Goal: Task Accomplishment & Management: Manage account settings

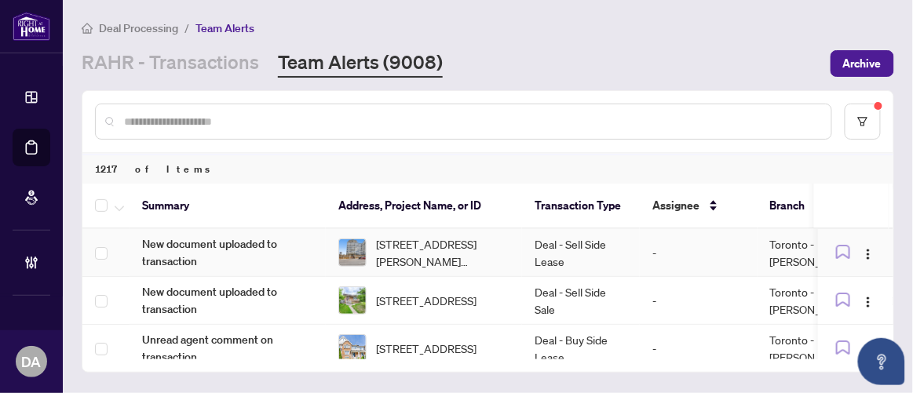
click at [552, 248] on td "Deal - Sell Side Lease" at bounding box center [581, 253] width 118 height 48
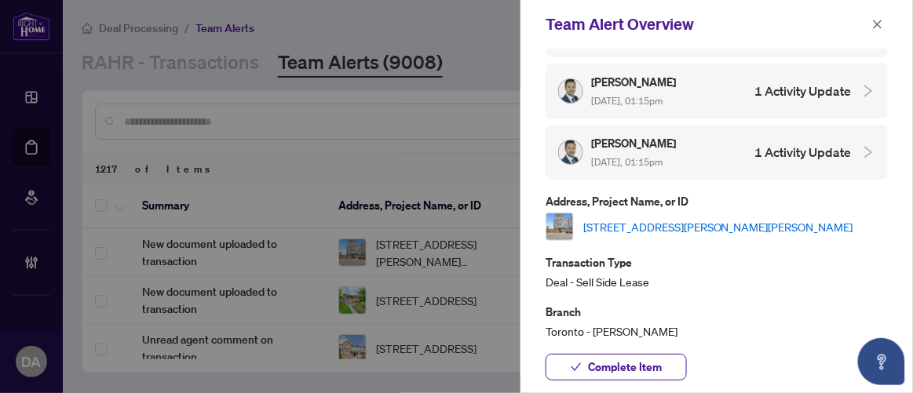
scroll to position [191, 0]
click at [877, 31] on span "button" at bounding box center [877, 24] width 11 height 25
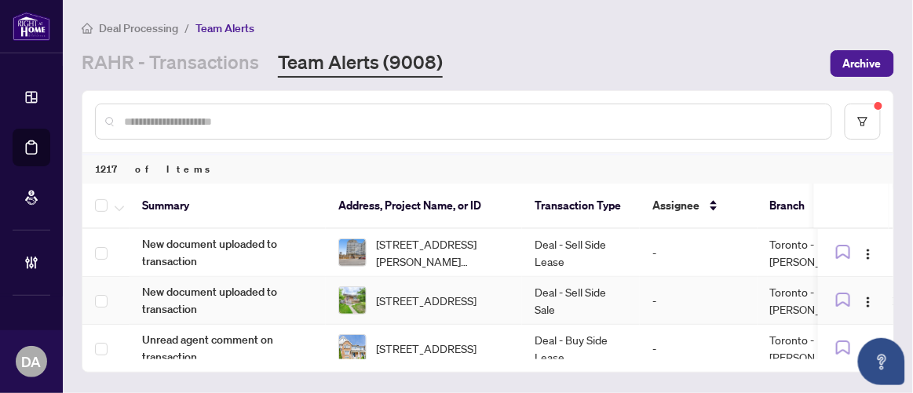
click at [563, 310] on td "Deal - Sell Side Sale" at bounding box center [581, 301] width 118 height 48
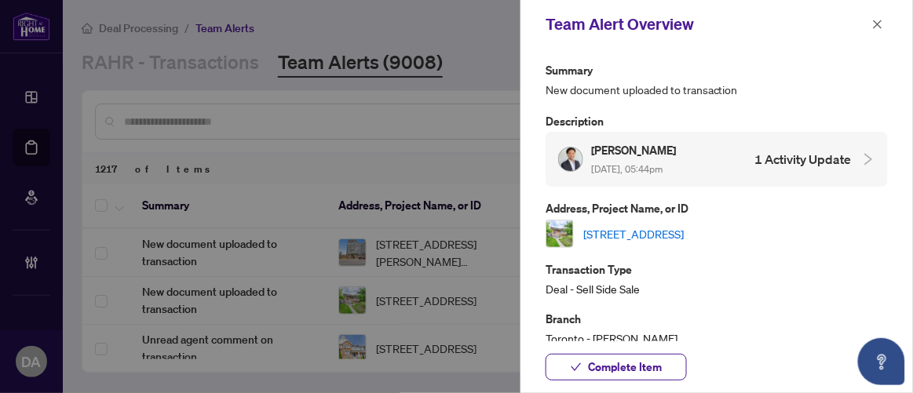
click at [674, 238] on link "30 Huntington Ave, Toronto, Ontario M1K 4K7, Canada" at bounding box center [633, 233] width 101 height 17
click at [613, 361] on span "Complete Item" at bounding box center [625, 367] width 74 height 25
click at [879, 23] on icon "close" at bounding box center [878, 24] width 9 height 9
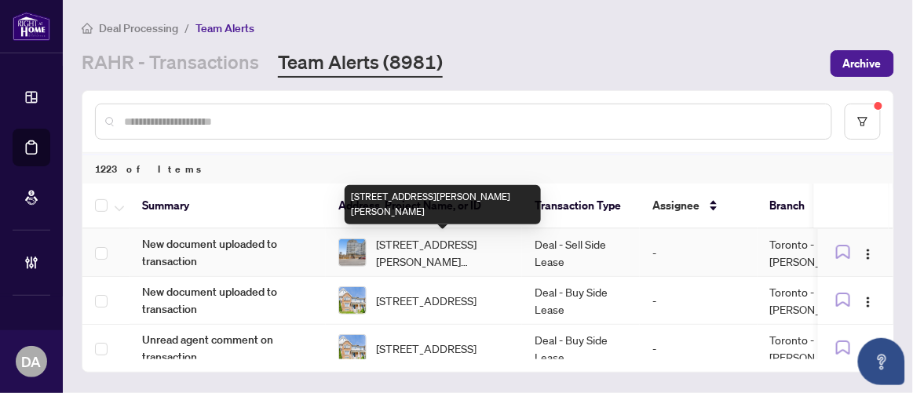
click at [500, 250] on span "311-135 James St, Hamilton, Ontario L8P 2Z6, Canada" at bounding box center [442, 253] width 133 height 35
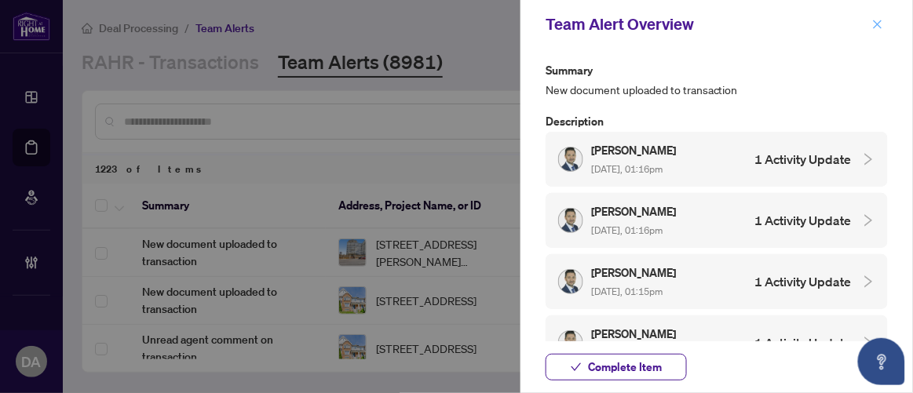
click at [879, 29] on icon "close" at bounding box center [877, 24] width 11 height 11
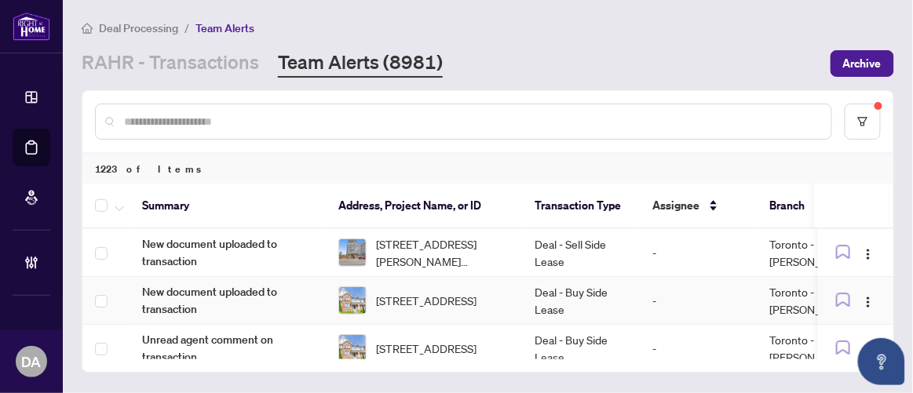
click at [654, 291] on td "-" at bounding box center [699, 301] width 118 height 48
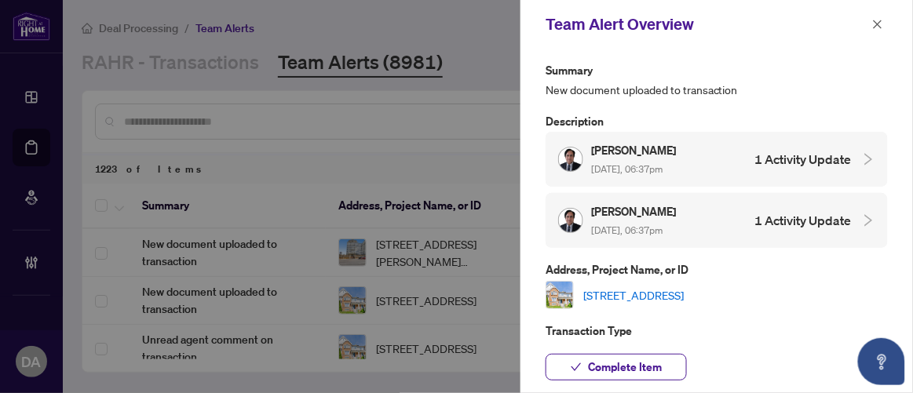
click at [656, 293] on link "6 Dollery Gate, Ajax, Ontario L1T 0G7, Canada" at bounding box center [633, 295] width 101 height 17
click at [588, 361] on button "Complete Item" at bounding box center [616, 367] width 141 height 27
click at [882, 27] on icon "close" at bounding box center [878, 24] width 9 height 9
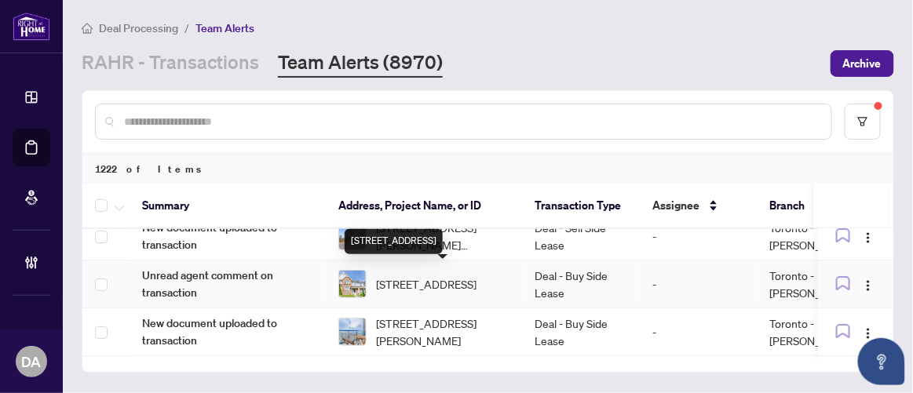
scroll to position [16, 0]
click at [612, 291] on td "Deal - Buy Side Lease" at bounding box center [581, 285] width 118 height 48
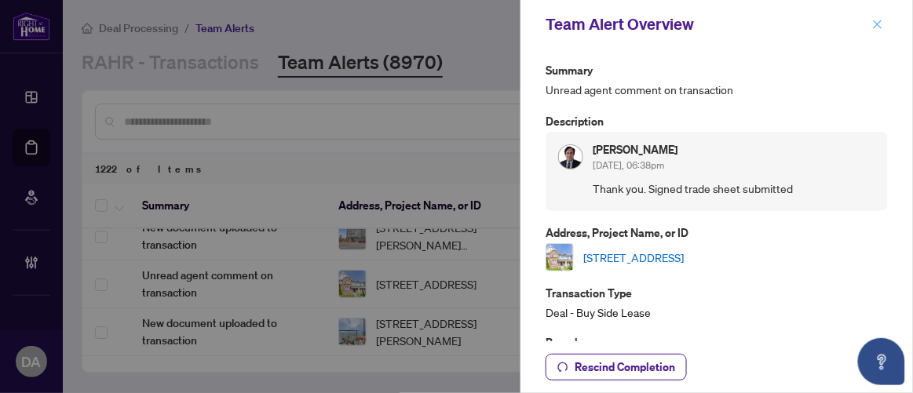
click at [880, 20] on icon "close" at bounding box center [877, 24] width 11 height 11
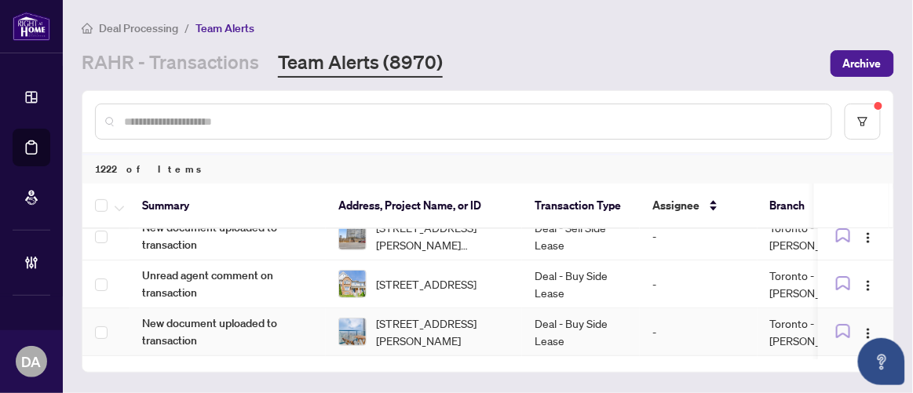
click at [566, 311] on td "Deal - Buy Side Lease" at bounding box center [581, 333] width 118 height 48
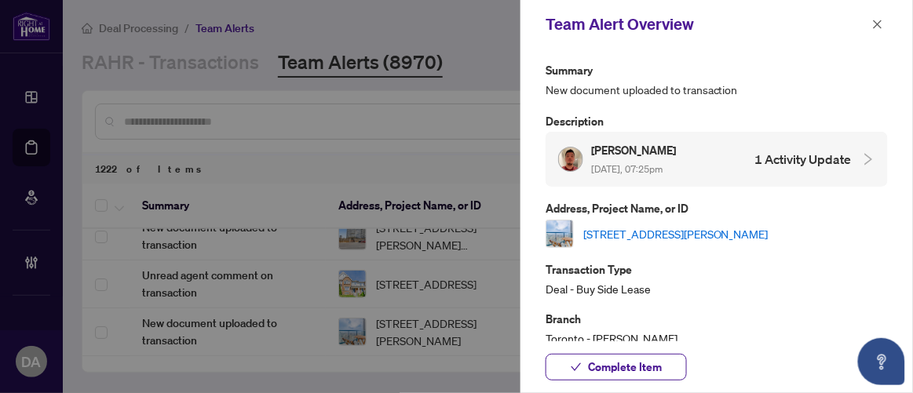
click at [656, 238] on link "3405-87 Peter St, Toronto, Ontario M5V 2G4, Canada" at bounding box center [675, 233] width 185 height 17
click at [602, 375] on span "Complete Item" at bounding box center [625, 367] width 74 height 25
click at [877, 19] on icon "close" at bounding box center [877, 24] width 11 height 11
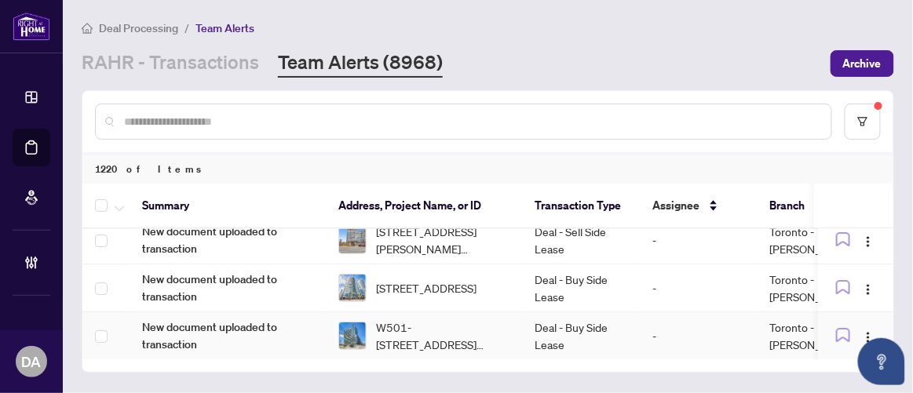
scroll to position [0, 0]
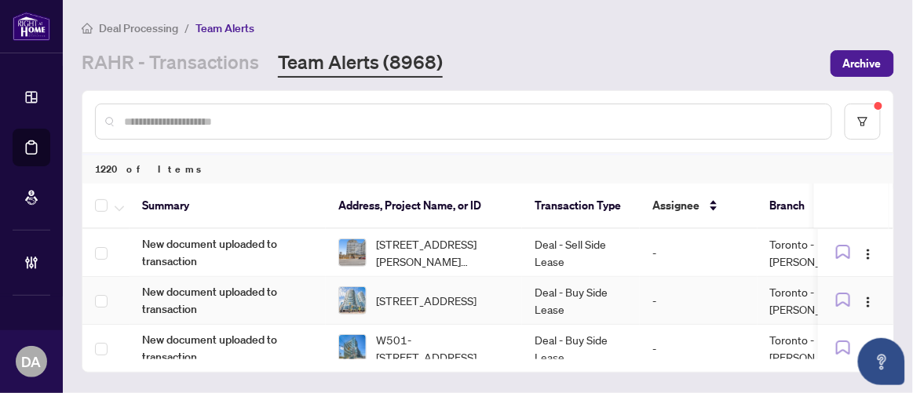
click at [511, 295] on td "1106-208 Queens Quay, Toronto, Ontario M5J 2Y6, Canada" at bounding box center [424, 301] width 196 height 48
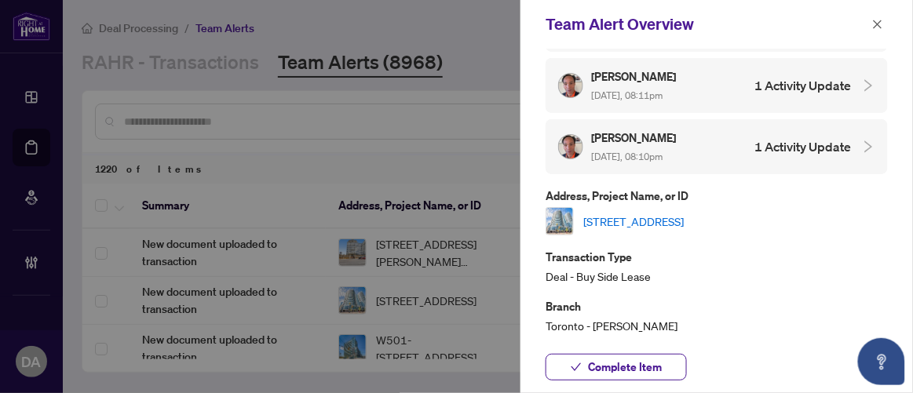
scroll to position [196, 0]
click at [641, 208] on div "1106-208 Queens Quay, Toronto, Ontario M5J 2Y6, Canada" at bounding box center [717, 222] width 342 height 28
click at [635, 219] on link "1106-208 Queens Quay, Toronto, Ontario M5J 2Y6, Canada" at bounding box center [633, 222] width 101 height 17
click at [880, 23] on icon "close" at bounding box center [878, 24] width 9 height 9
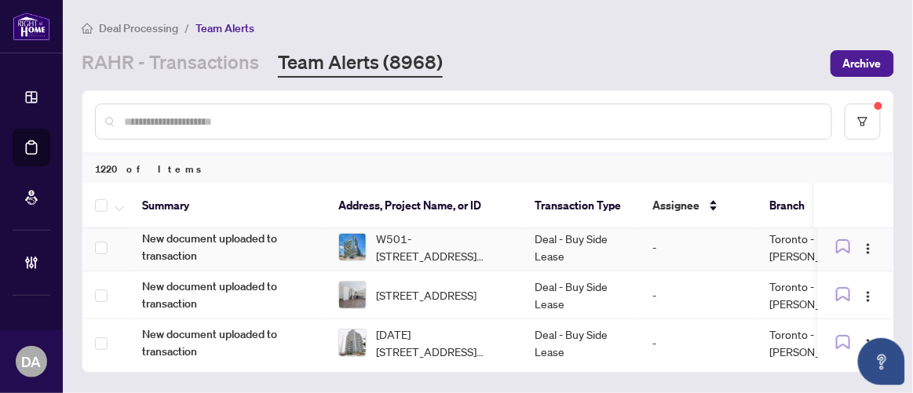
scroll to position [102, 0]
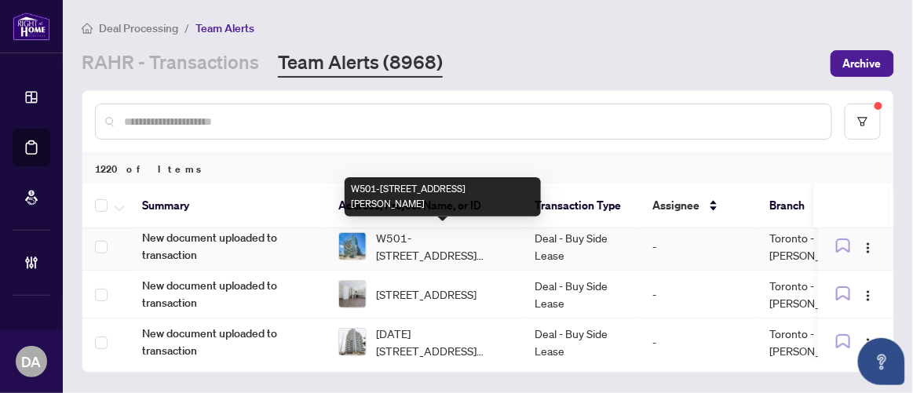
click at [461, 251] on span "W501-565 Wilson Ave, Toronto, Ontario M3H 0C6, Canada" at bounding box center [442, 246] width 133 height 35
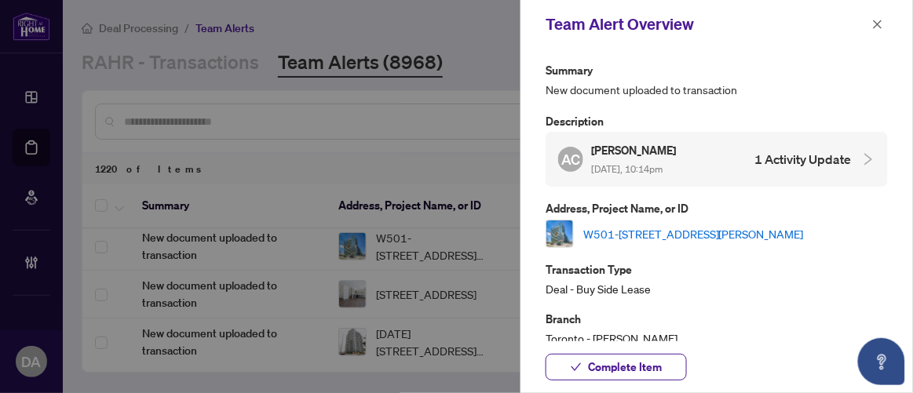
click at [608, 229] on link "W501-565 Wilson Ave, Toronto, Ontario M3H 0C6, Canada" at bounding box center [693, 233] width 221 height 17
click at [669, 138] on div "AC Adriana Castro Sep/05/2025, 10:14pm 1 Activity Update" at bounding box center [717, 159] width 342 height 55
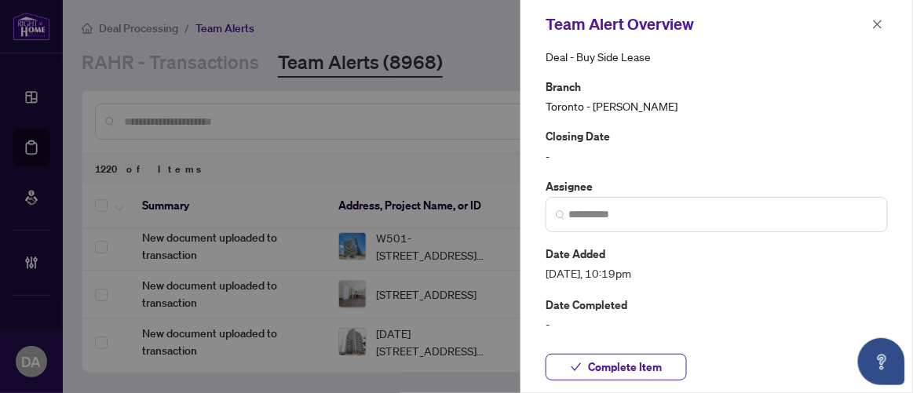
scroll to position [299, 0]
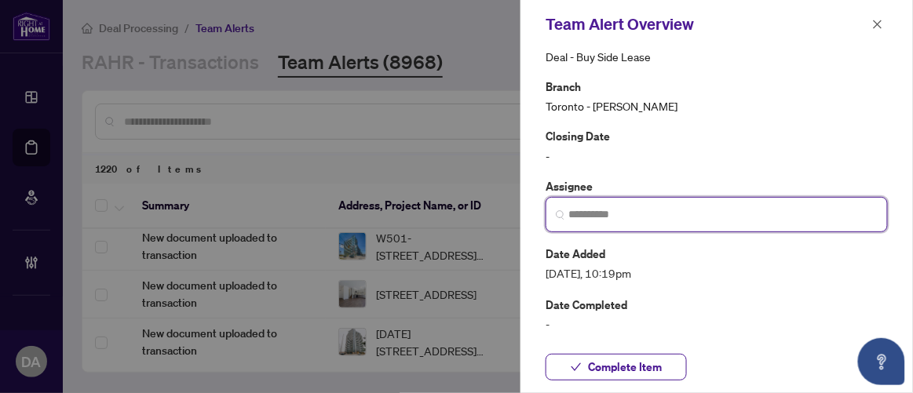
click at [690, 207] on input "search" at bounding box center [722, 215] width 309 height 16
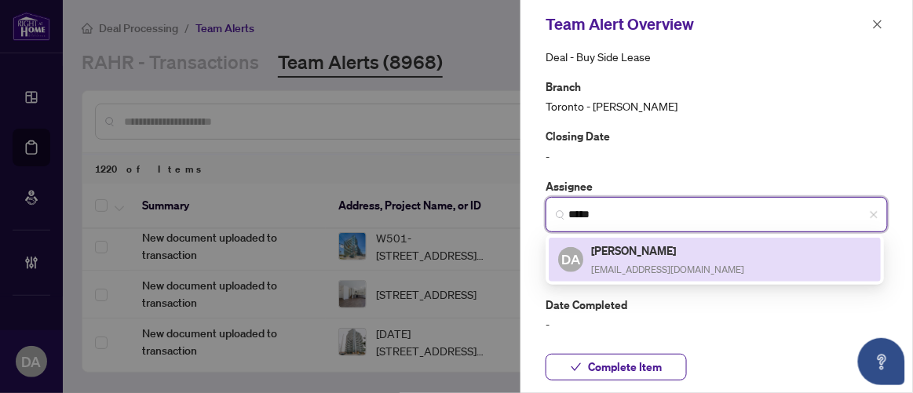
click at [696, 257] on div "Dalal Alayoubi dalala@rightathomerealty.com" at bounding box center [667, 260] width 153 height 36
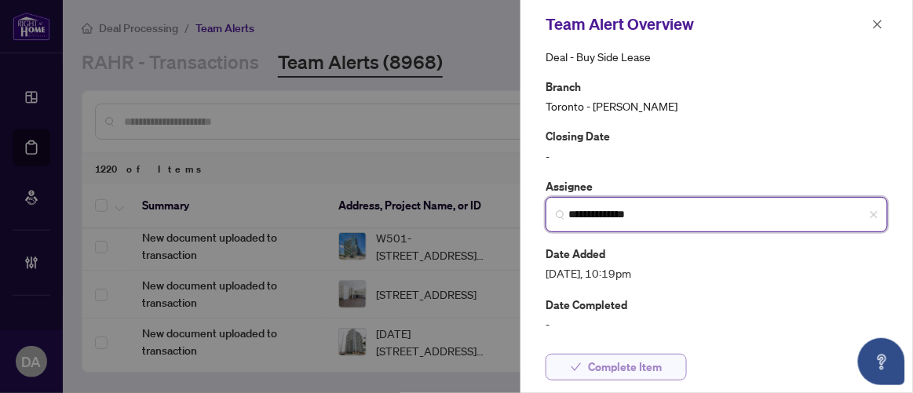
type input "**********"
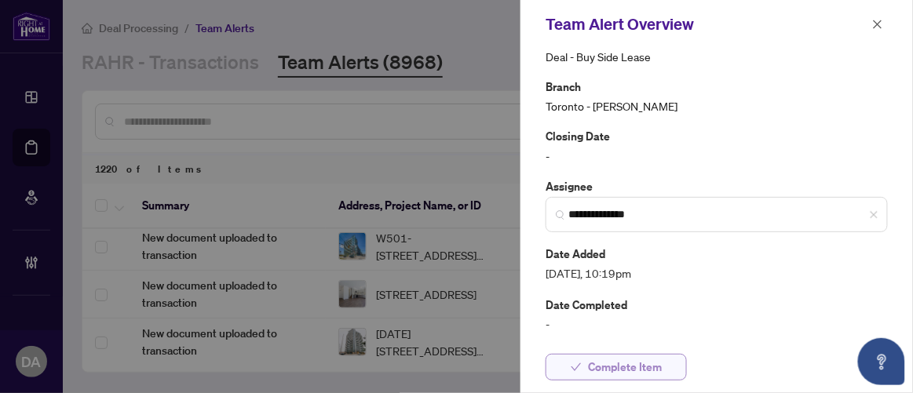
click at [599, 361] on span "Complete Item" at bounding box center [625, 367] width 74 height 25
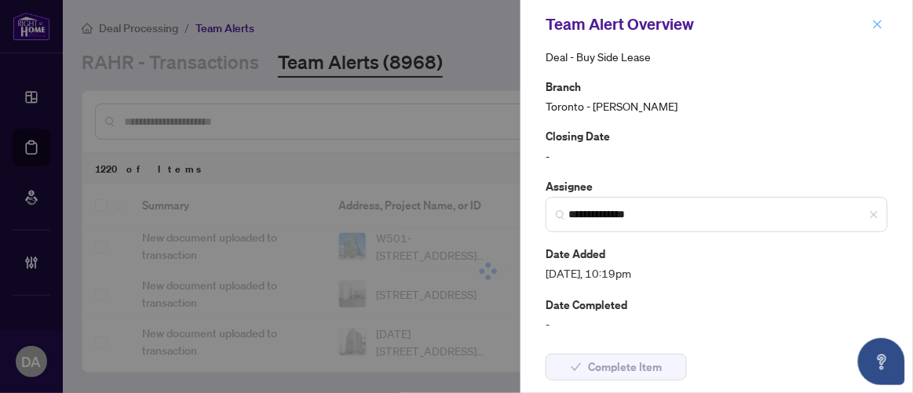
click at [873, 31] on span "button" at bounding box center [877, 24] width 11 height 25
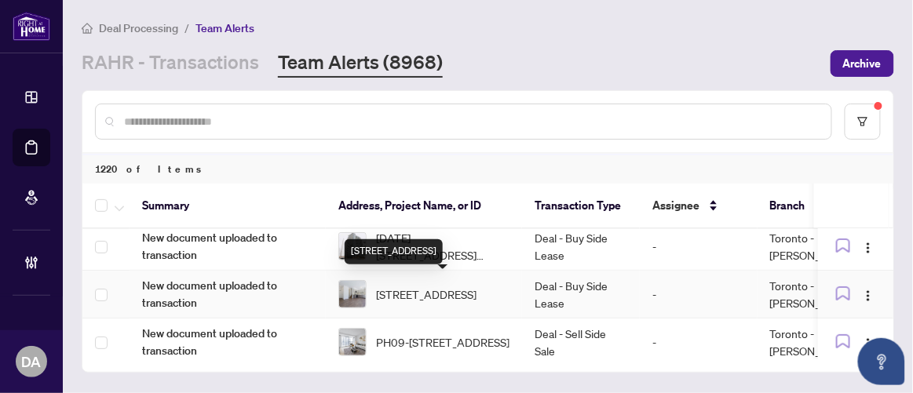
click at [472, 303] on span "6-88 Turtle Island Rd, Toronto, Ontario M6A 0E4, Canada" at bounding box center [426, 294] width 101 height 17
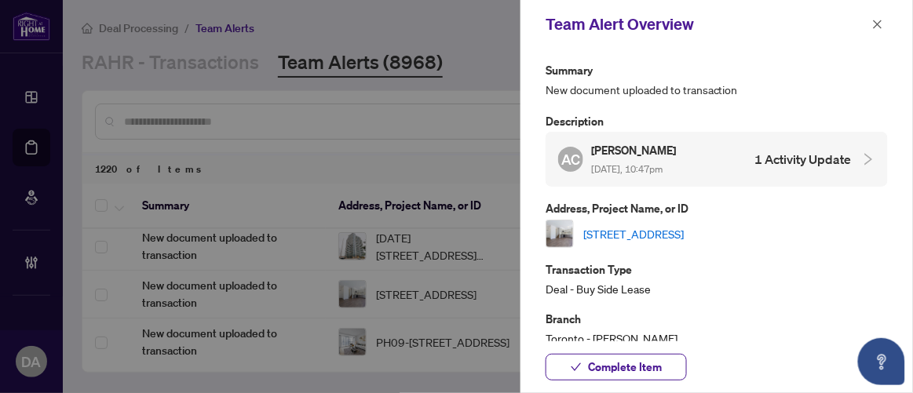
click at [613, 174] on div "Adriana Castro Sep/05/2025, 10:47pm" at bounding box center [634, 159] width 87 height 36
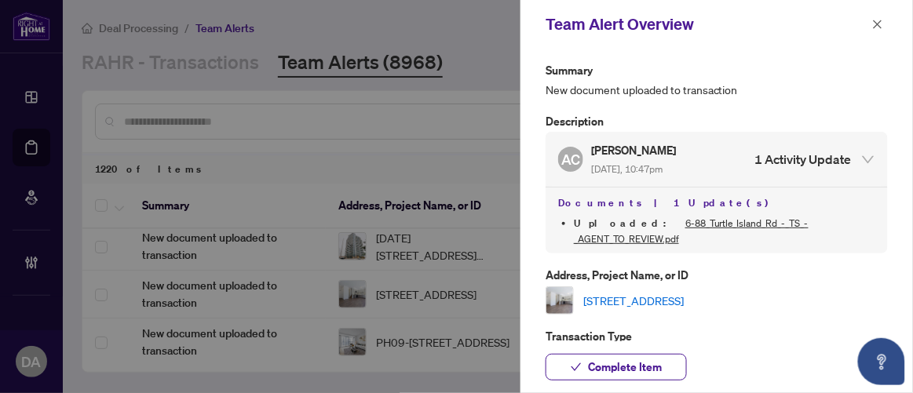
click at [674, 292] on link "6-88 Turtle Island Rd, Toronto, Ontario M6A 0E4, Canada" at bounding box center [633, 300] width 101 height 17
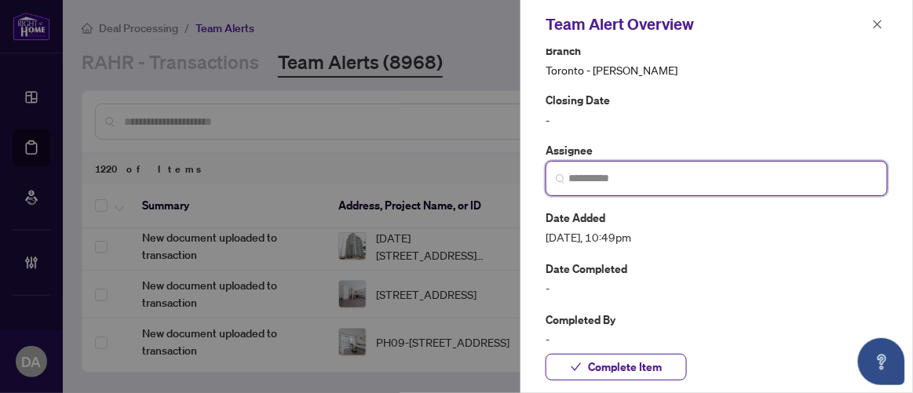
click at [674, 170] on input "search" at bounding box center [722, 178] width 309 height 16
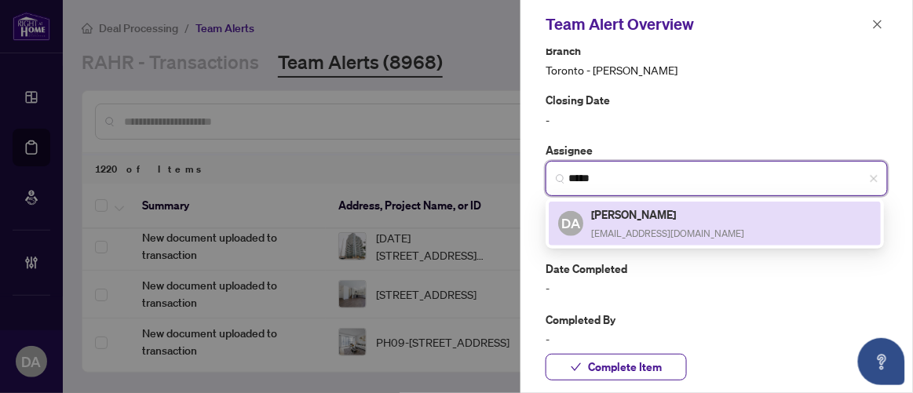
click at [674, 228] on span "[EMAIL_ADDRESS][DOMAIN_NAME]" at bounding box center [667, 234] width 153 height 12
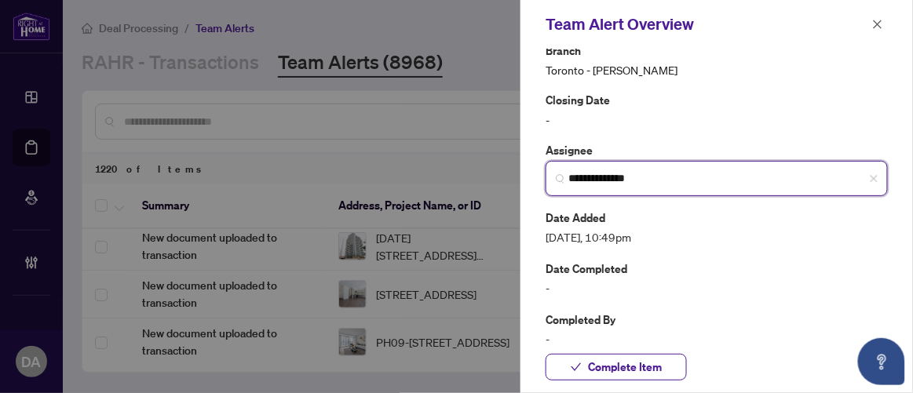
type input "**********"
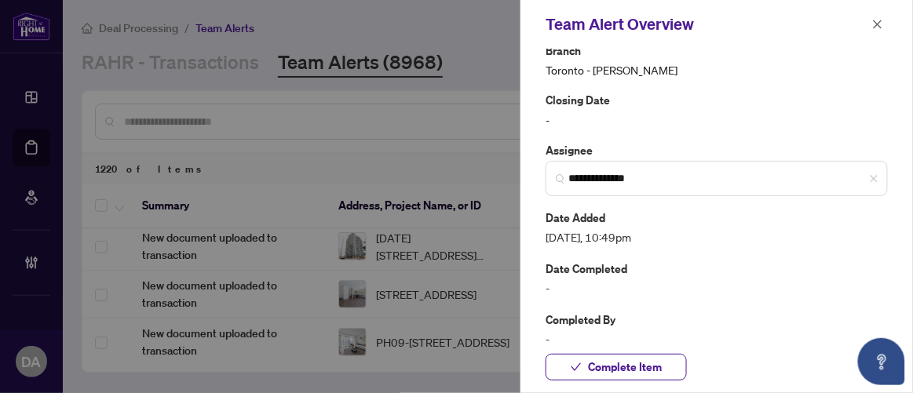
click at [620, 353] on div "Complete Item" at bounding box center [717, 368] width 393 height 52
click at [617, 364] on span "Complete Item" at bounding box center [625, 367] width 74 height 25
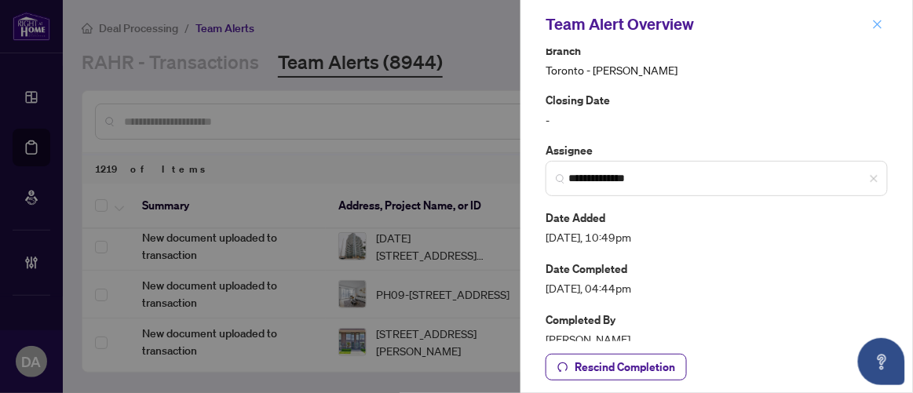
click at [888, 20] on button "button" at bounding box center [878, 24] width 20 height 19
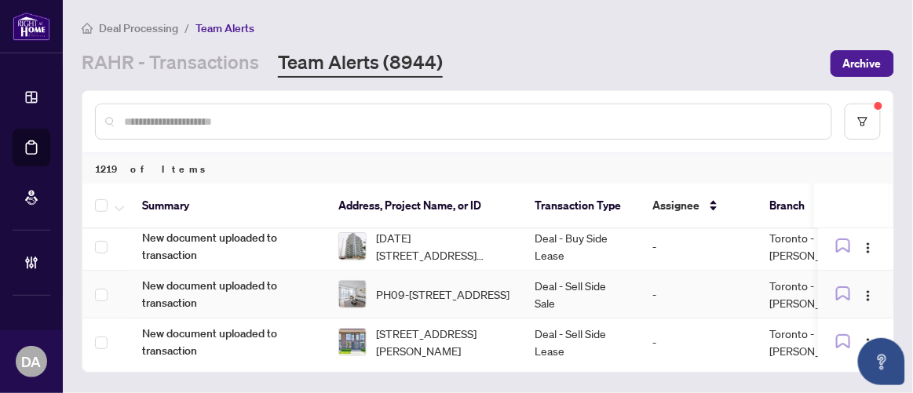
click at [521, 284] on td "PH09-[STREET_ADDRESS]" at bounding box center [424, 295] width 196 height 48
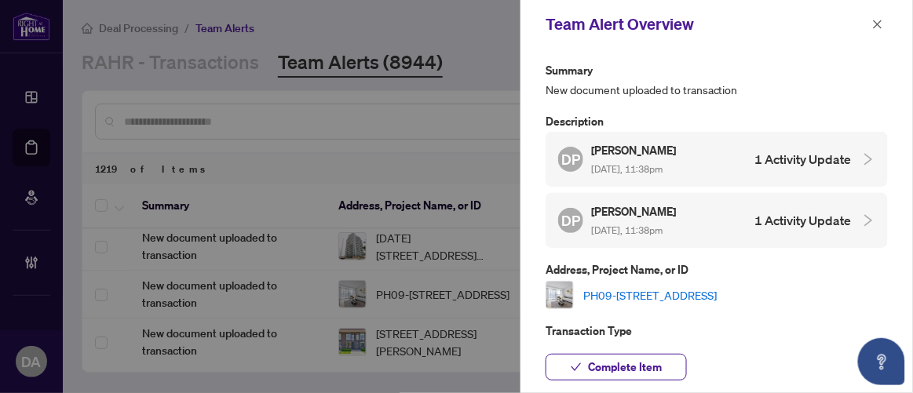
click at [647, 302] on div "PH09-[STREET_ADDRESS]" at bounding box center [717, 295] width 342 height 28
click at [642, 295] on link "PH09-[STREET_ADDRESS]" at bounding box center [649, 295] width 133 height 17
click at [648, 363] on span "Complete Item" at bounding box center [625, 367] width 74 height 25
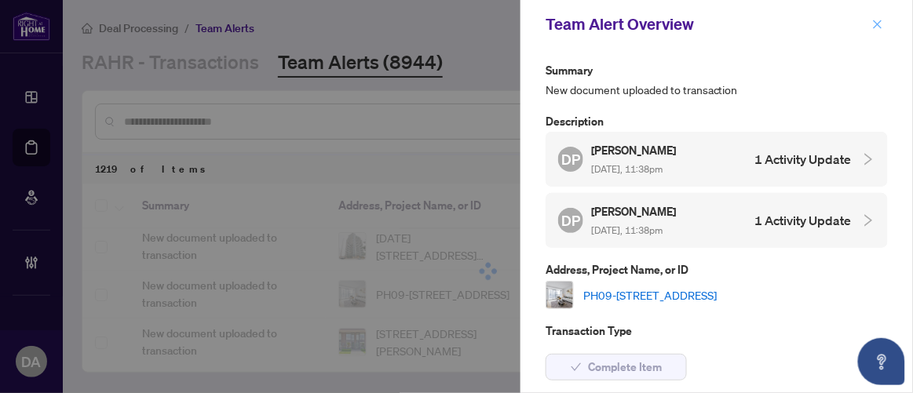
click at [872, 26] on icon "close" at bounding box center [877, 24] width 11 height 11
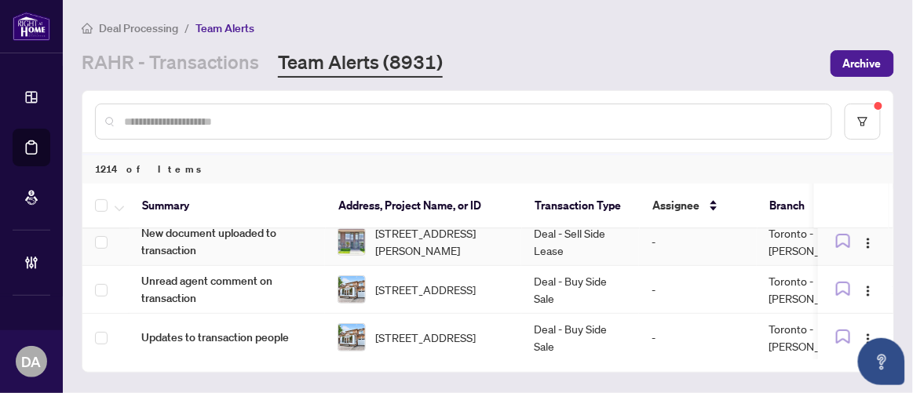
scroll to position [0, 1]
click at [403, 286] on span "63 Adventure Cres, Vaughan, Ontario L6A 2Z8, Canada" at bounding box center [425, 289] width 101 height 17
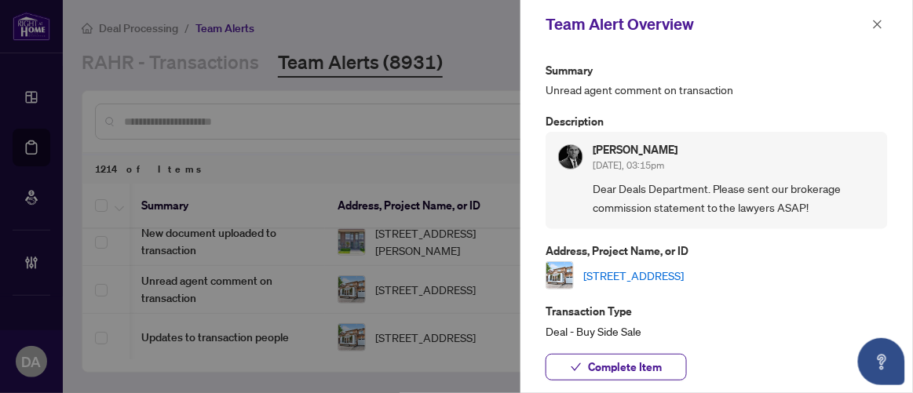
click at [667, 280] on link "63 Adventure Cres, Vaughan, Ontario L6A 2Z8, Canada" at bounding box center [633, 275] width 101 height 17
click at [870, 31] on button "button" at bounding box center [878, 24] width 20 height 19
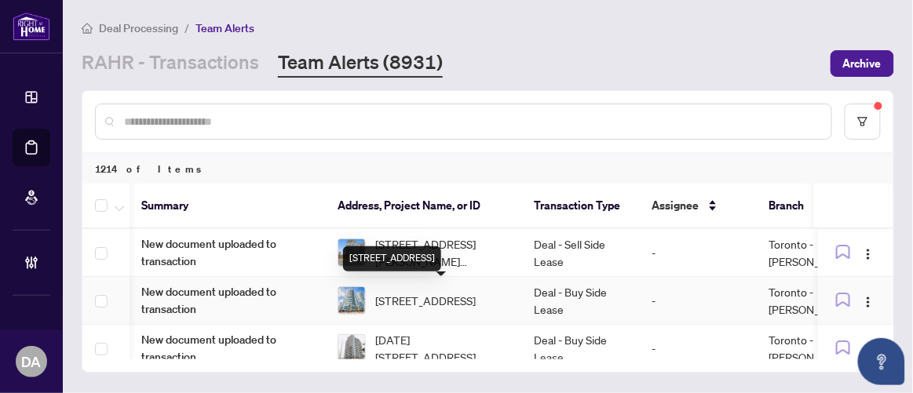
click at [473, 293] on span "1106-208 Queens Quay, Toronto, Ontario M5J 2Y6, Canada" at bounding box center [425, 300] width 101 height 17
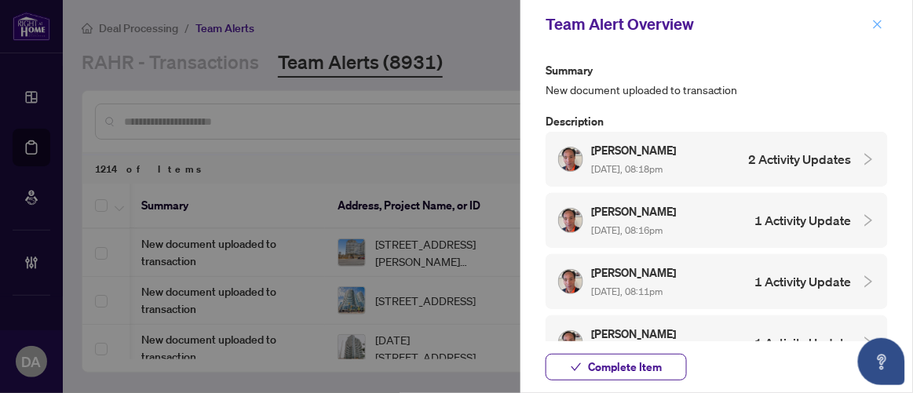
click at [872, 28] on button "button" at bounding box center [878, 24] width 20 height 19
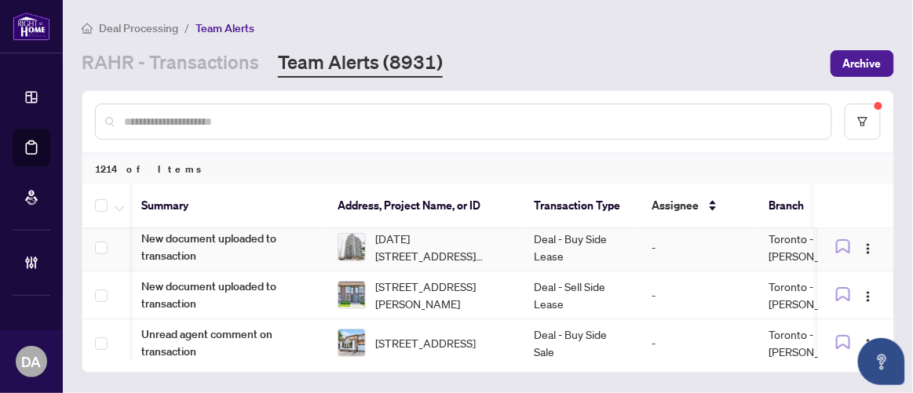
click at [609, 246] on td "Deal - Buy Side Lease" at bounding box center [580, 248] width 118 height 48
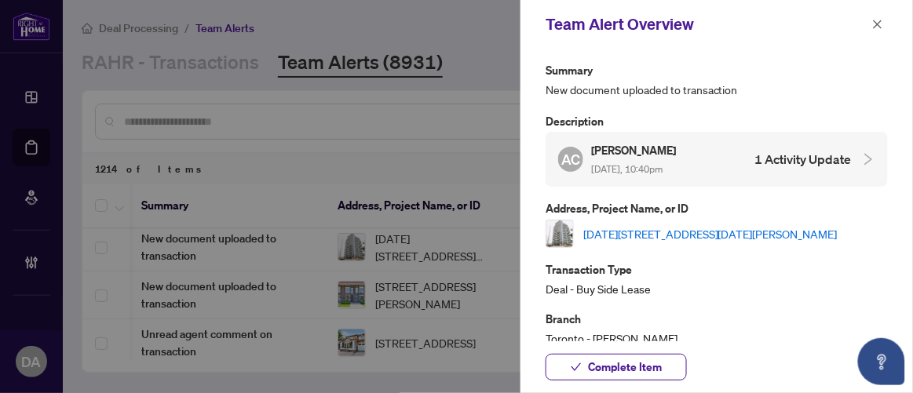
click at [661, 166] on span "Sep/05/2025, 10:40pm" at bounding box center [626, 169] width 71 height 12
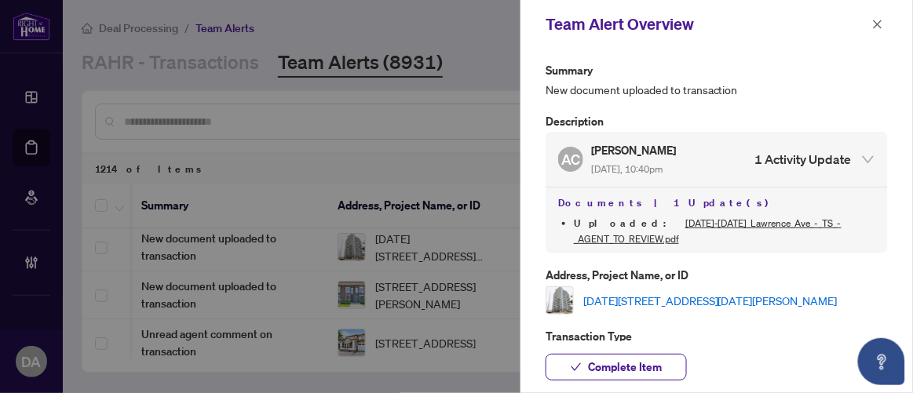
click at [676, 292] on link "1110-1461 Lawrence Ave, Toronto, Ontario M6L 0A6, Canada" at bounding box center [710, 300] width 254 height 17
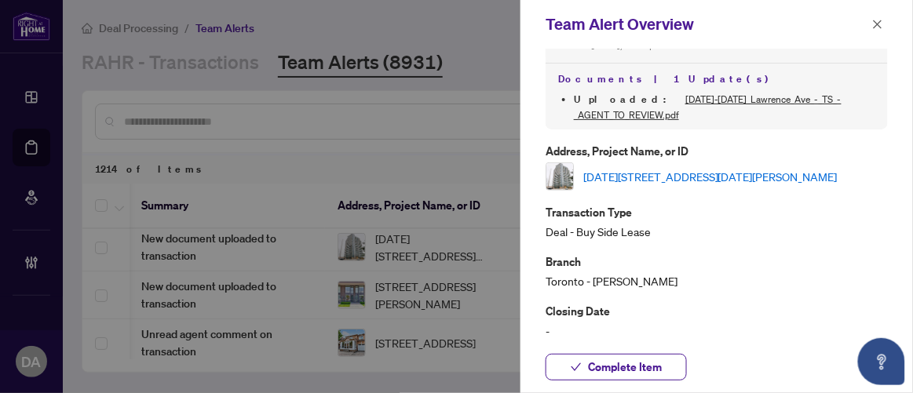
scroll to position [147, 0]
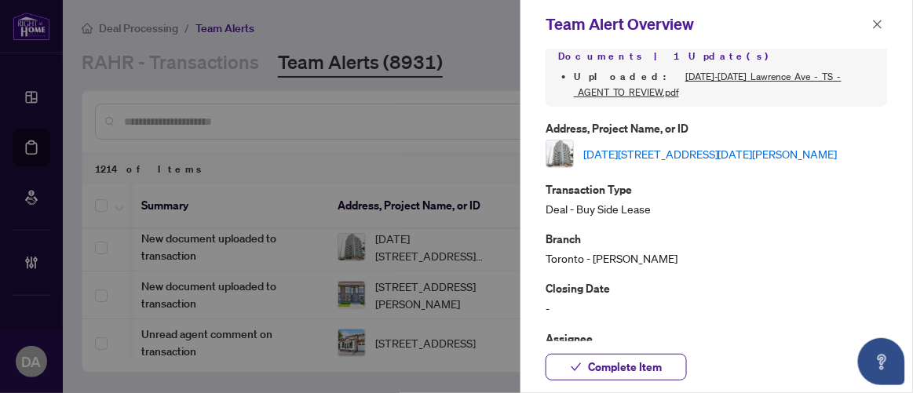
drag, startPoint x: 676, startPoint y: 240, endPoint x: 716, endPoint y: 152, distance: 96.6
click at [716, 152] on div "Summary New document uploaded to transaction Description AC Adriana Castro Sep/…" at bounding box center [717, 225] width 342 height 623
click at [709, 237] on div "Branch Toronto - Don Mills" at bounding box center [717, 248] width 342 height 37
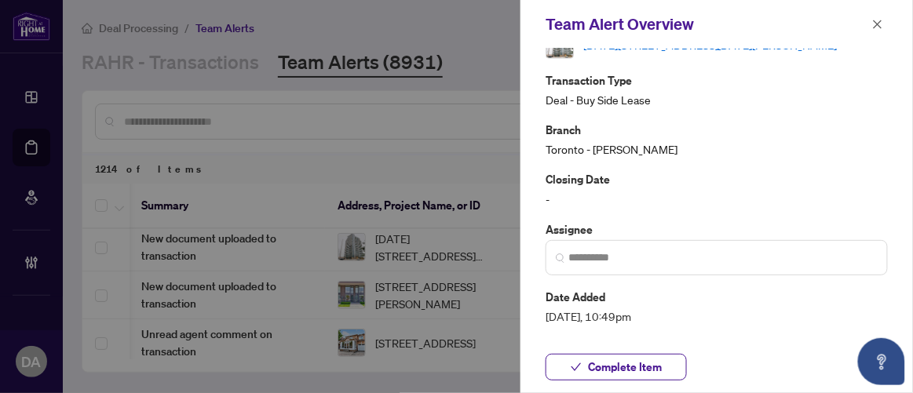
scroll to position [257, 0]
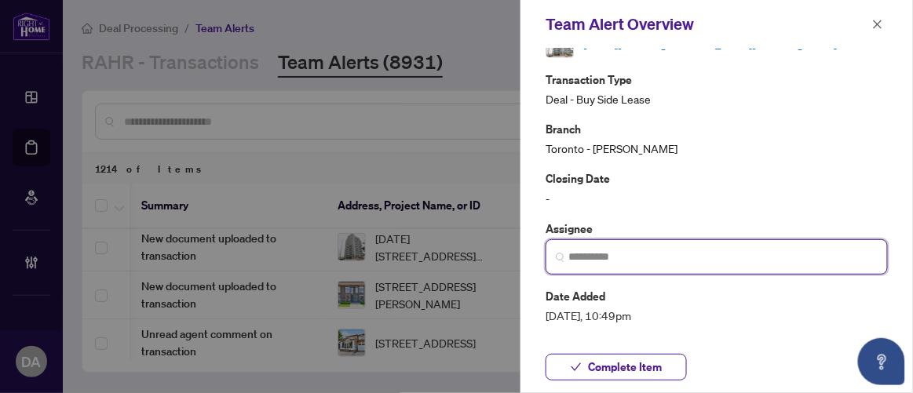
click at [709, 249] on input "search" at bounding box center [722, 257] width 309 height 16
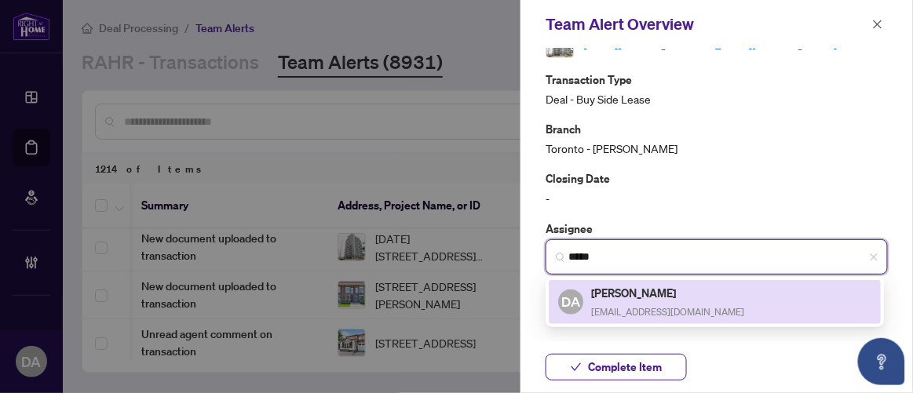
click at [718, 280] on div "DA Dalal Alayoubi dalala@rightathomerealty.com" at bounding box center [715, 302] width 332 height 44
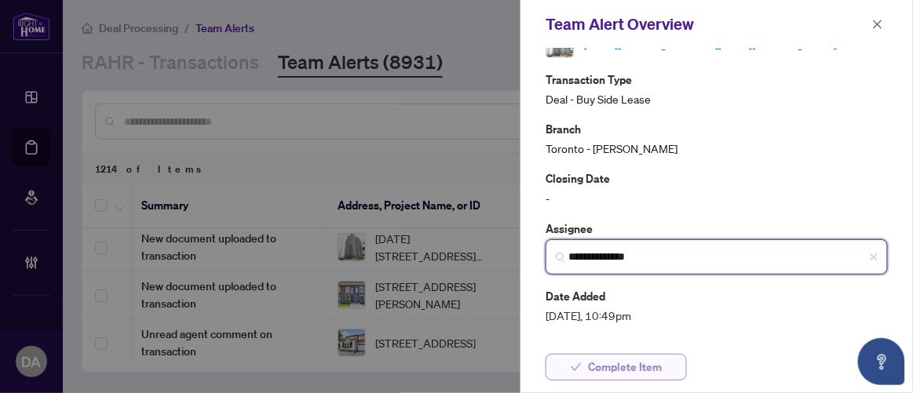
type input "**********"
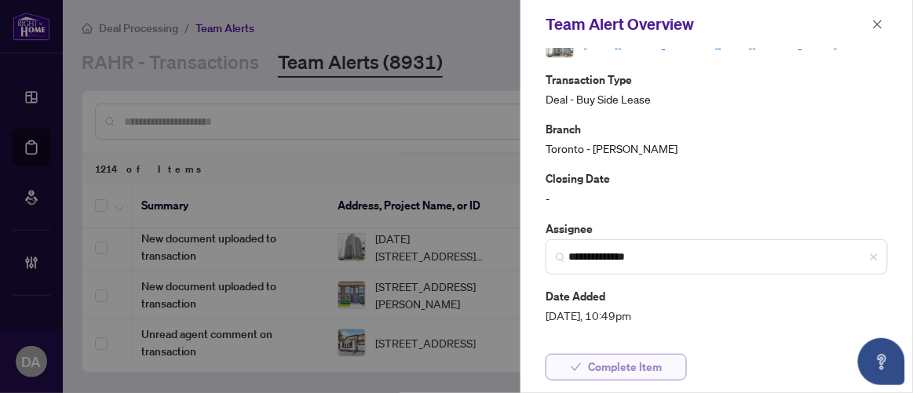
click at [616, 365] on span "Complete Item" at bounding box center [625, 367] width 74 height 25
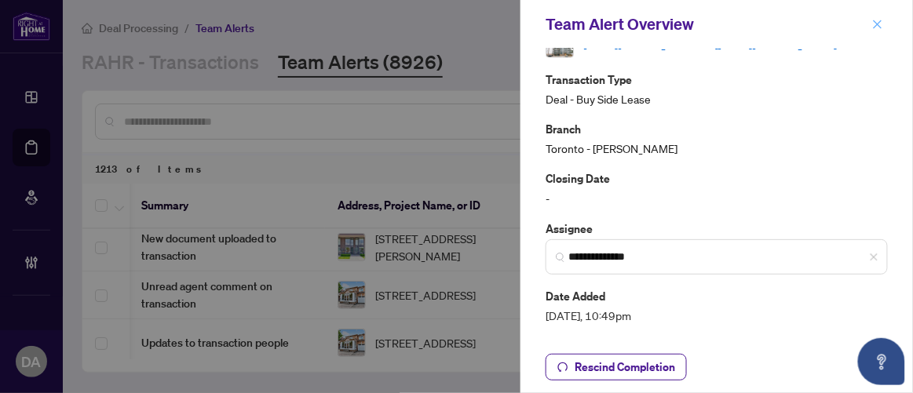
click at [875, 20] on icon "close" at bounding box center [877, 24] width 11 height 11
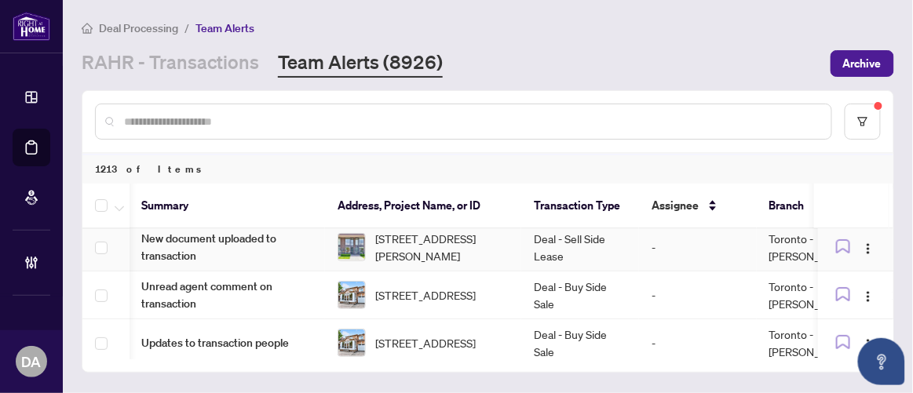
click at [519, 246] on td "103-205 Manning Ave, Toronto, Ontario M6J 0E2, Canada" at bounding box center [423, 248] width 196 height 48
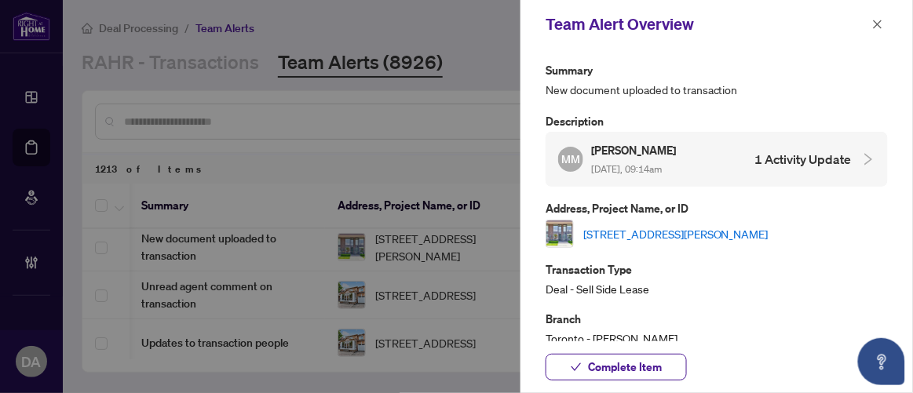
click at [794, 141] on div "MM Matt Manuel Sep/06/2025, 09:14am 1 Activity Update" at bounding box center [717, 159] width 342 height 55
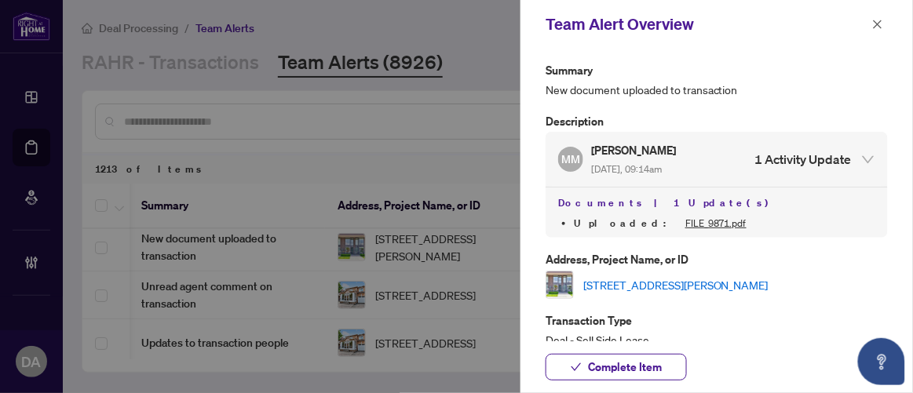
click at [649, 285] on link "103-205 Manning Ave, Toronto, Ontario M6J 0E2, Canada" at bounding box center [675, 284] width 185 height 17
click at [875, 23] on icon "close" at bounding box center [877, 24] width 11 height 11
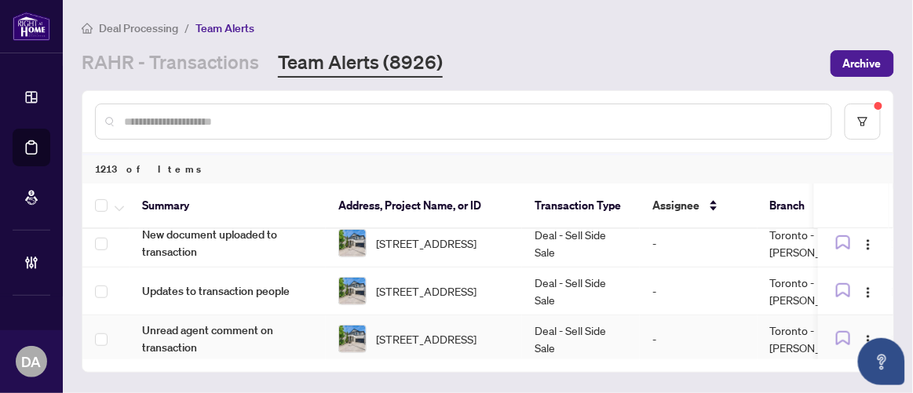
scroll to position [345, 0]
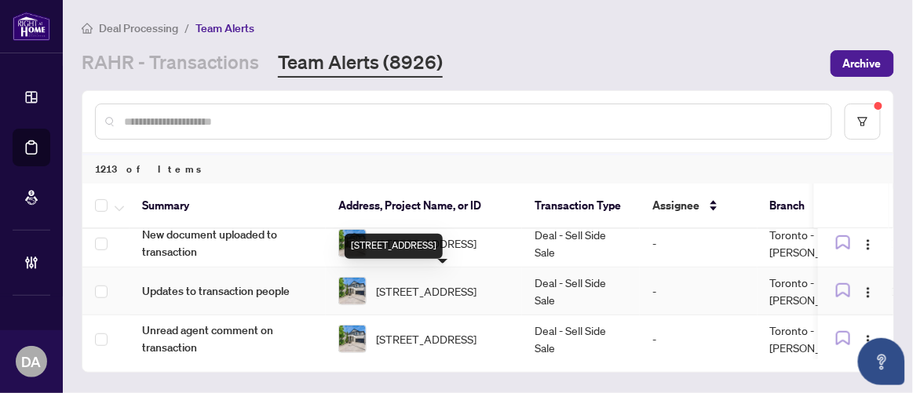
click at [477, 287] on span "34 Destino Cres, Vaughan, Ontario L4H 3E1, Canada" at bounding box center [426, 291] width 101 height 17
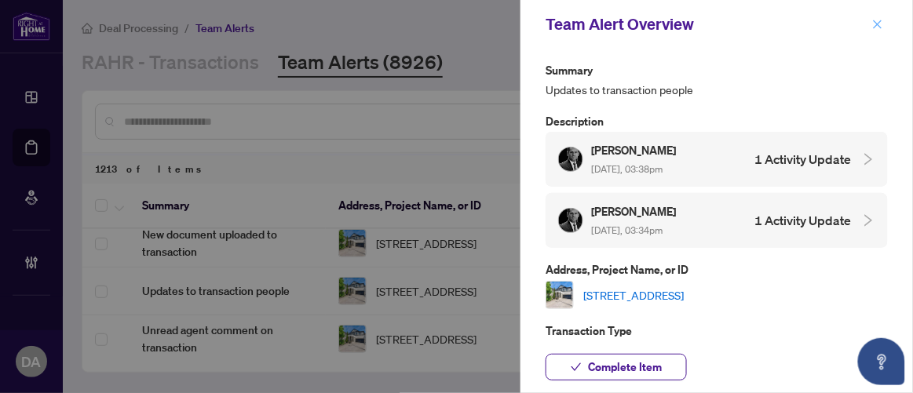
click at [872, 24] on button "button" at bounding box center [878, 24] width 20 height 19
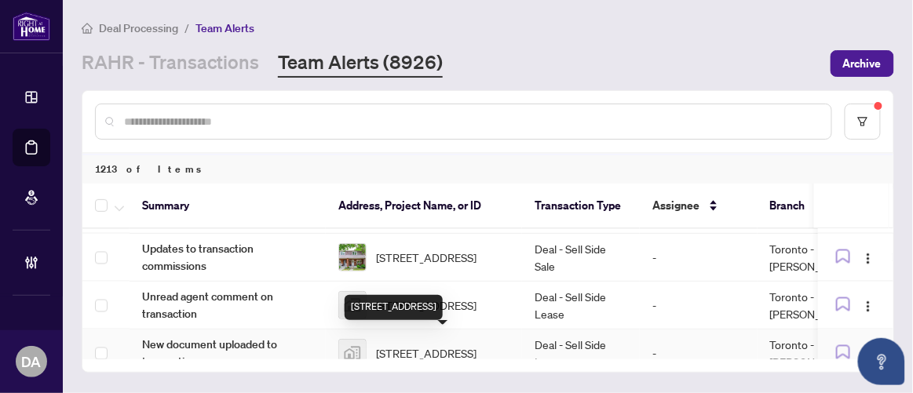
scroll to position [715, 0]
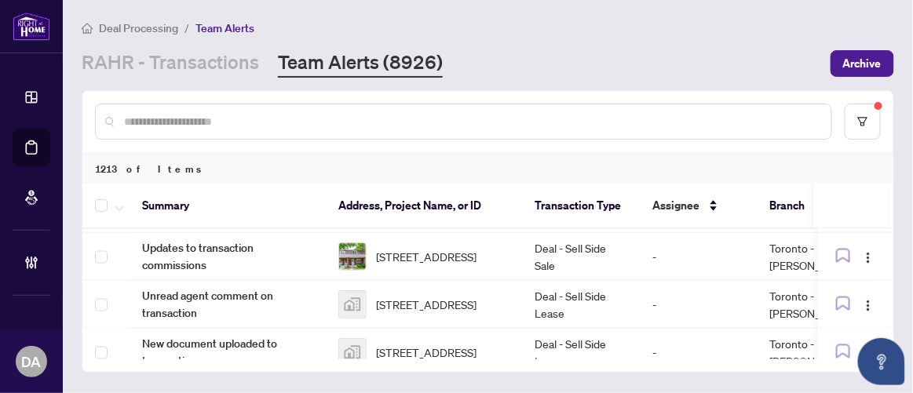
click at [503, 362] on div "Summary Address, Project Name, or ID Transaction Type Assignee Branch Closing D…" at bounding box center [487, 278] width 811 height 188
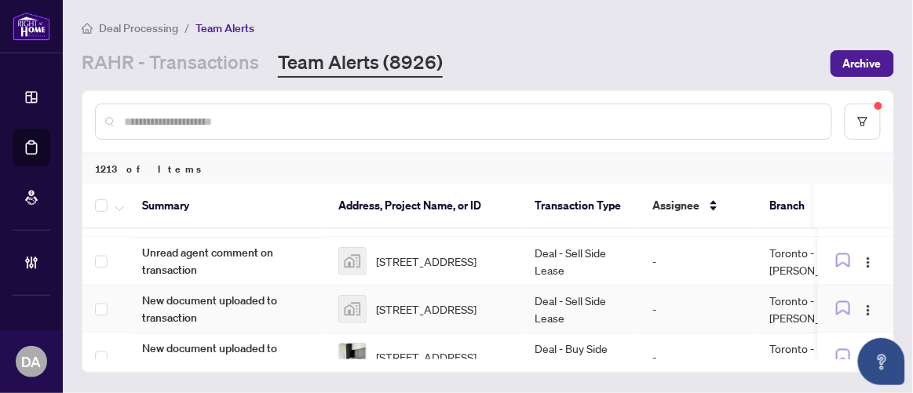
scroll to position [766, 0]
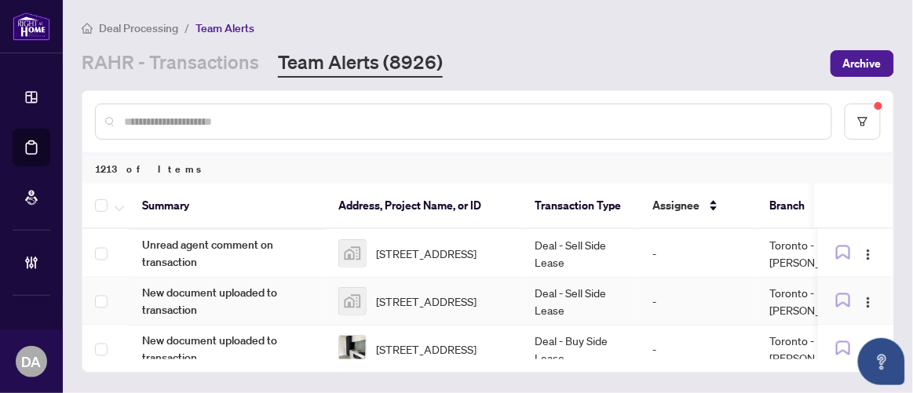
click at [528, 299] on td "Deal - Sell Side Lease" at bounding box center [581, 302] width 118 height 48
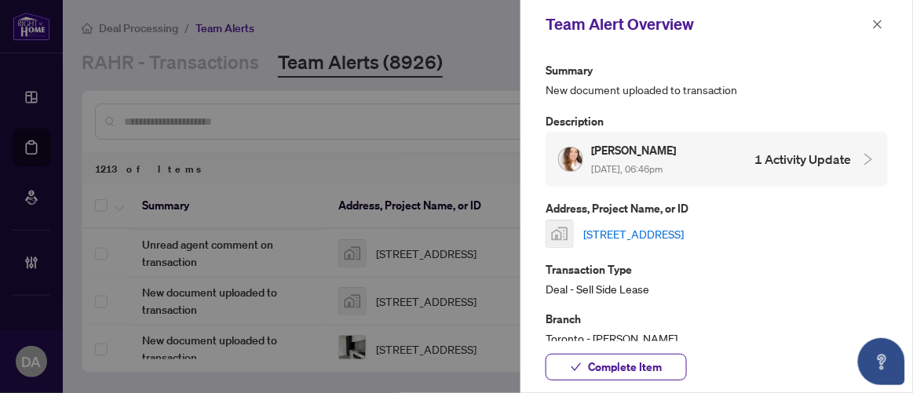
click at [638, 165] on span "Sep/06/2025, 06:46pm" at bounding box center [626, 169] width 71 height 12
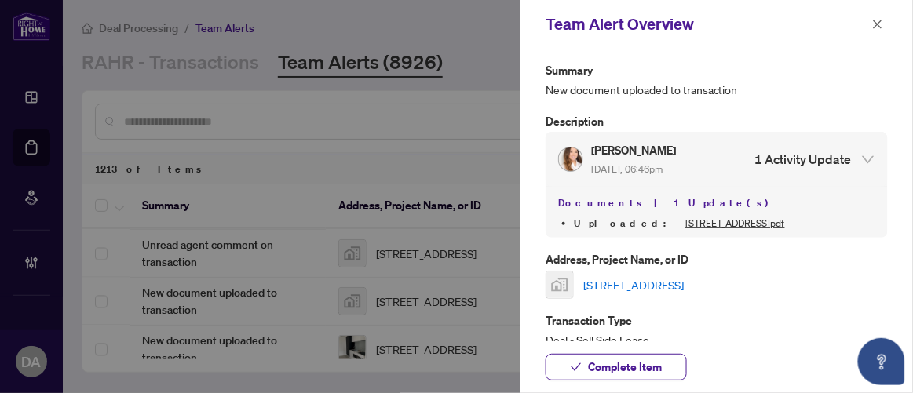
click at [650, 283] on link "100 Dalhousie St #206, Toronto, ON, Canada" at bounding box center [633, 284] width 101 height 17
click at [617, 372] on span "Complete Item" at bounding box center [625, 367] width 74 height 25
click at [879, 22] on icon "close" at bounding box center [877, 24] width 11 height 11
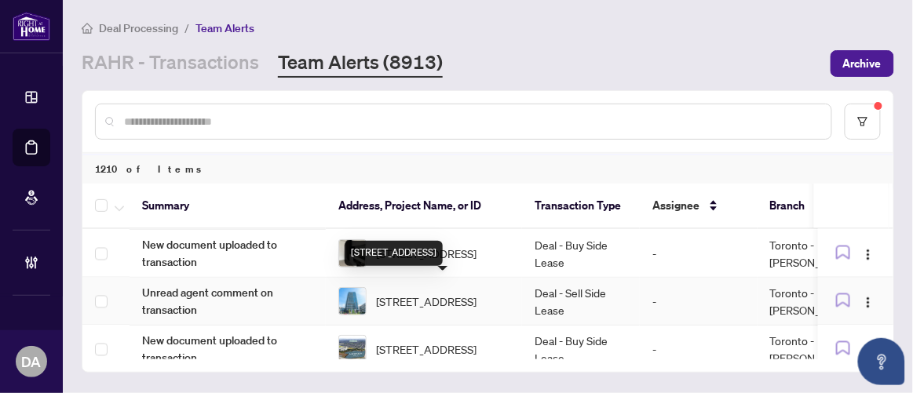
click at [477, 293] on span "310-50 Forest Manor Rd, Toronto, Ontario M2J 0E3, Canada" at bounding box center [426, 301] width 101 height 17
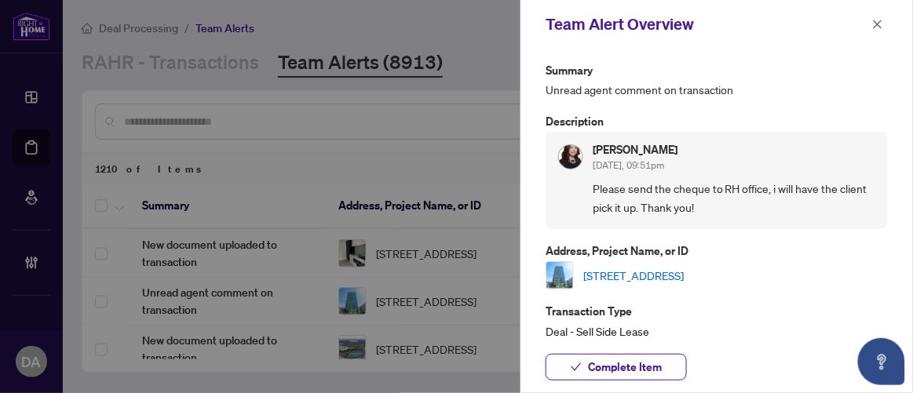
click at [684, 281] on link "310-50 Forest Manor Rd, Toronto, Ontario M2J 0E3, Canada" at bounding box center [633, 275] width 101 height 17
click at [883, 20] on icon "close" at bounding box center [877, 24] width 11 height 11
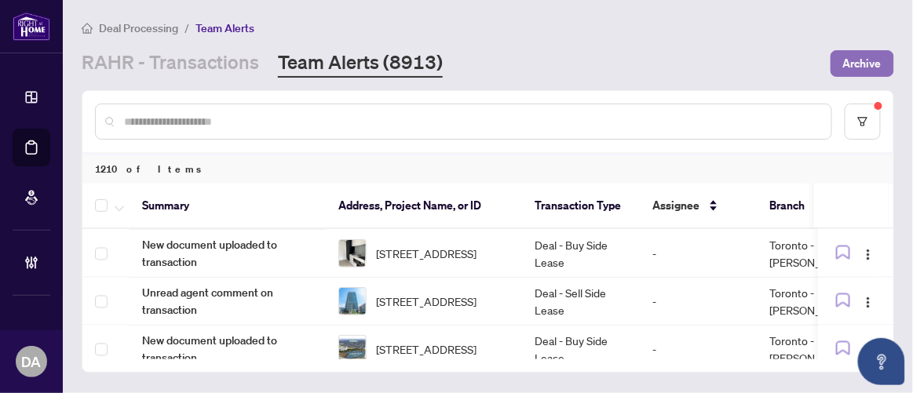
click at [877, 71] on span "Archive" at bounding box center [862, 63] width 38 height 25
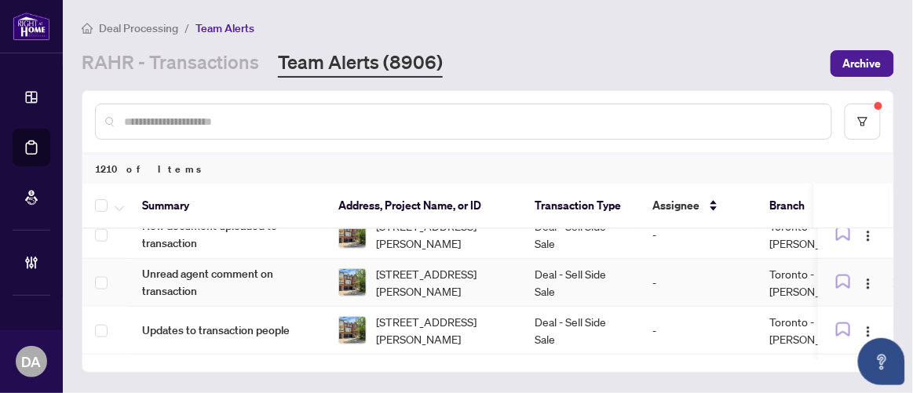
scroll to position [595, 0]
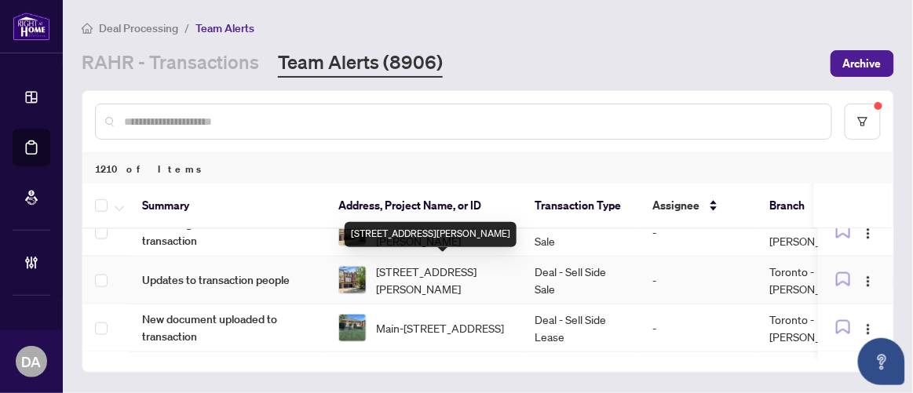
click at [429, 276] on span "18-100 Elgin Mills Rd, Richmond Hill, Ontario L4C 0R8, Canada" at bounding box center [442, 280] width 133 height 35
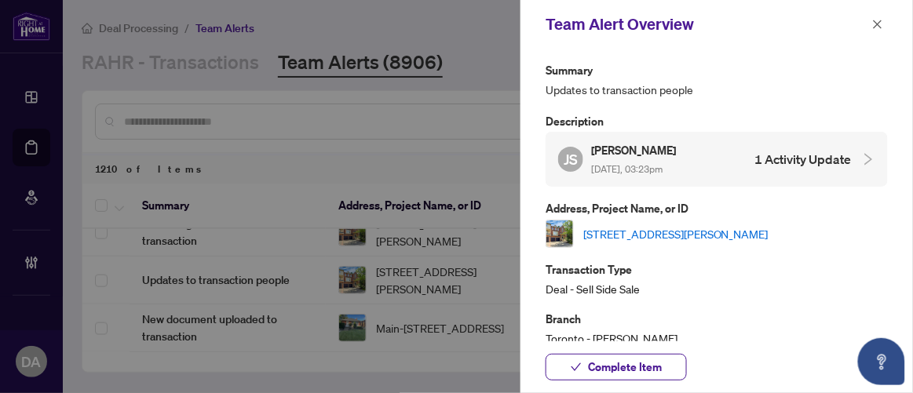
click at [706, 145] on div "JS John Siarkas Sep/25/2025, 03:23pm 1 Activity Update" at bounding box center [705, 159] width 294 height 36
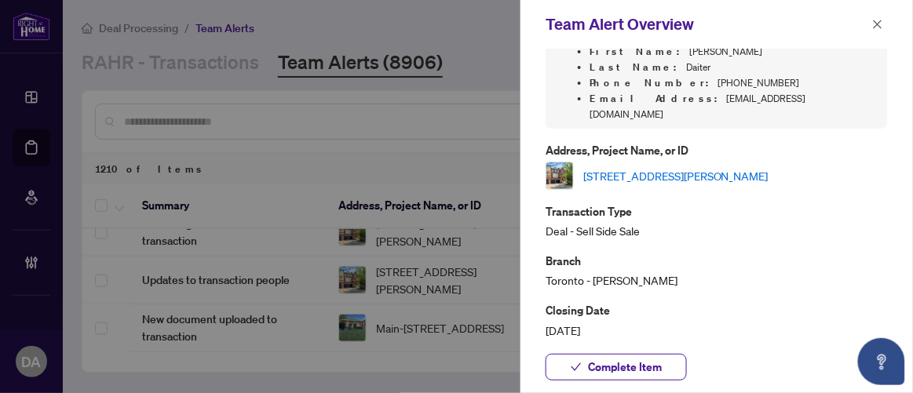
scroll to position [204, 0]
click at [711, 166] on link "18-100 Elgin Mills Rd, Richmond Hill, Ontario L4C 0R8, Canada" at bounding box center [675, 174] width 185 height 17
click at [886, 23] on button "button" at bounding box center [878, 24] width 20 height 19
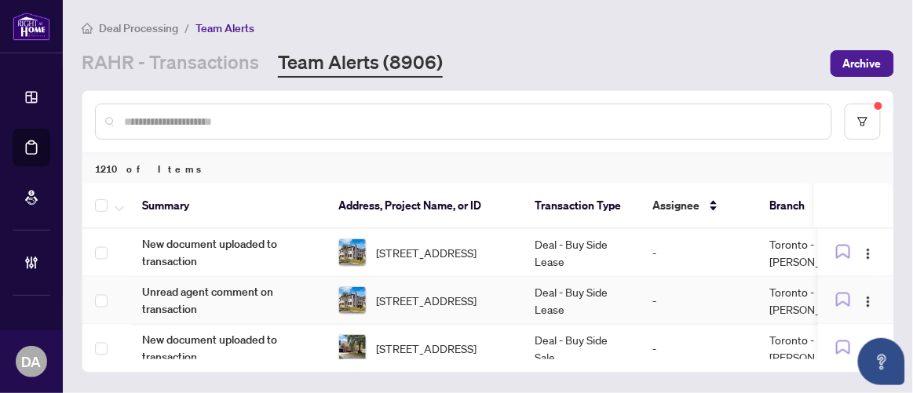
scroll to position [718, 0]
click at [528, 297] on td "Deal - Buy Side Lease" at bounding box center [581, 302] width 118 height 48
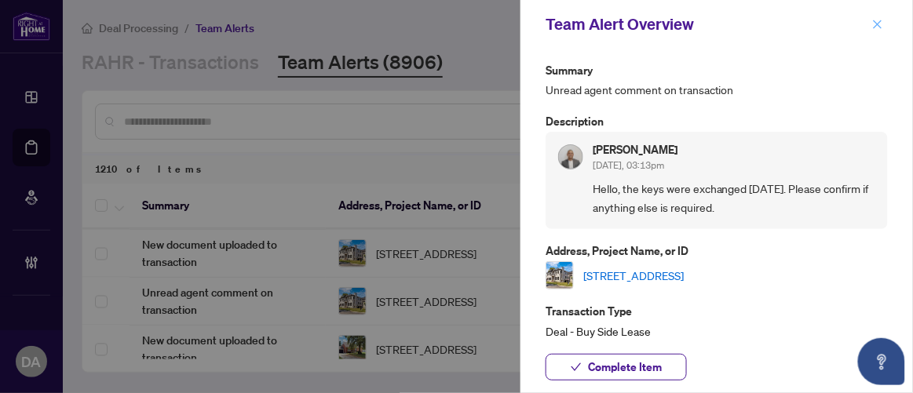
click at [878, 20] on icon "close" at bounding box center [877, 24] width 11 height 11
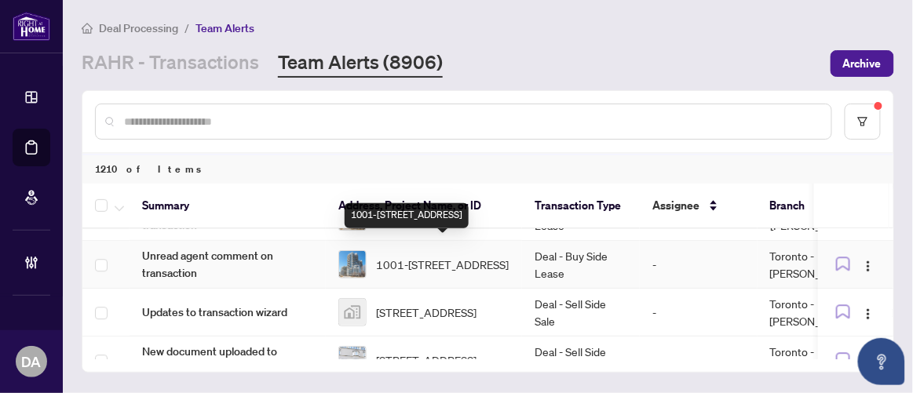
scroll to position [1137, 0]
click at [505, 266] on span "1001-9205 Yonge St, Richmond Hill, Ontario L4C 1V5, Canada" at bounding box center [442, 265] width 133 height 17
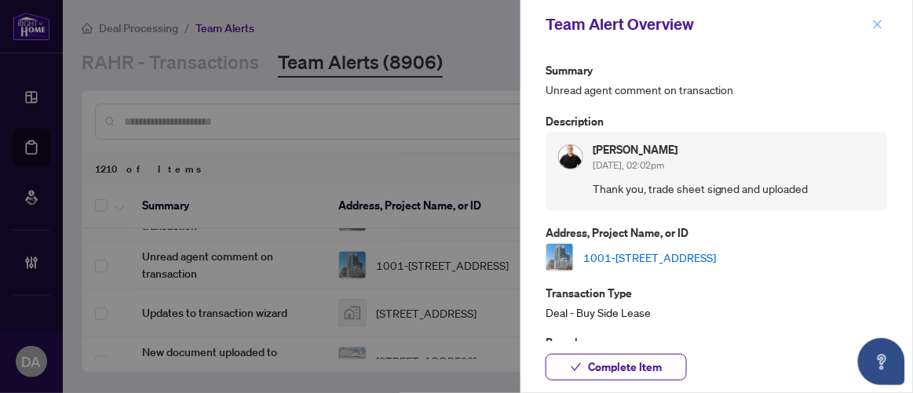
click at [883, 33] on span "button" at bounding box center [877, 24] width 11 height 25
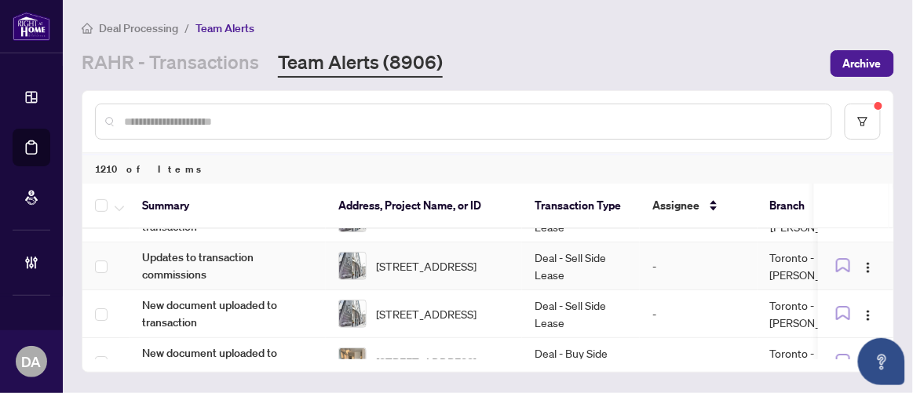
scroll to position [1376, 0]
click at [515, 261] on td "2106-35 Balmuto St, Toronto, Ontario M4Y 0A3, Canada" at bounding box center [424, 267] width 196 height 48
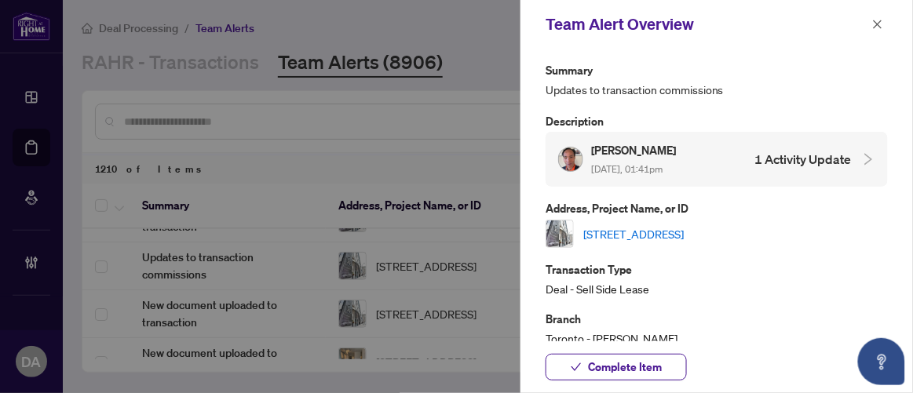
click at [750, 145] on div "Mark Tran Sep/25/2025, 01:41pm 1 Activity Update" at bounding box center [705, 159] width 294 height 36
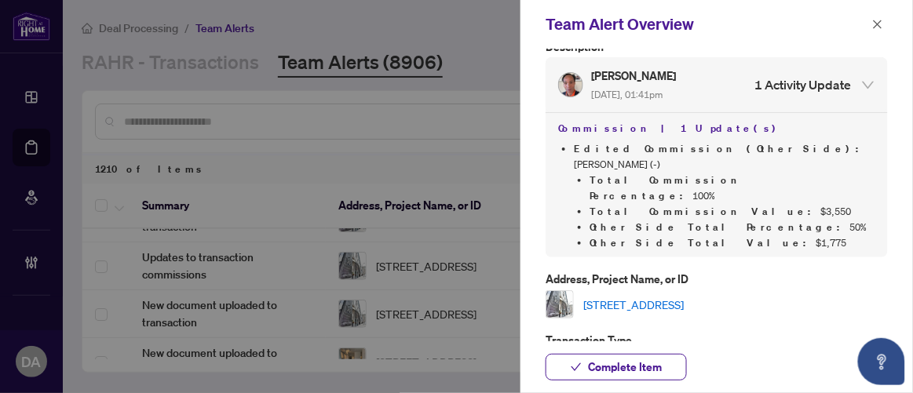
scroll to position [75, 0]
click at [660, 295] on link "2106-35 Balmuto St, Toronto, Ontario M4Y 0A3, Canada" at bounding box center [633, 303] width 101 height 17
click at [879, 23] on icon "close" at bounding box center [877, 24] width 11 height 11
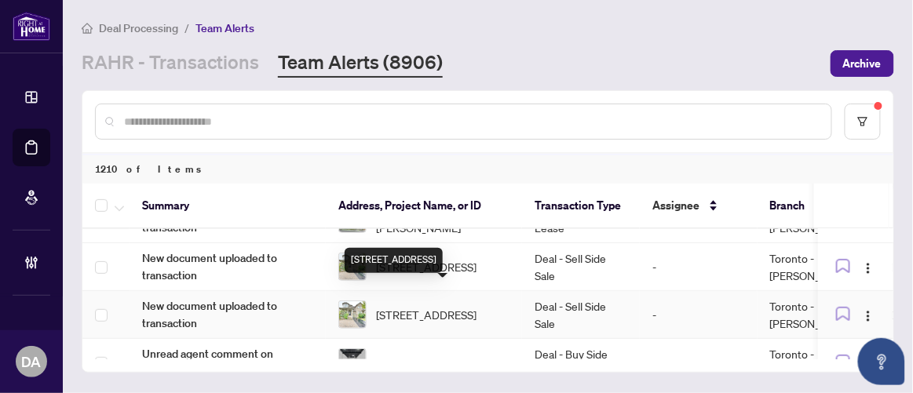
scroll to position [1663, 0]
click at [389, 305] on span "20 Seiffer Cres, Richmond Hill, Ontario L4E 0J1, Canada" at bounding box center [426, 313] width 101 height 17
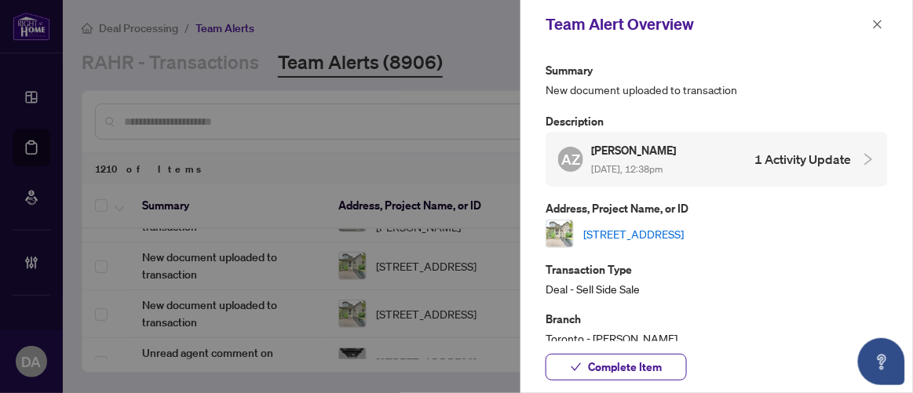
click at [711, 186] on div "Summary New document uploaded to transaction Description AZ Andrey Zibert Sep/2…" at bounding box center [717, 339] width 342 height 556
click at [712, 174] on div "AZ Andrey Zibert Sep/25/2025, 12:38pm 1 Activity Update" at bounding box center [705, 159] width 294 height 36
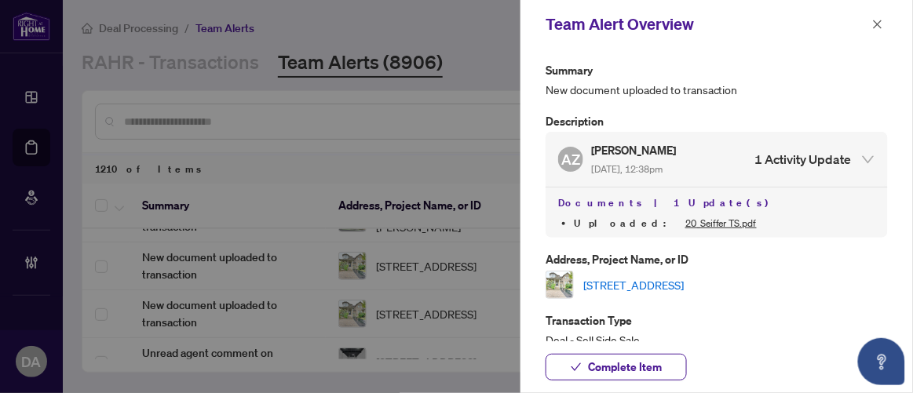
click at [883, 38] on div "Team Alert Overview" at bounding box center [717, 24] width 393 height 49
click at [880, 26] on icon "close" at bounding box center [878, 24] width 9 height 9
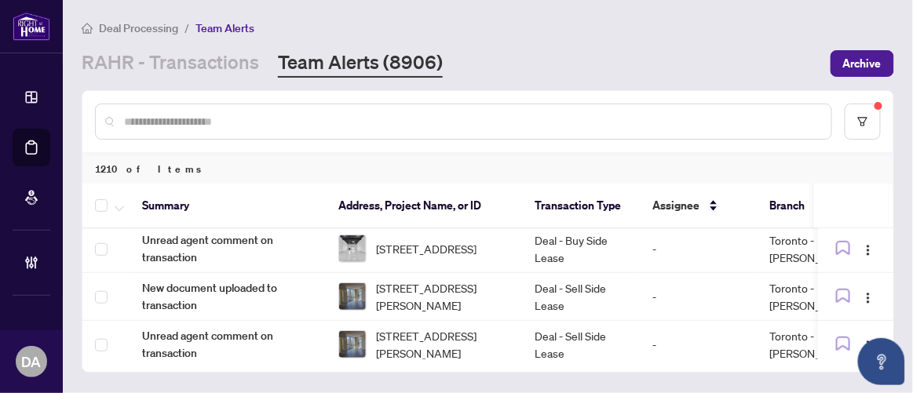
scroll to position [1814, 0]
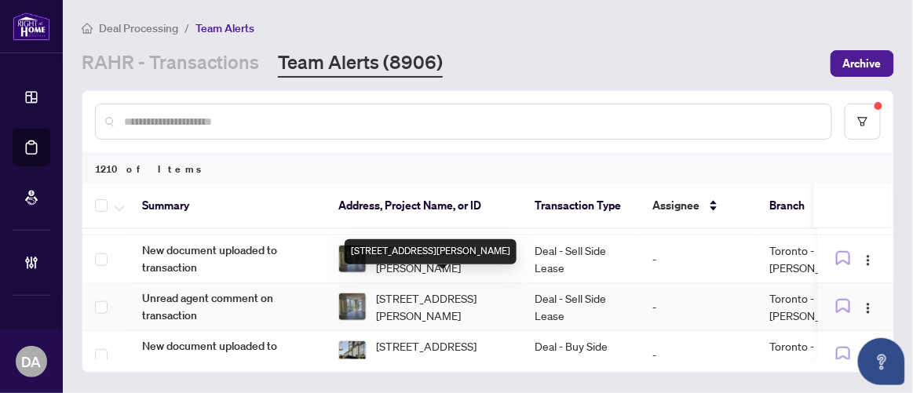
click at [498, 291] on span "1807-88 Sheppard Ave, Toronto, Ontario M2N 0G9, Canada" at bounding box center [442, 307] width 133 height 35
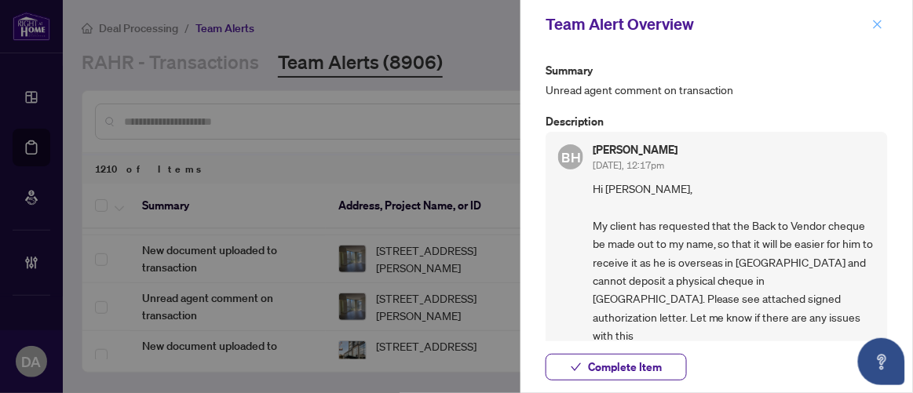
click at [880, 22] on icon "close" at bounding box center [878, 24] width 9 height 9
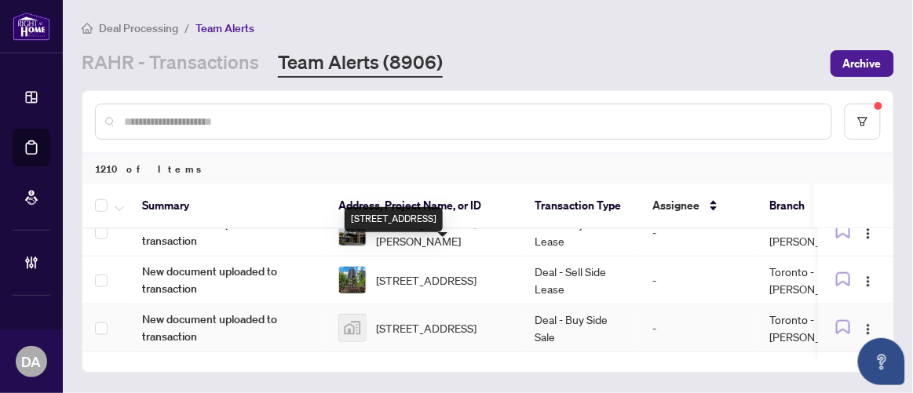
scroll to position [1976, 0]
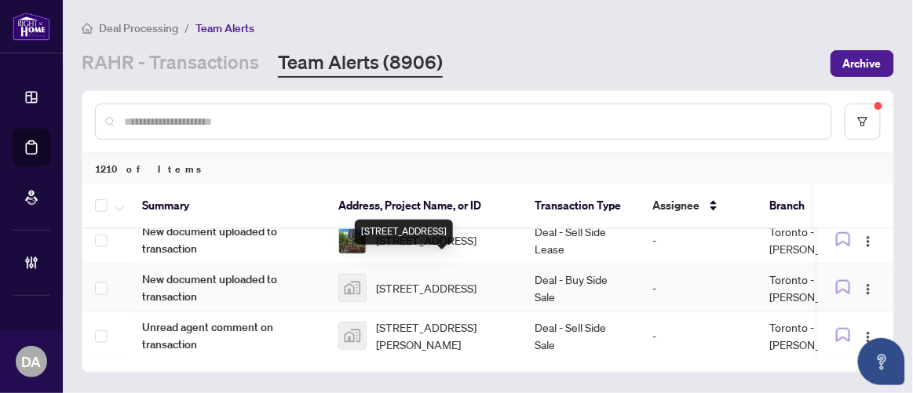
click at [477, 280] on span "[STREET_ADDRESS]" at bounding box center [426, 288] width 101 height 17
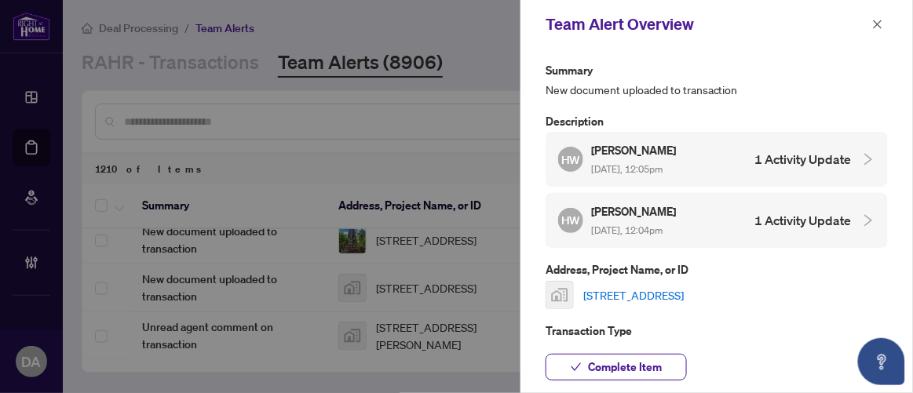
click at [663, 165] on span "Sep/25/2025, 12:05pm" at bounding box center [626, 169] width 71 height 12
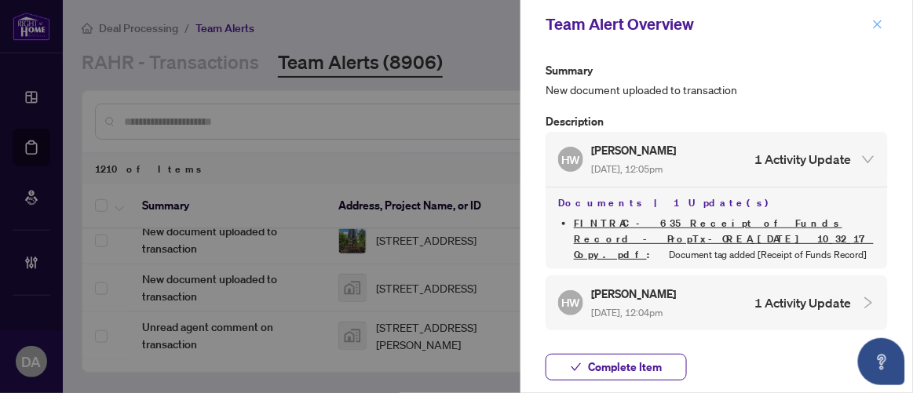
click at [878, 33] on span "button" at bounding box center [877, 24] width 11 height 25
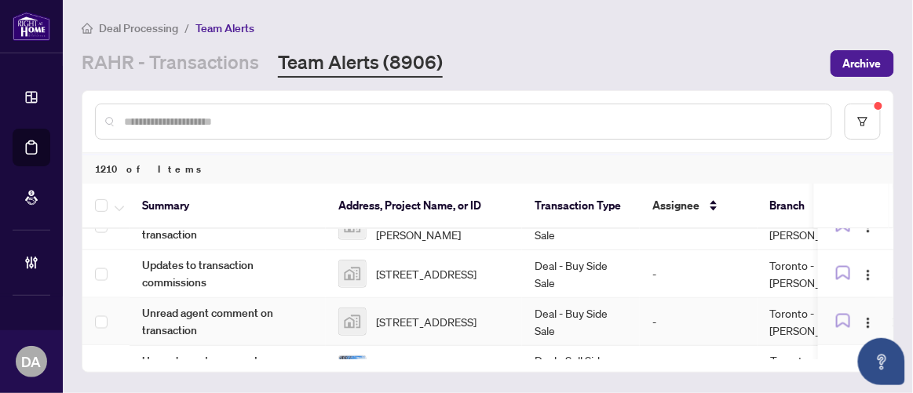
scroll to position [2085, 0]
click at [533, 299] on td "Deal - Buy Side Sale" at bounding box center [581, 323] width 118 height 48
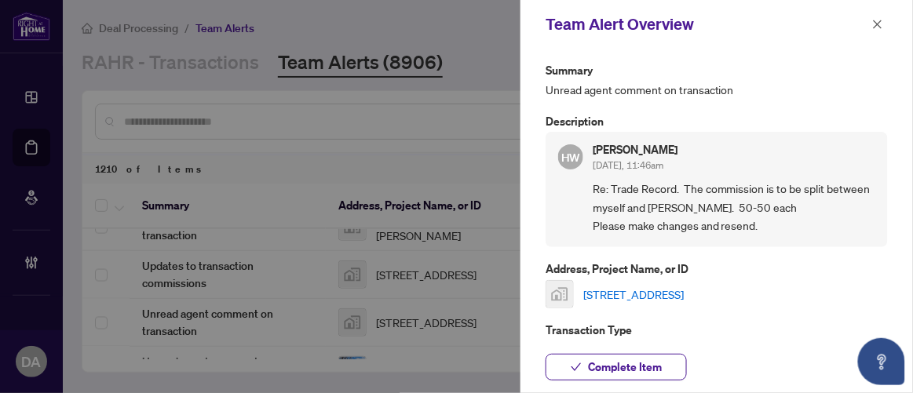
click at [636, 297] on link "[STREET_ADDRESS]" at bounding box center [633, 294] width 101 height 17
click at [876, 32] on span "button" at bounding box center [877, 24] width 11 height 25
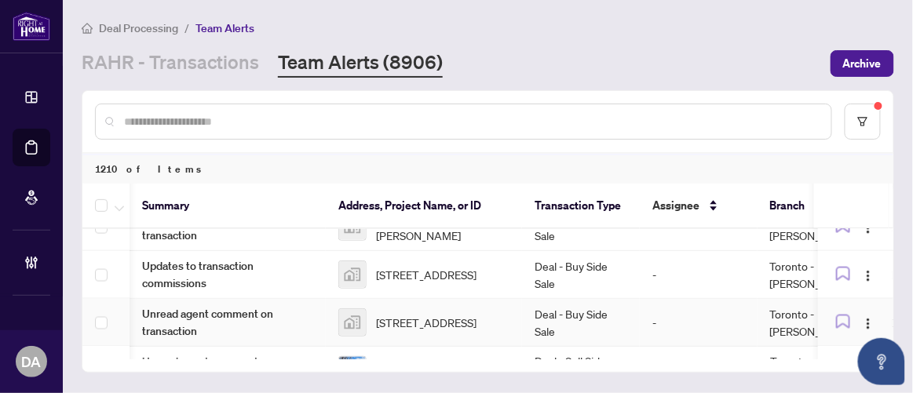
scroll to position [0, 311]
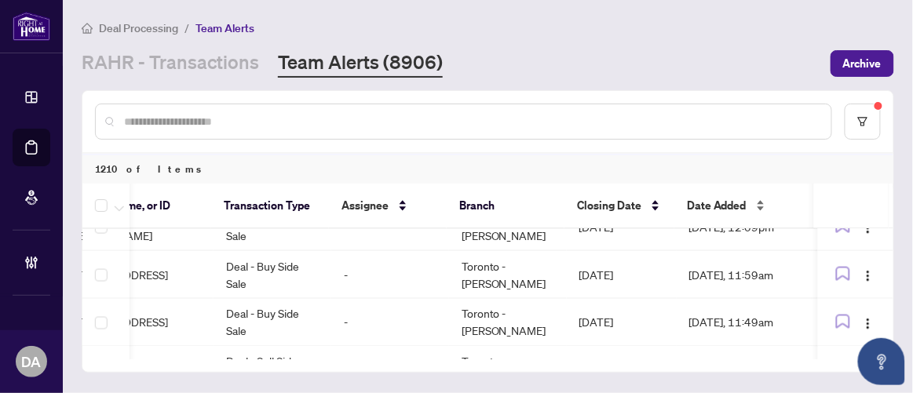
click at [711, 202] on span "Date Added" at bounding box center [717, 205] width 60 height 17
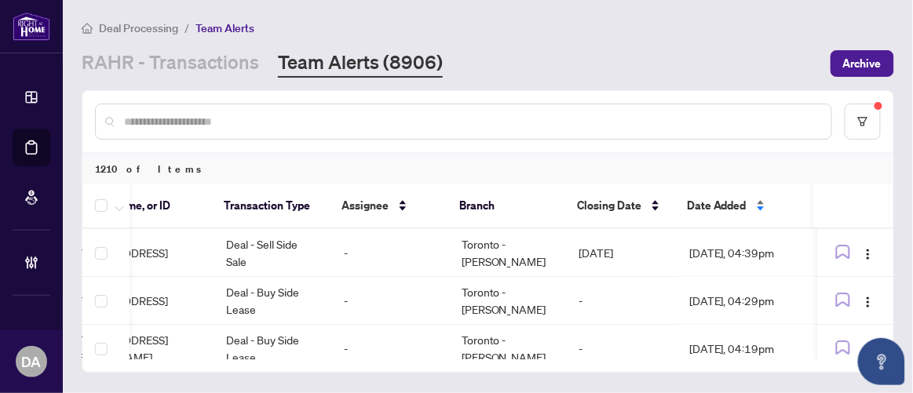
click at [711, 202] on span "Date Added" at bounding box center [717, 205] width 60 height 17
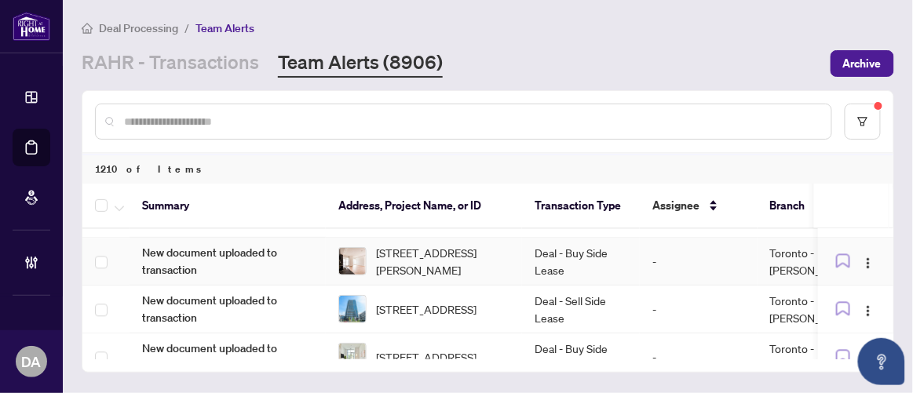
scroll to position [990, 0]
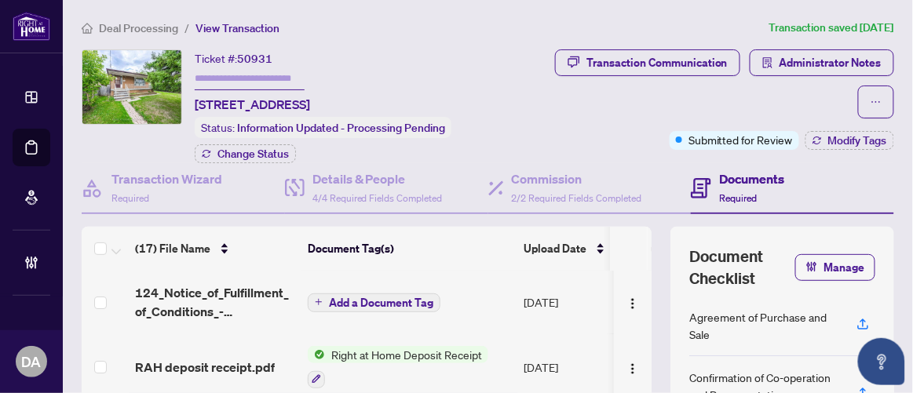
click at [255, 56] on span "50931" at bounding box center [254, 59] width 35 height 14
copy span "50931"
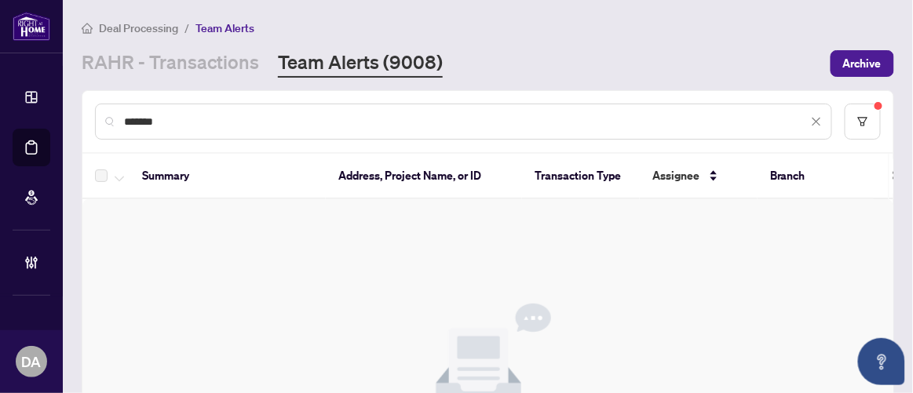
click at [416, 126] on input "*******" at bounding box center [466, 121] width 684 height 17
click at [415, 126] on input "*******" at bounding box center [466, 121] width 684 height 17
paste input "text"
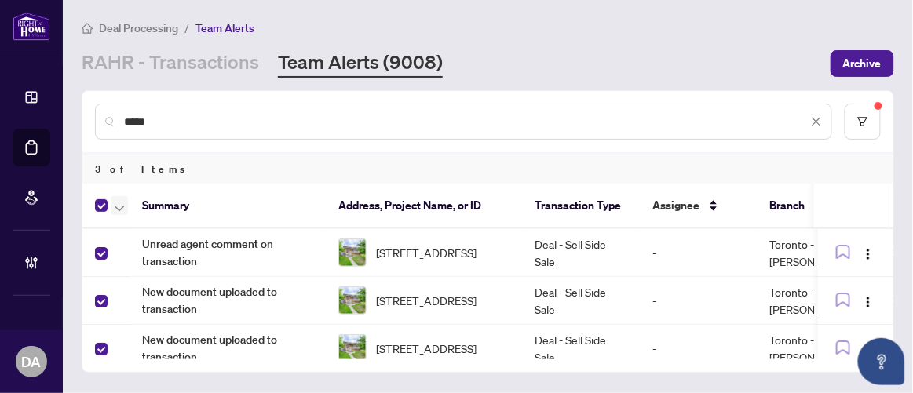
click at [124, 210] on button "button" at bounding box center [119, 205] width 17 height 19
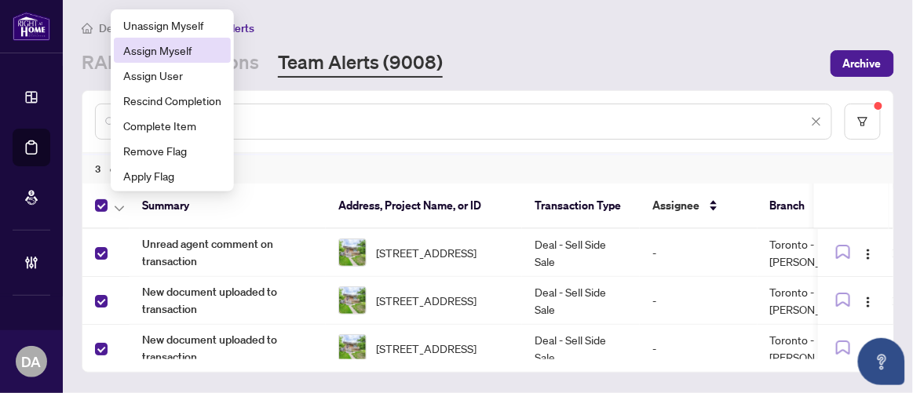
click at [181, 55] on span "Assign Myself" at bounding box center [172, 50] width 98 height 17
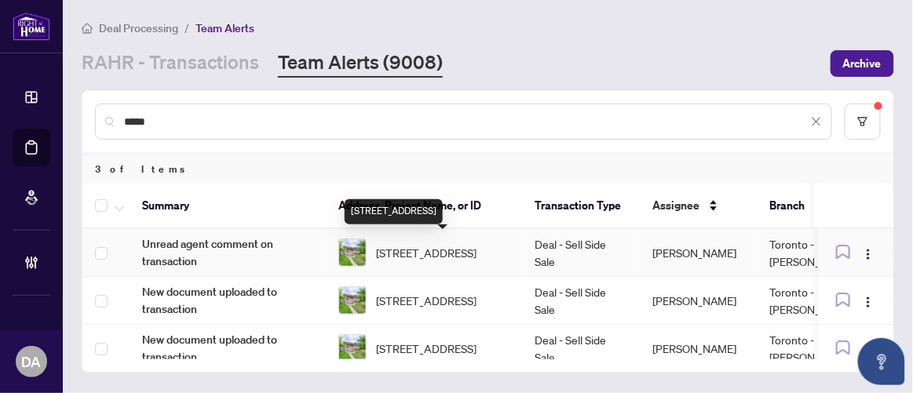
click at [391, 259] on span "30 Huntington Ave, Toronto, Ontario M1K 4K7, Canada" at bounding box center [426, 252] width 101 height 17
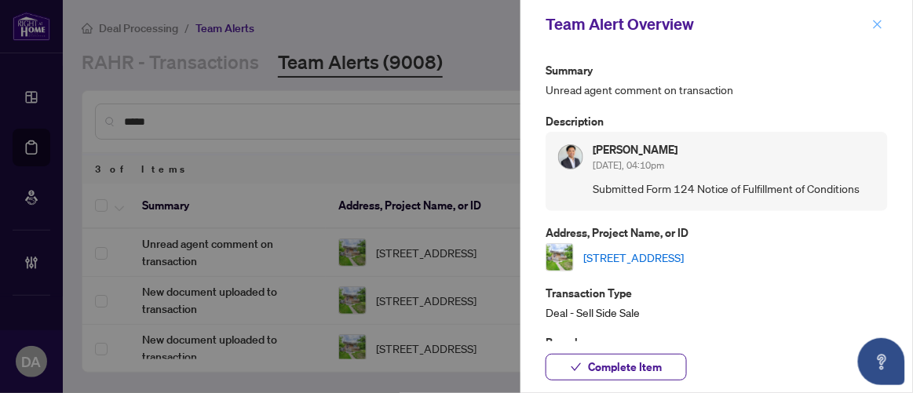
click at [877, 27] on icon "close" at bounding box center [877, 24] width 11 height 11
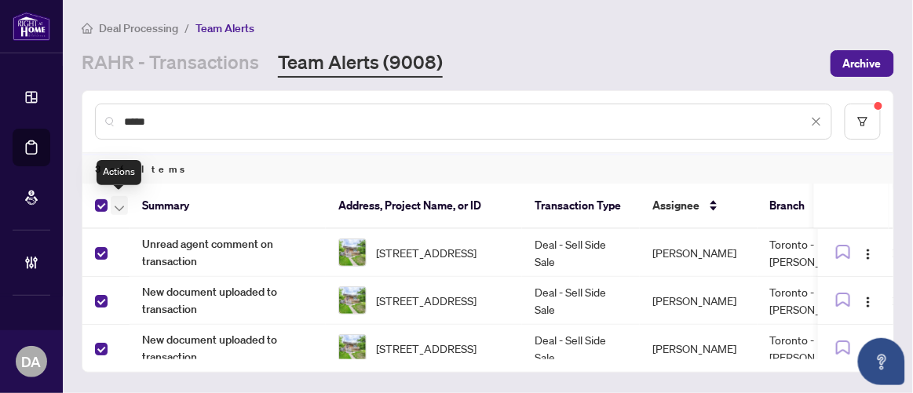
click at [126, 207] on button "button" at bounding box center [119, 205] width 17 height 19
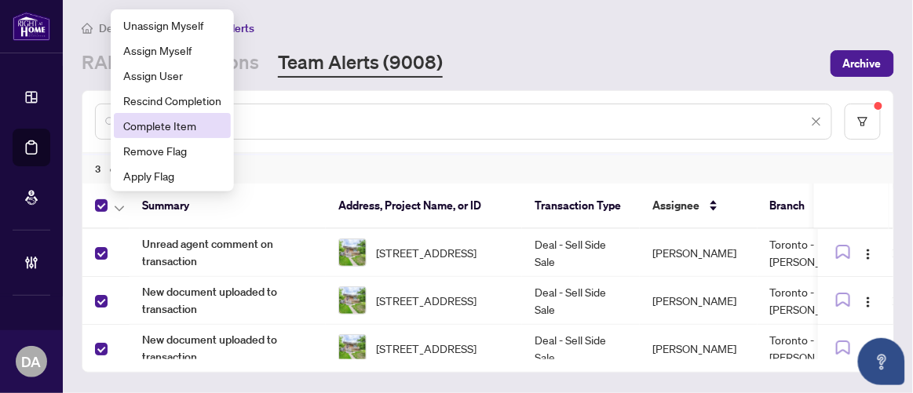
click at [182, 127] on span "Complete Item" at bounding box center [172, 125] width 98 height 17
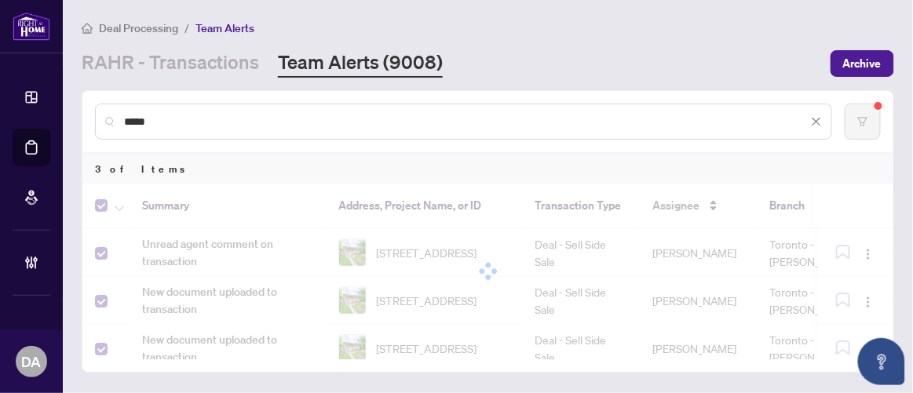
drag, startPoint x: 202, startPoint y: 119, endPoint x: 85, endPoint y: 101, distance: 118.4
click at [85, 101] on div "*****" at bounding box center [487, 121] width 811 height 61
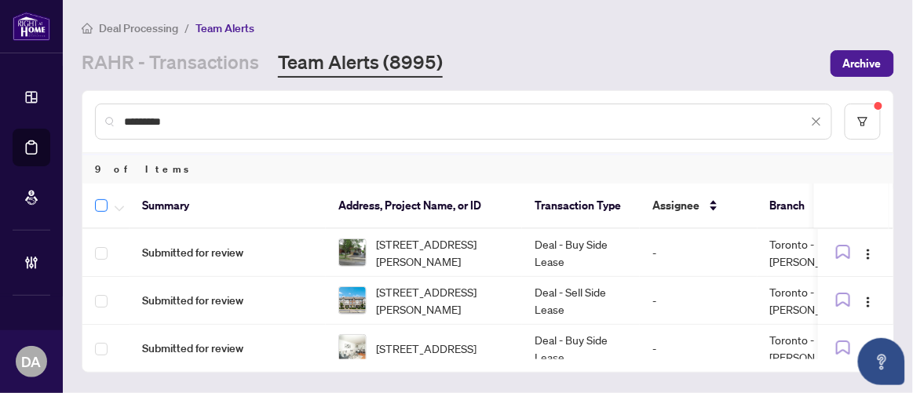
type input "*********"
click at [117, 199] on span "button" at bounding box center [119, 205] width 9 height 17
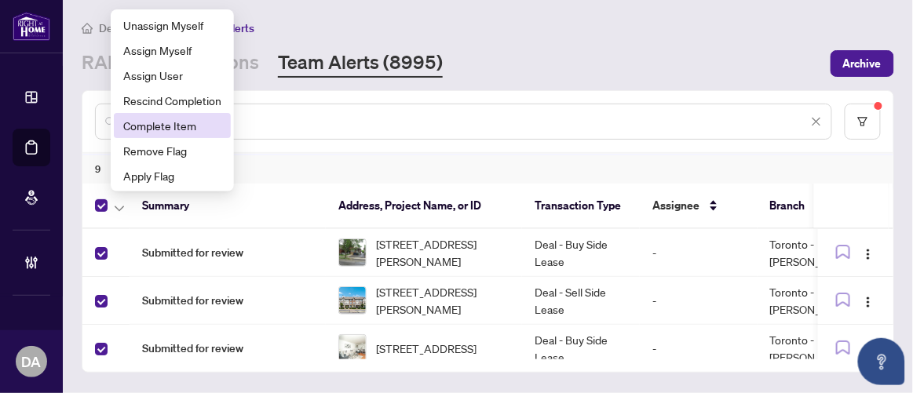
click at [170, 122] on span "Complete Item" at bounding box center [172, 125] width 98 height 17
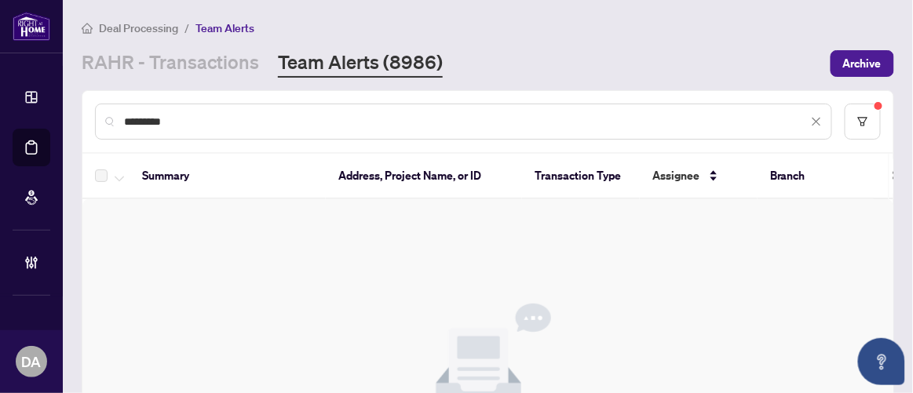
click at [183, 120] on input "*********" at bounding box center [466, 121] width 684 height 17
click at [170, 122] on input "*********" at bounding box center [466, 121] width 684 height 17
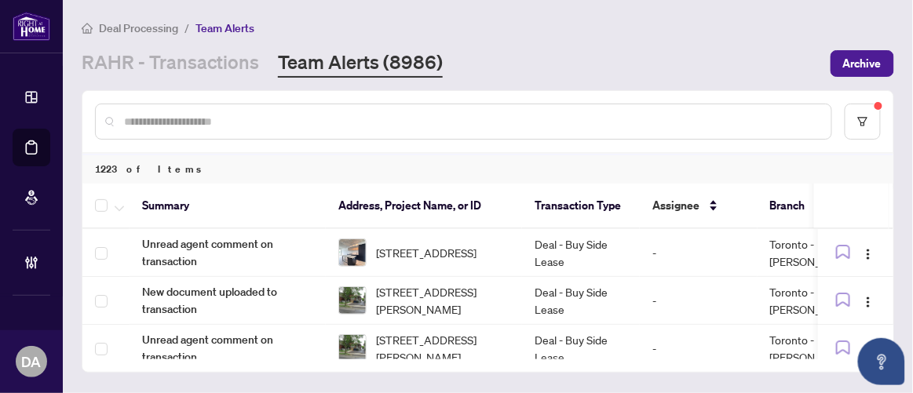
click at [382, 117] on input "text" at bounding box center [471, 121] width 695 height 17
paste input "*******"
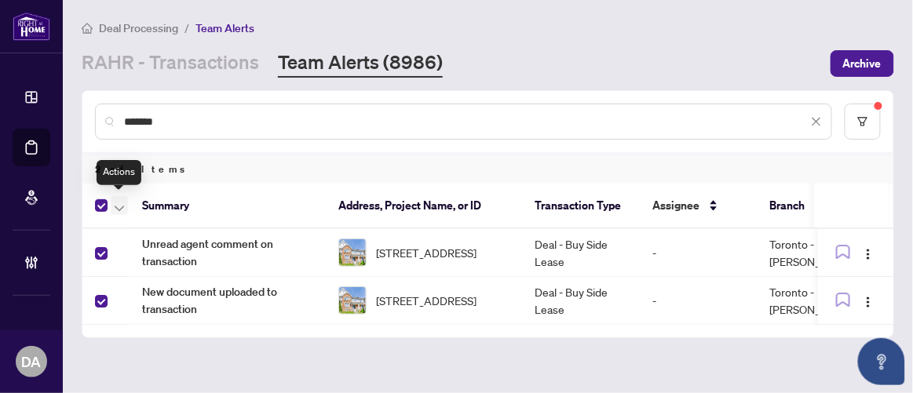
click at [122, 207] on icon "button" at bounding box center [119, 209] width 9 height 6
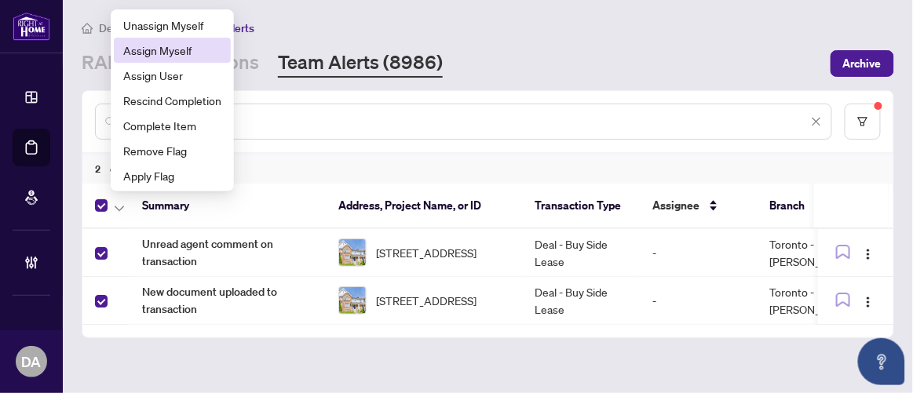
click at [189, 57] on span "Assign Myself" at bounding box center [172, 50] width 98 height 17
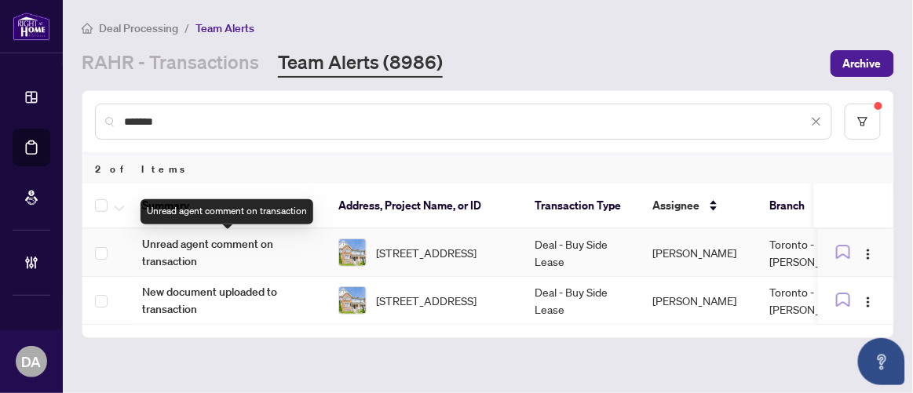
click at [230, 250] on span "Unread agent comment on transaction" at bounding box center [227, 253] width 171 height 35
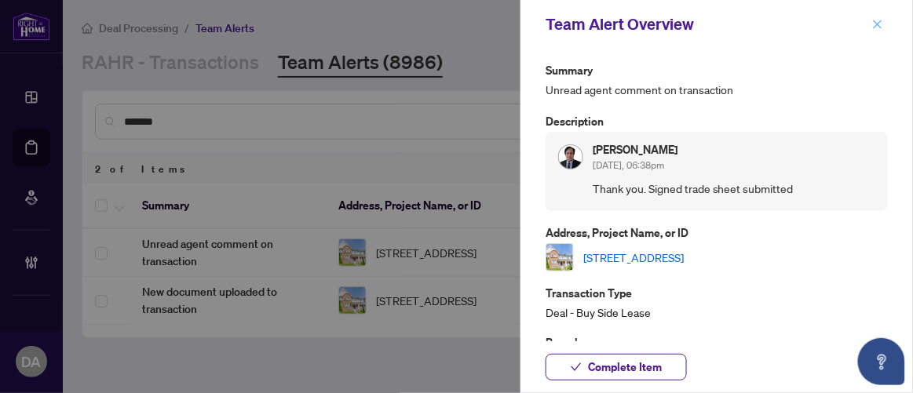
click at [878, 23] on icon "close" at bounding box center [877, 24] width 11 height 11
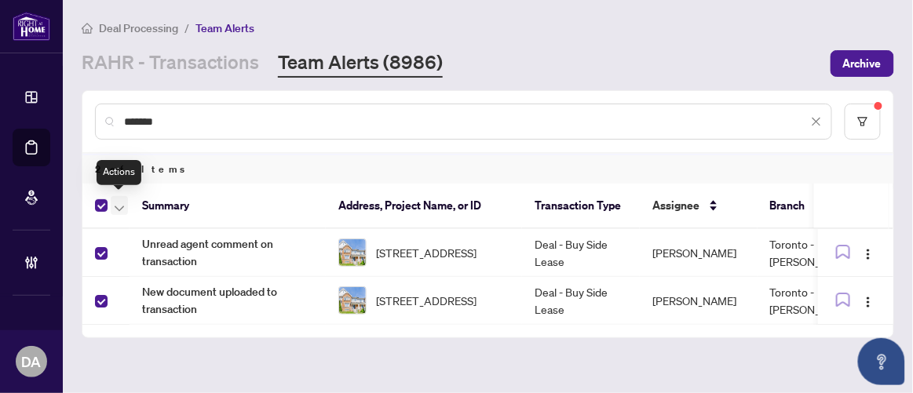
click at [120, 207] on icon "button" at bounding box center [119, 208] width 9 height 5
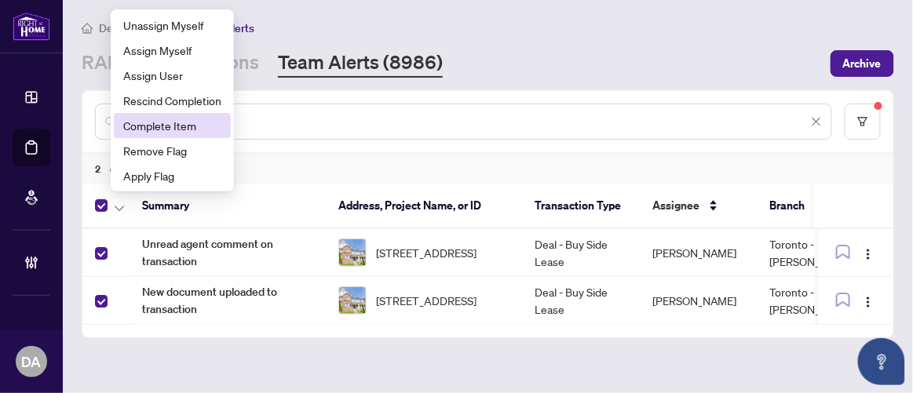
click at [174, 126] on span "Complete Item" at bounding box center [172, 125] width 98 height 17
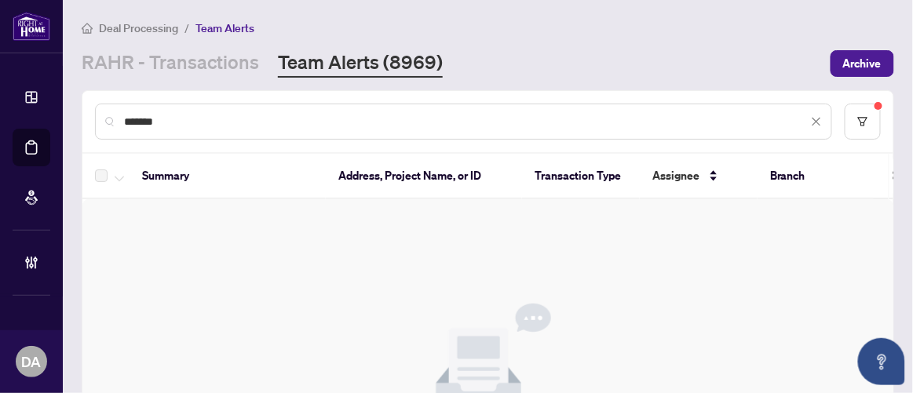
click at [313, 123] on input "*******" at bounding box center [466, 121] width 684 height 17
paste input "text"
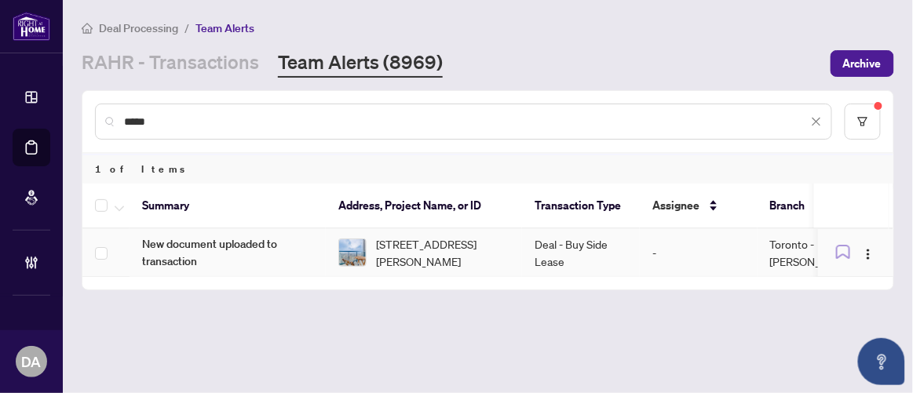
type input "*****"
click at [330, 258] on td "3405-87 Peter St, Toronto, Ontario M5V 2G4, Canada" at bounding box center [424, 253] width 196 height 48
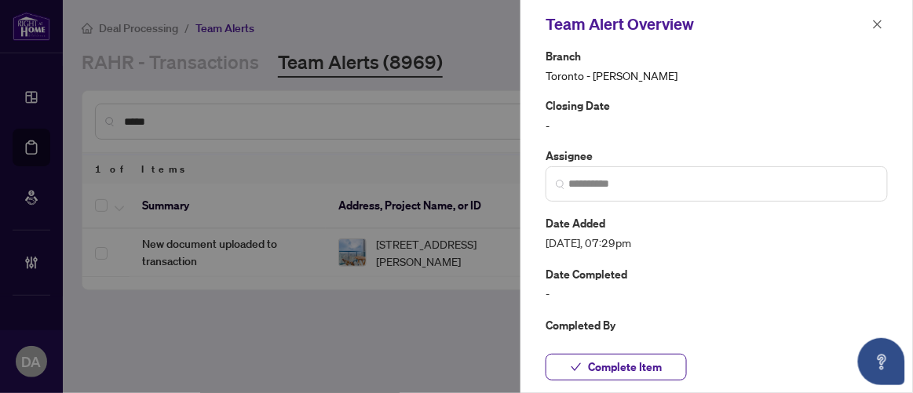
scroll to position [264, 0]
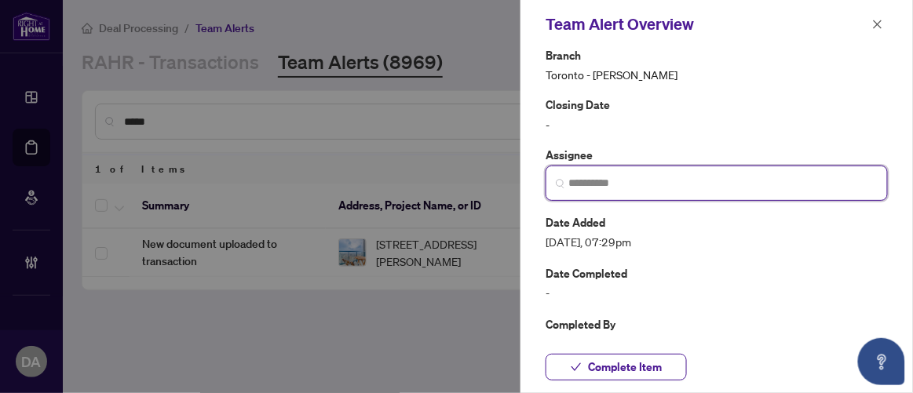
click at [674, 184] on input "search" at bounding box center [722, 183] width 309 height 16
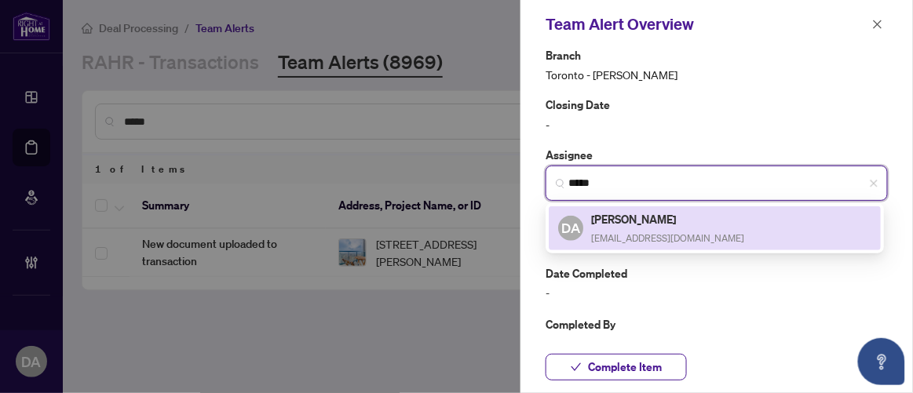
click at [671, 222] on h5 "[PERSON_NAME]" at bounding box center [667, 219] width 153 height 18
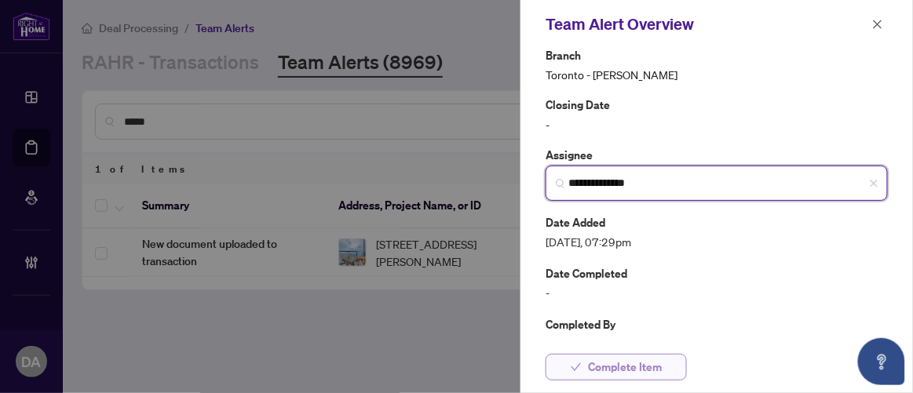
type input "**********"
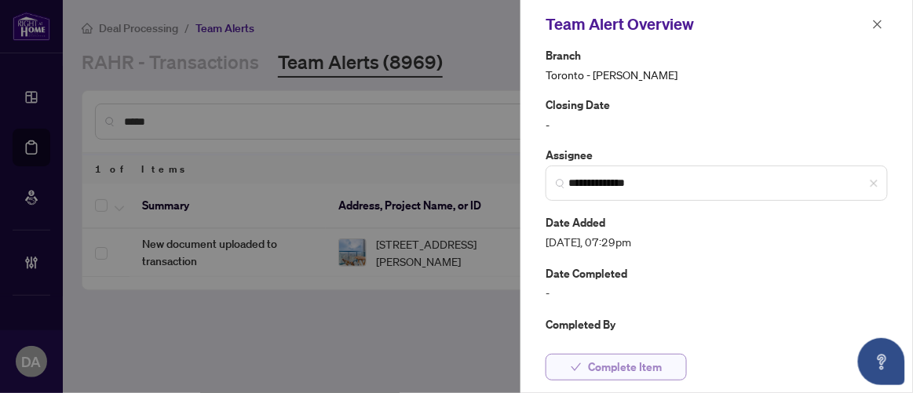
click at [633, 363] on span "Complete Item" at bounding box center [625, 367] width 74 height 25
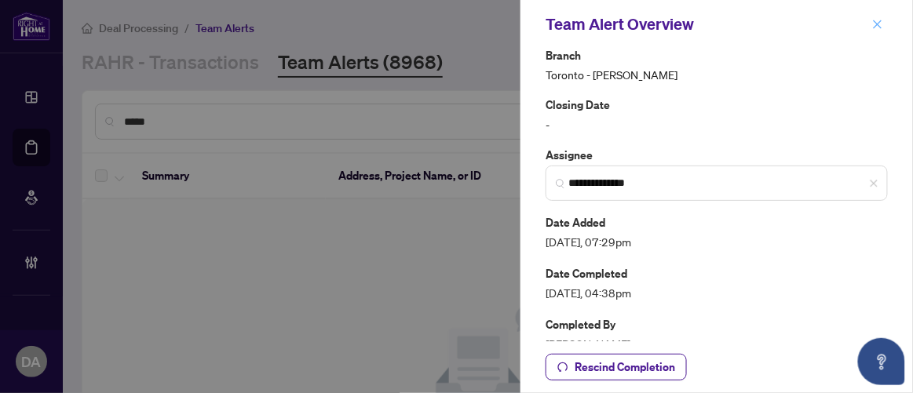
click at [869, 28] on button "button" at bounding box center [878, 24] width 20 height 19
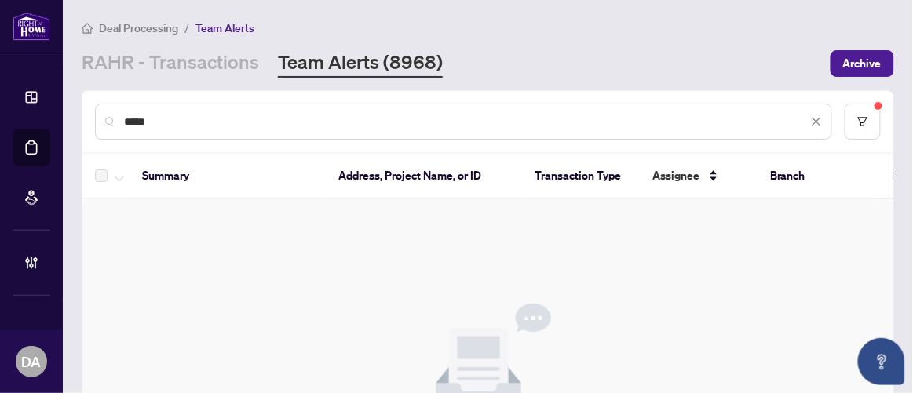
click at [409, 107] on div "*****" at bounding box center [463, 122] width 737 height 36
click at [404, 113] on input "*****" at bounding box center [466, 121] width 684 height 17
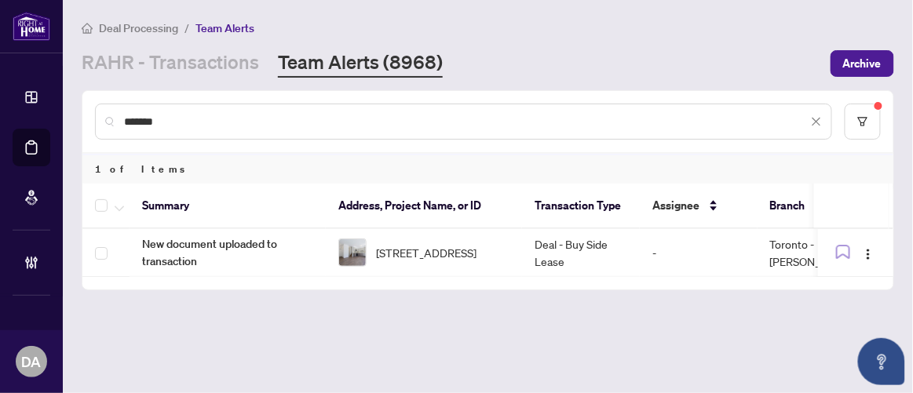
click at [449, 122] on input "*******" at bounding box center [466, 121] width 684 height 17
click at [448, 122] on input "*******" at bounding box center [466, 121] width 684 height 17
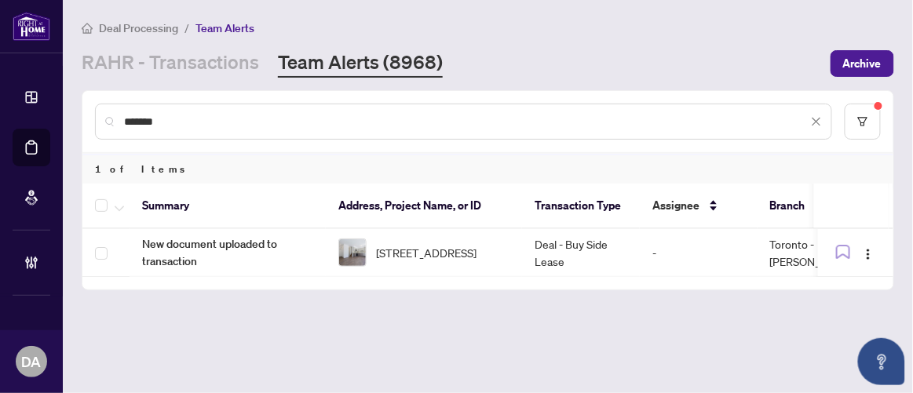
paste input "text"
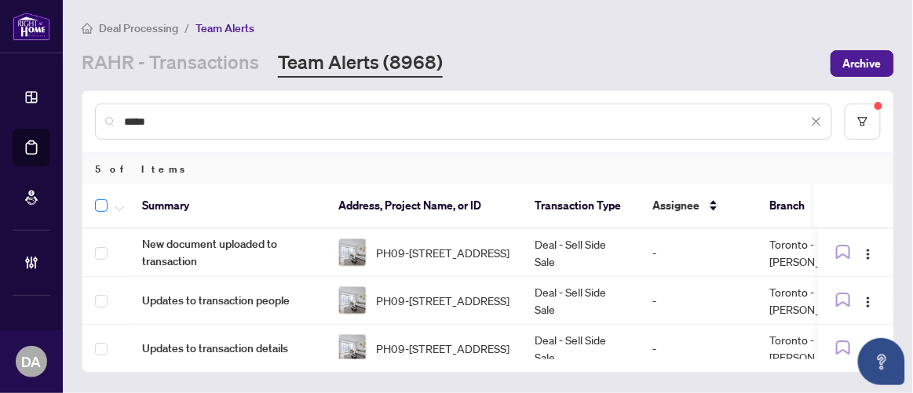
type input "*****"
click at [125, 209] on button "button" at bounding box center [119, 205] width 17 height 19
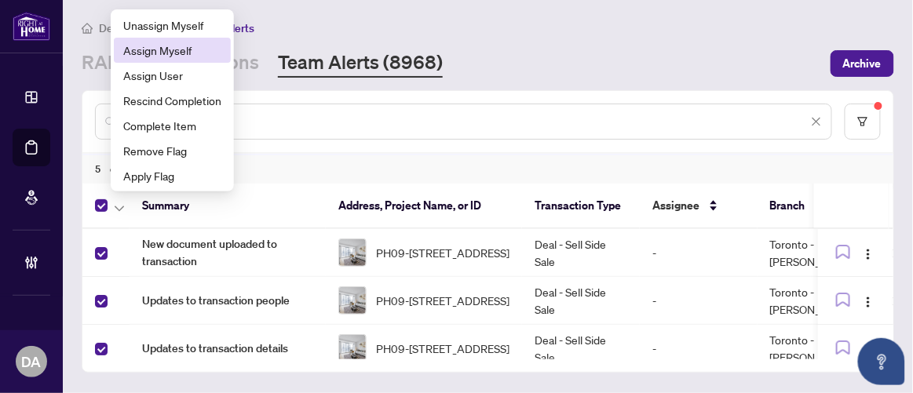
click at [170, 58] on span "Assign Myself" at bounding box center [172, 50] width 98 height 17
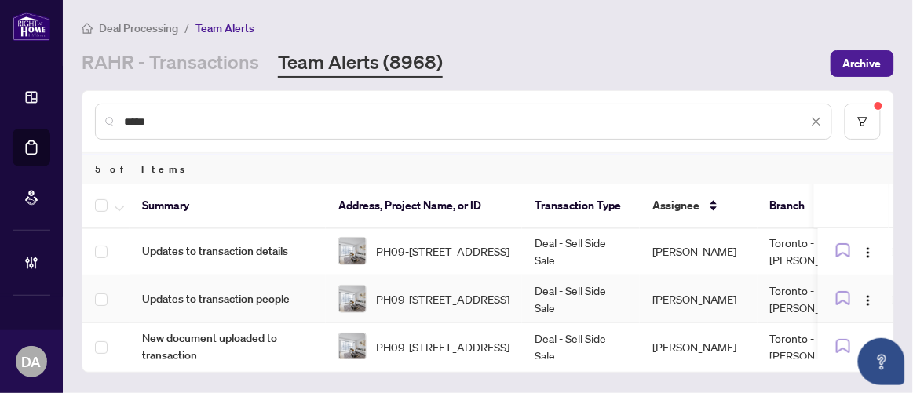
scroll to position [111, 0]
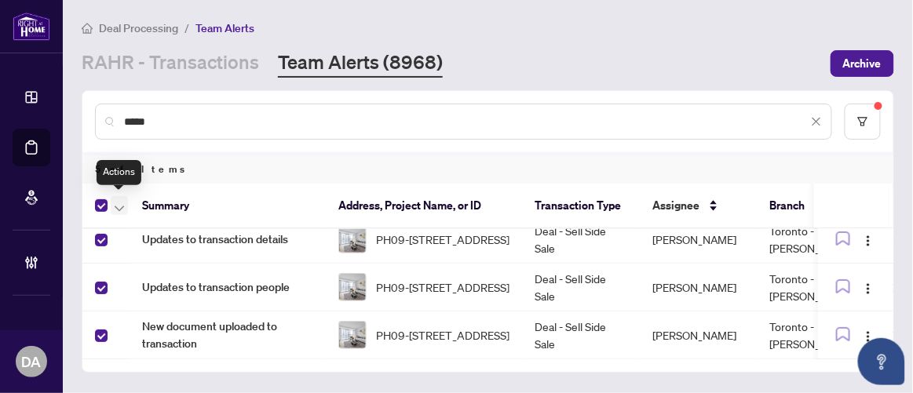
click at [117, 206] on icon "button" at bounding box center [119, 209] width 9 height 6
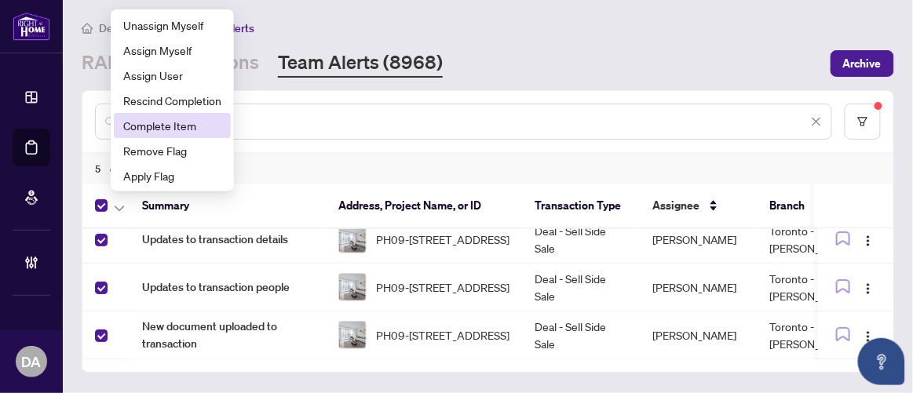
click at [165, 117] on span "Complete Item" at bounding box center [172, 125] width 98 height 17
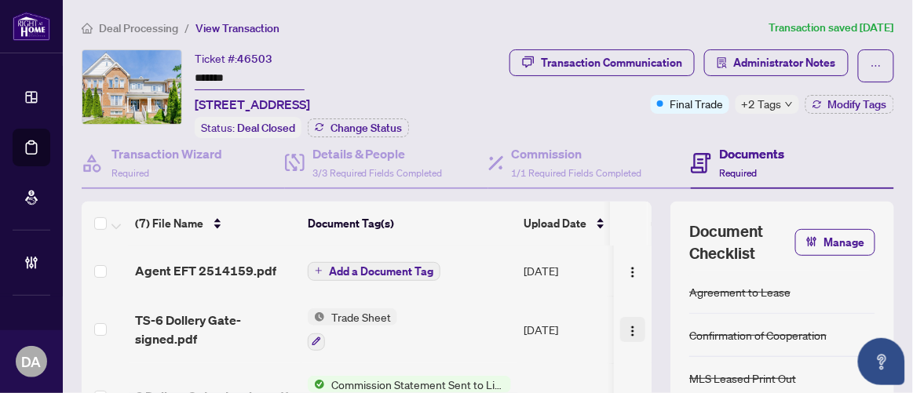
click at [627, 326] on img "button" at bounding box center [633, 331] width 13 height 13
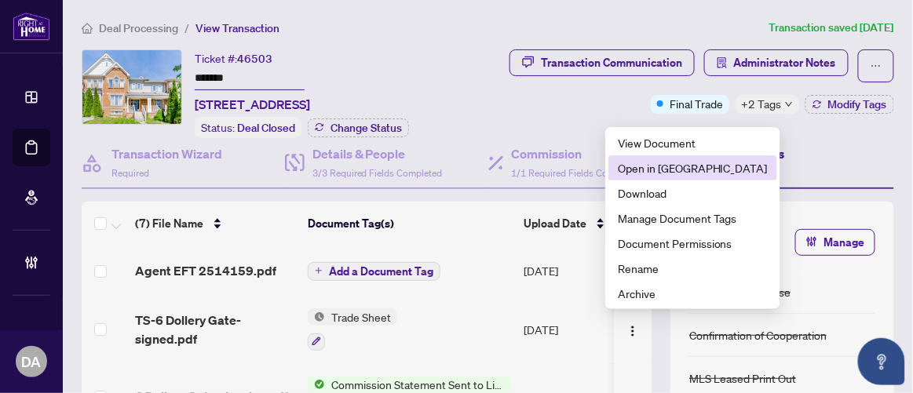
click at [667, 162] on span "Open in New Tab" at bounding box center [693, 167] width 150 height 17
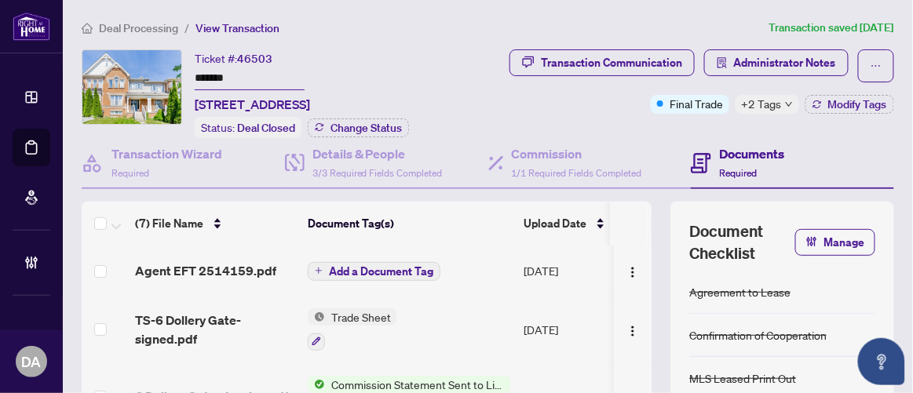
click at [213, 75] on input "*******" at bounding box center [250, 79] width 110 height 23
click at [806, 108] on button "Modify Tags" at bounding box center [850, 104] width 89 height 19
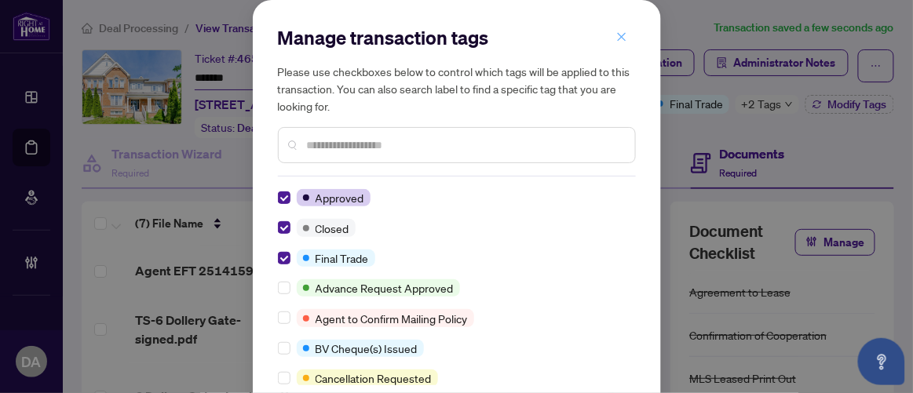
click at [617, 36] on icon "close" at bounding box center [621, 36] width 11 height 11
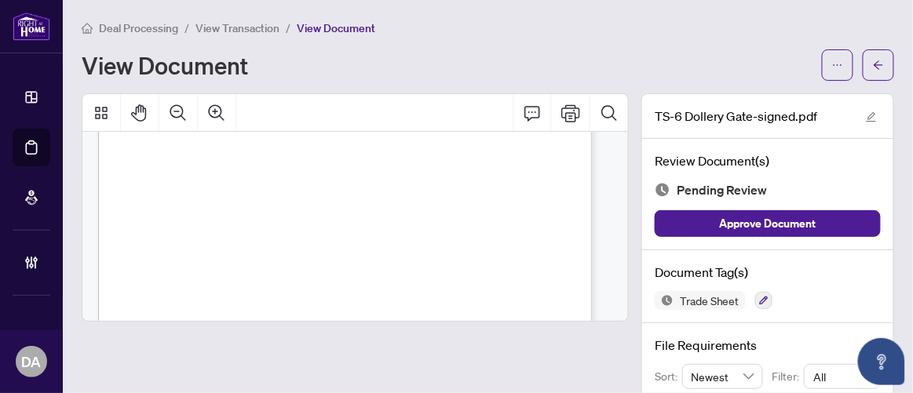
scroll to position [389, 0]
click at [755, 292] on button "button" at bounding box center [763, 300] width 17 height 17
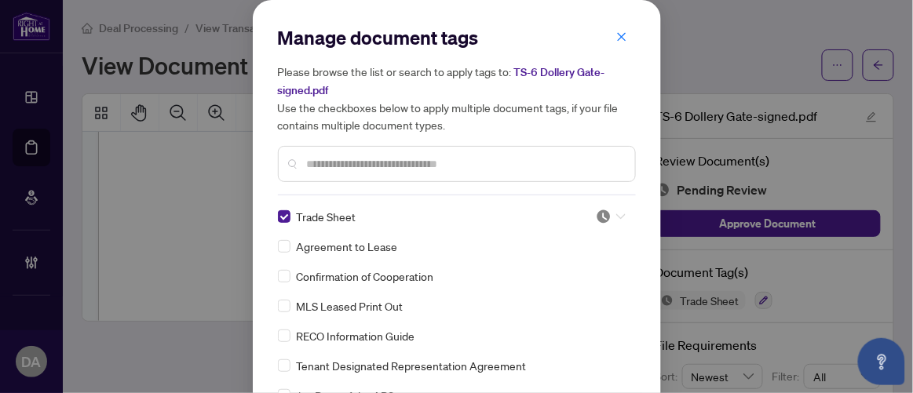
click at [616, 214] on icon at bounding box center [620, 217] width 9 height 6
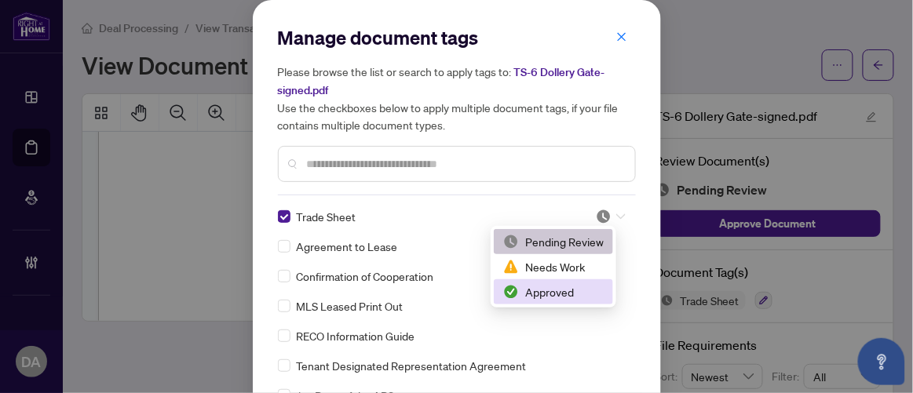
click at [564, 295] on div "Approved" at bounding box center [553, 291] width 101 height 17
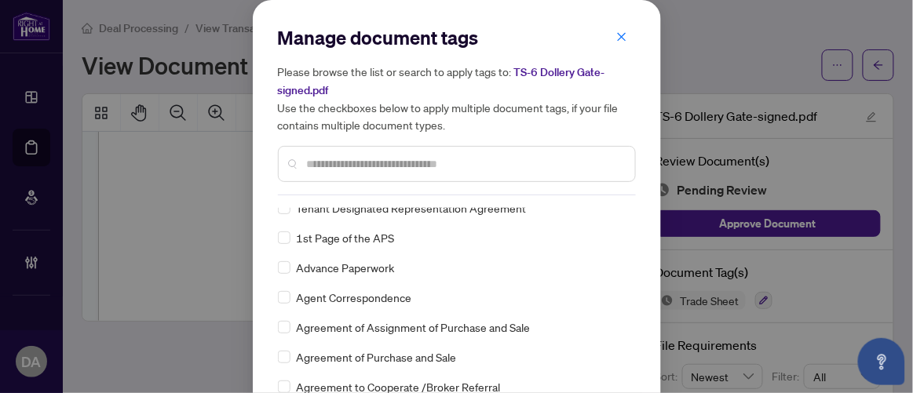
scroll to position [91, 0]
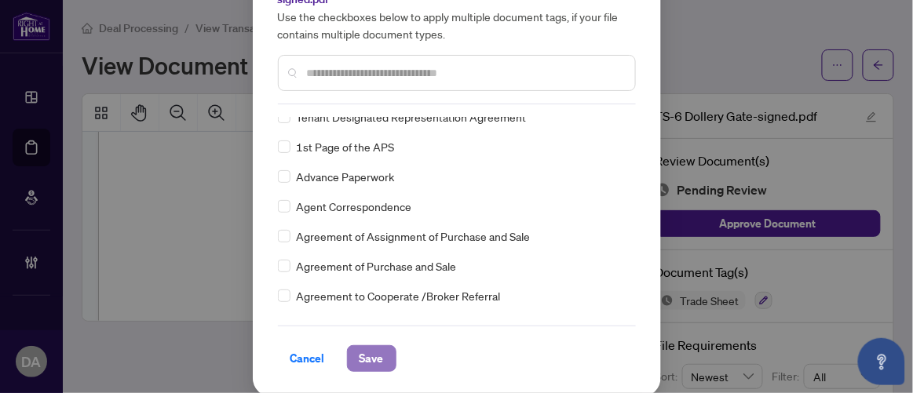
click at [360, 358] on span "Save" at bounding box center [372, 358] width 24 height 25
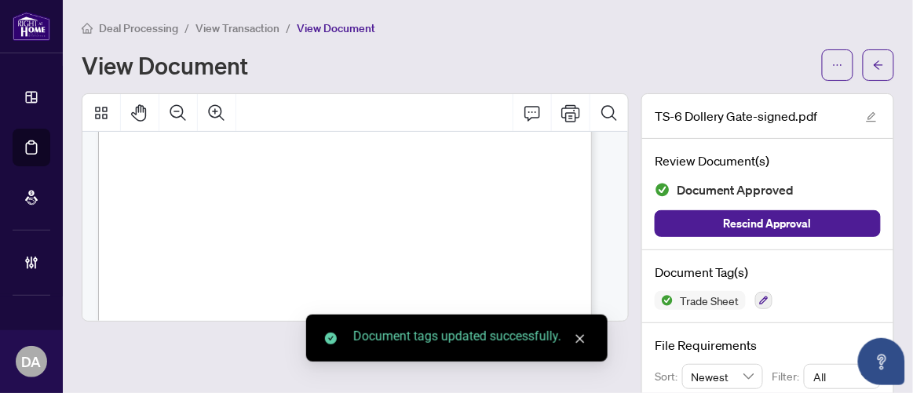
scroll to position [0, 0]
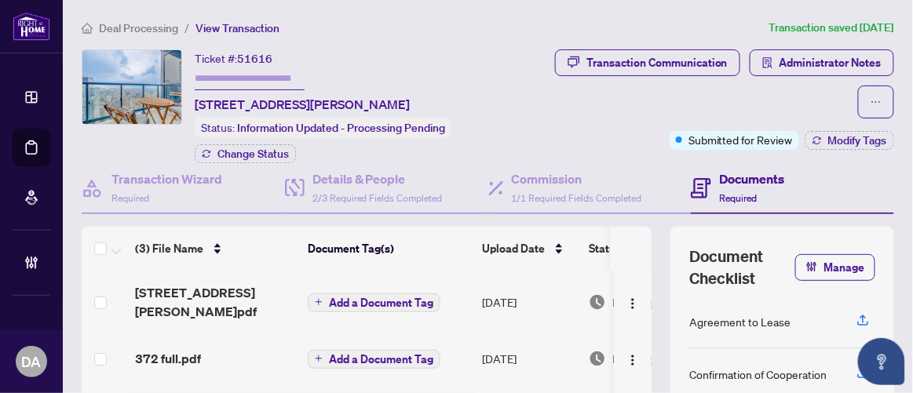
click at [245, 62] on span "51616" at bounding box center [254, 59] width 35 height 14
copy span "51616"
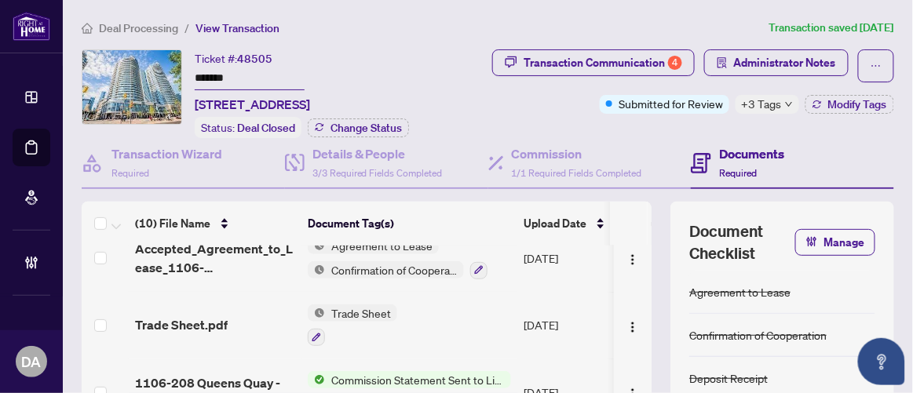
scroll to position [122, 0]
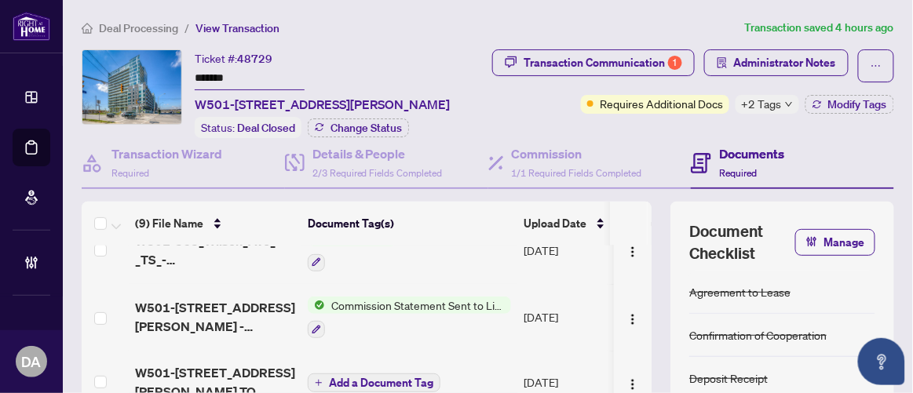
scroll to position [95, 0]
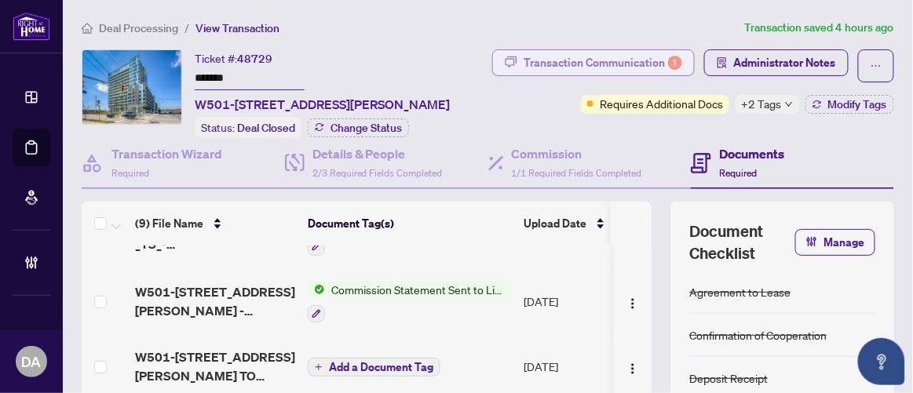
click at [682, 62] on div "Transaction Communication 1" at bounding box center [603, 62] width 159 height 25
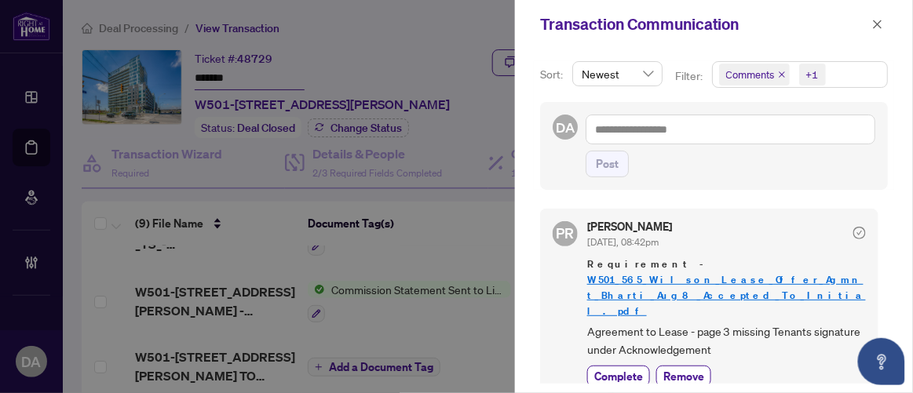
click at [781, 71] on icon "close" at bounding box center [782, 75] width 8 height 8
click at [880, 20] on icon "close" at bounding box center [877, 24] width 11 height 11
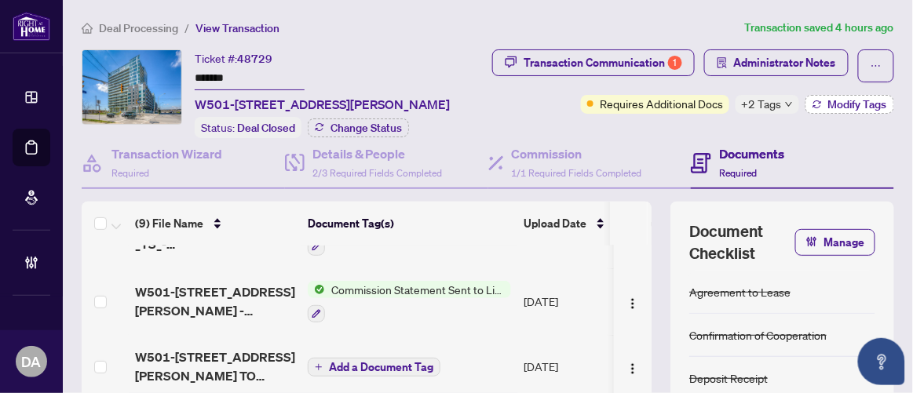
click at [811, 114] on button "Modify Tags" at bounding box center [850, 104] width 89 height 19
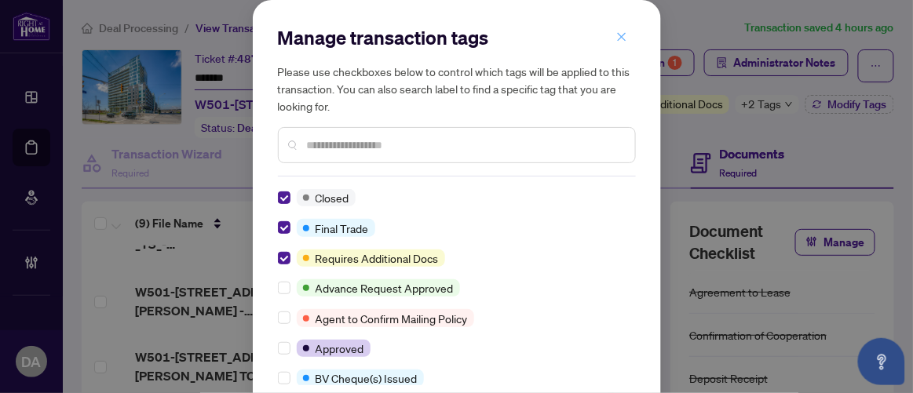
click at [616, 35] on icon "close" at bounding box center [621, 36] width 11 height 11
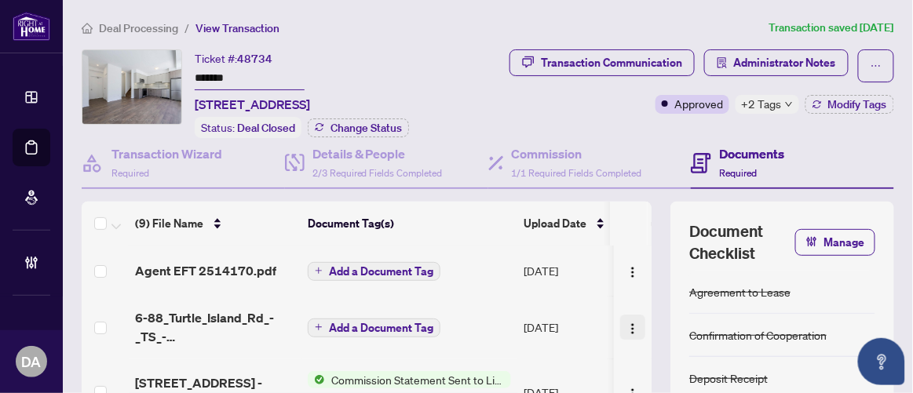
click at [627, 335] on span "button" at bounding box center [633, 327] width 13 height 17
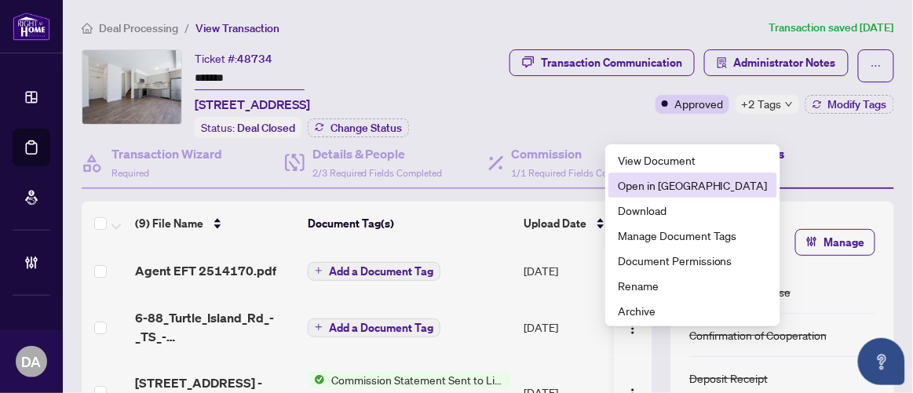
click at [631, 191] on span "Open in New Tab" at bounding box center [693, 185] width 150 height 17
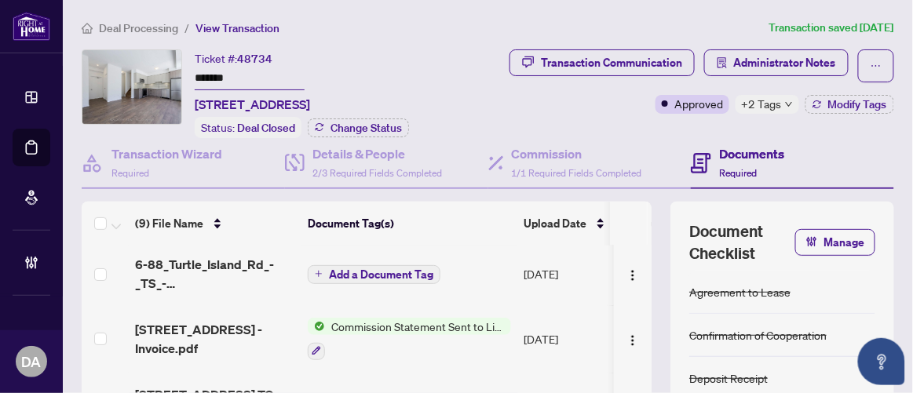
scroll to position [54, 0]
click at [828, 110] on span "Modify Tags" at bounding box center [857, 104] width 59 height 11
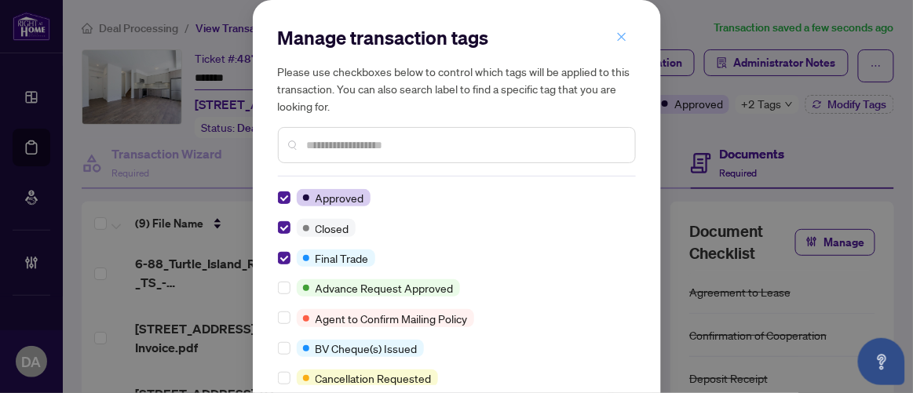
click at [620, 38] on icon "close" at bounding box center [621, 36] width 9 height 9
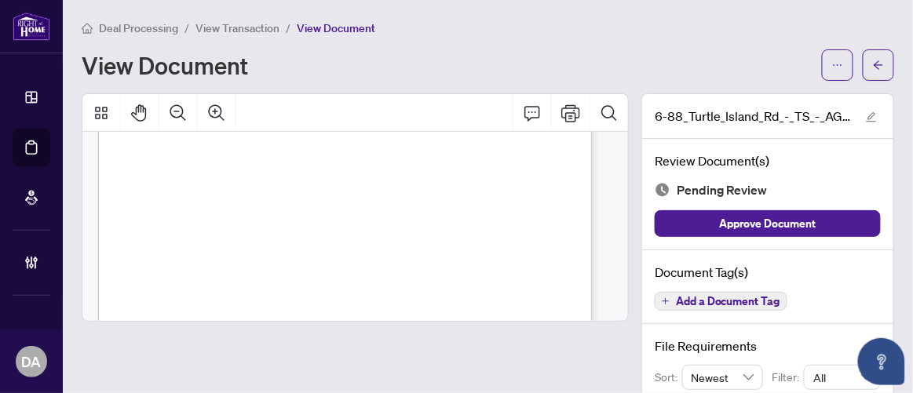
scroll to position [353, 0]
click at [671, 283] on div "Document Tag(s) Add a Document Tag" at bounding box center [767, 287] width 251 height 75
click at [672, 292] on button "Add a Document Tag" at bounding box center [721, 301] width 133 height 19
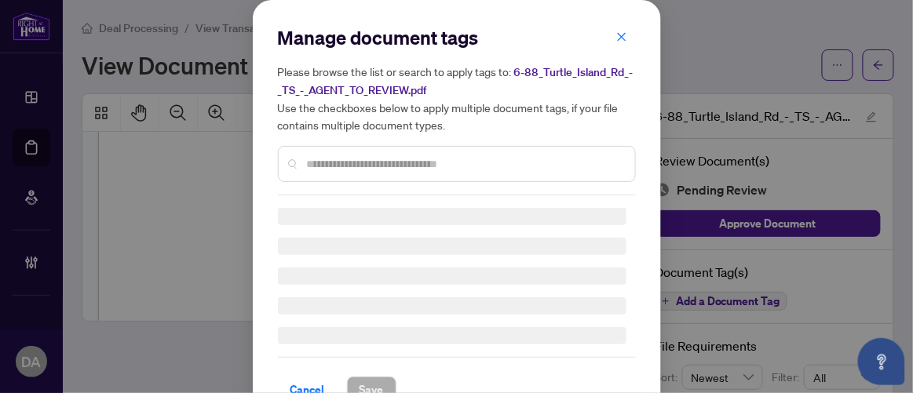
click at [495, 161] on input "text" at bounding box center [465, 163] width 316 height 17
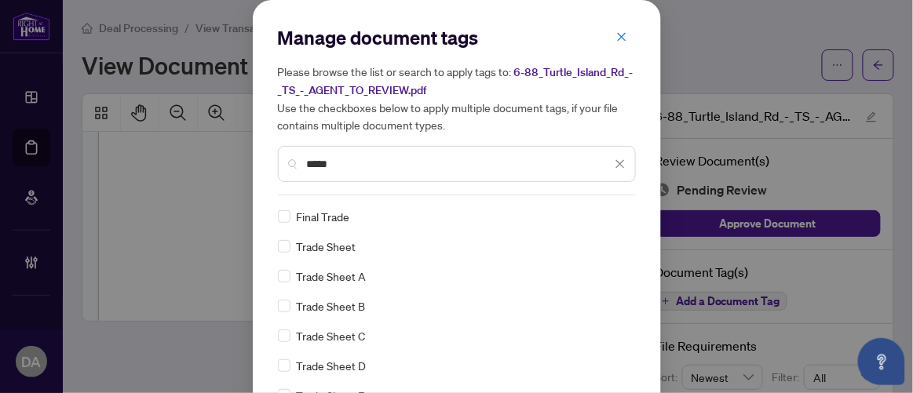
type input "*****"
click at [587, 214] on div at bounding box center [607, 217] width 40 height 16
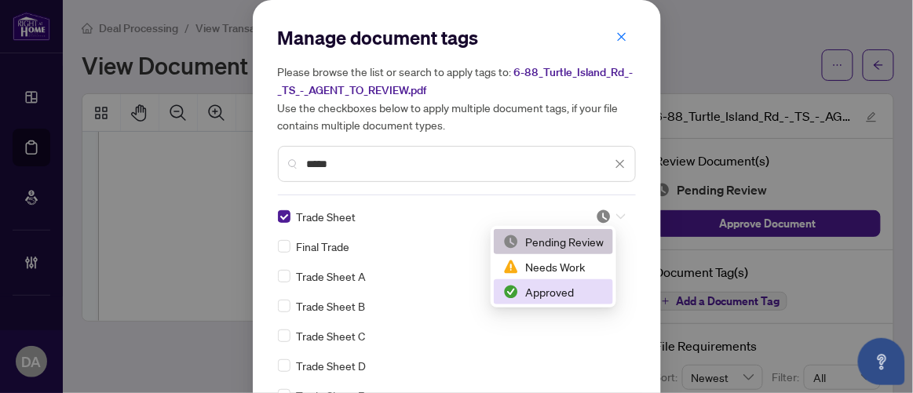
click at [568, 291] on div "Approved" at bounding box center [553, 291] width 101 height 17
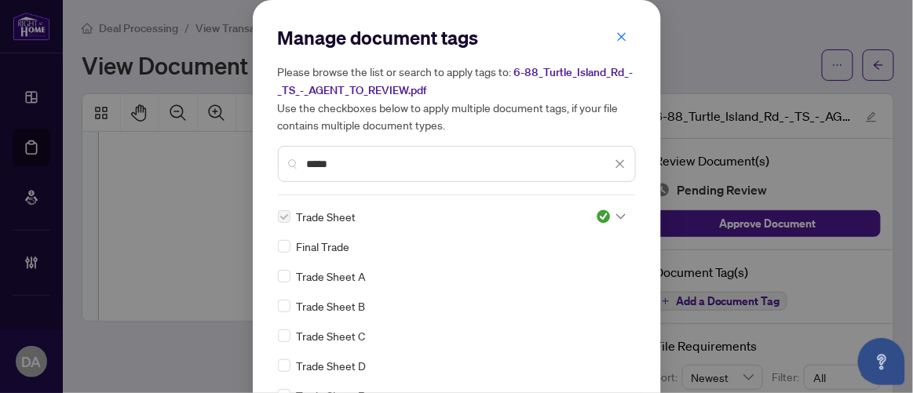
scroll to position [91, 0]
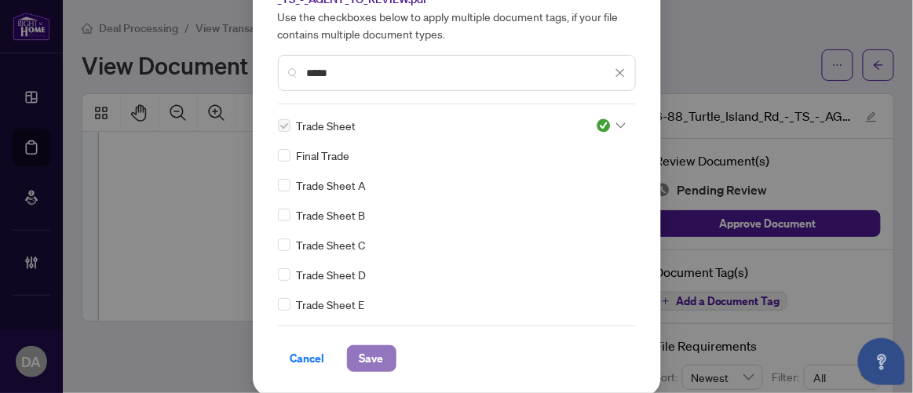
click at [372, 346] on span "Save" at bounding box center [372, 358] width 24 height 25
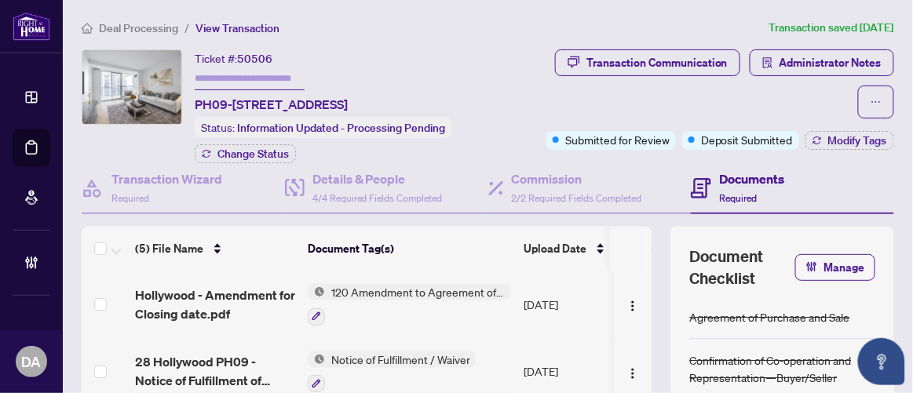
click at [257, 53] on span "50506" at bounding box center [254, 59] width 35 height 14
copy span "50506"
click at [193, 235] on div "Transaction Wizard Required Details & People 4/4 Required Fields Completed Comm…" at bounding box center [488, 387] width 813 height 448
click at [201, 188] on h4 "Transaction Wizard" at bounding box center [166, 179] width 111 height 19
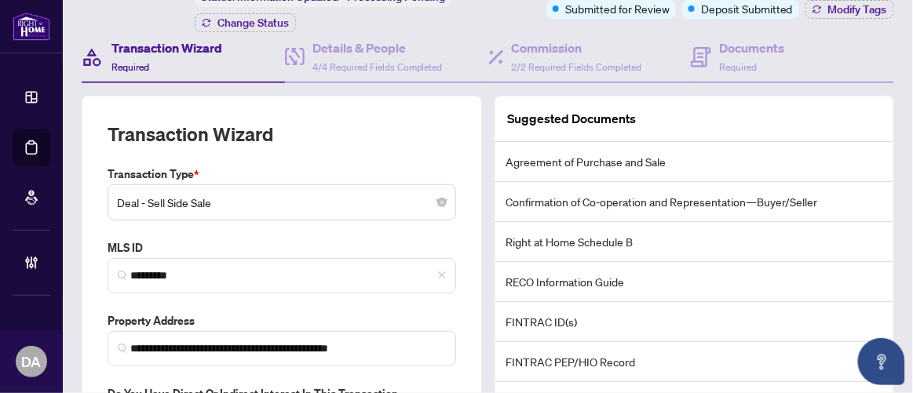
scroll to position [133, 0]
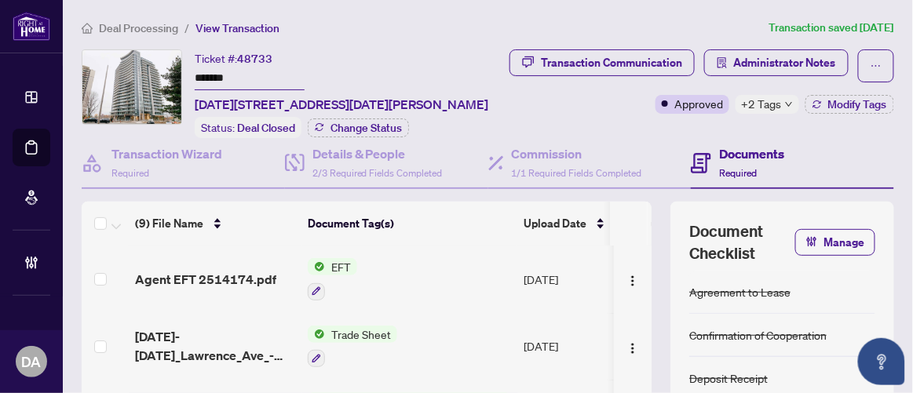
click at [240, 73] on input "*******" at bounding box center [250, 79] width 110 height 23
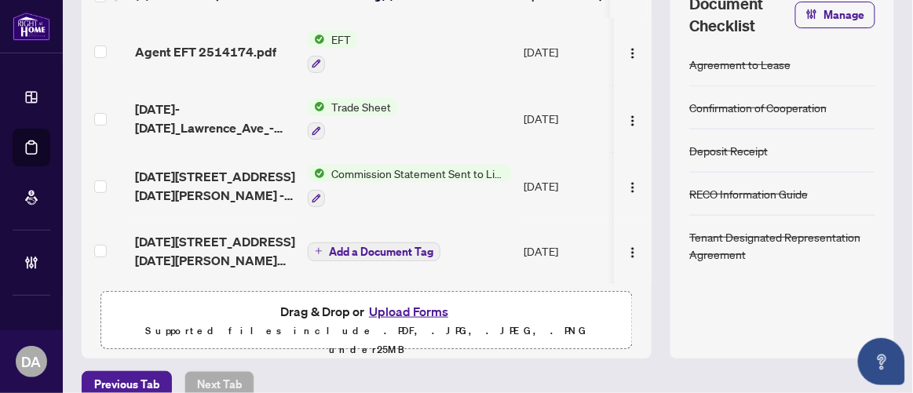
scroll to position [232, 0]
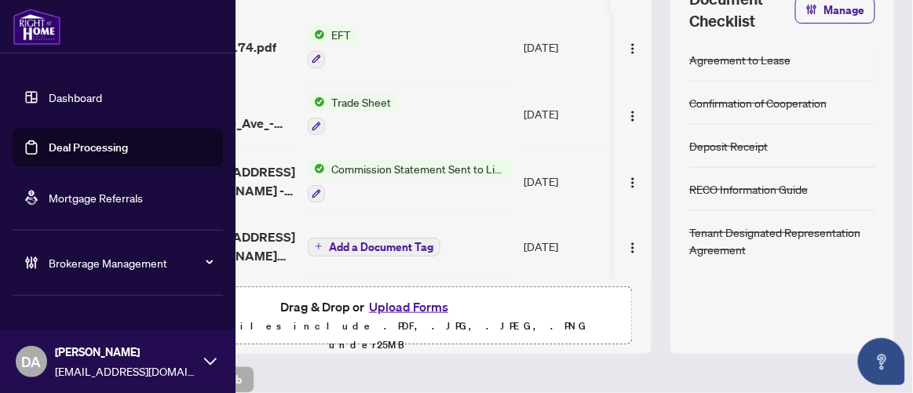
click at [49, 141] on link "Deal Processing" at bounding box center [88, 148] width 79 height 14
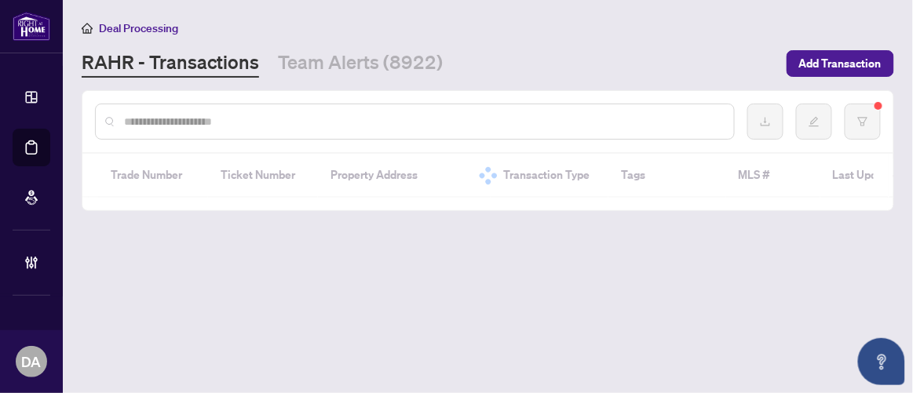
click at [272, 101] on div at bounding box center [487, 121] width 811 height 61
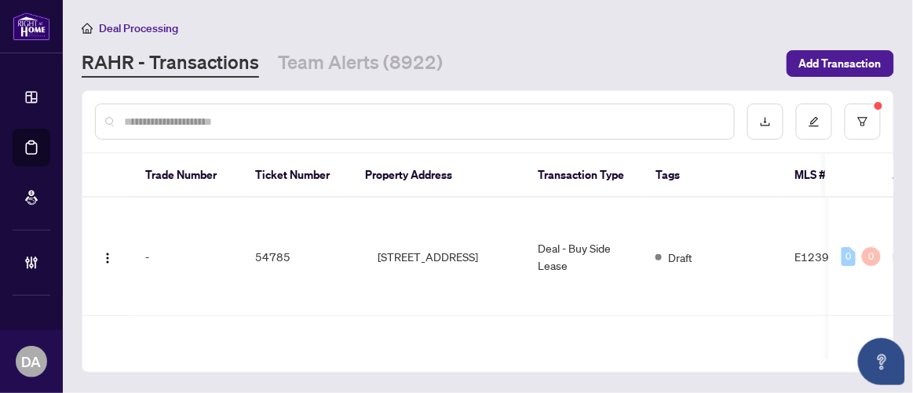
click at [269, 115] on input "text" at bounding box center [423, 121] width 598 height 17
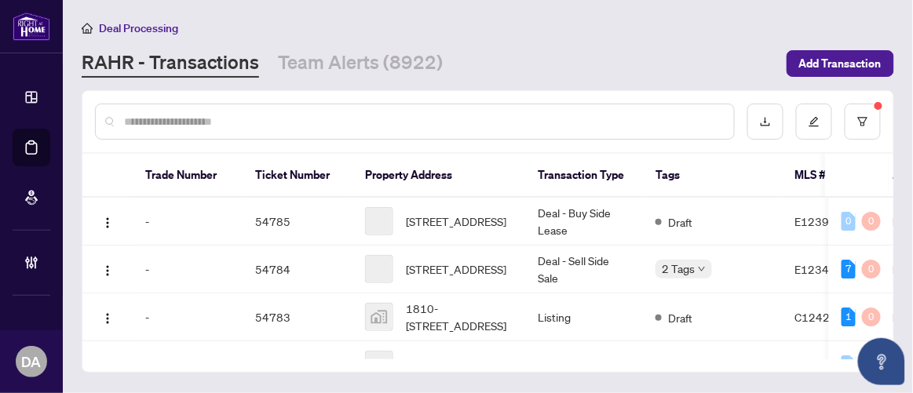
paste input "*******"
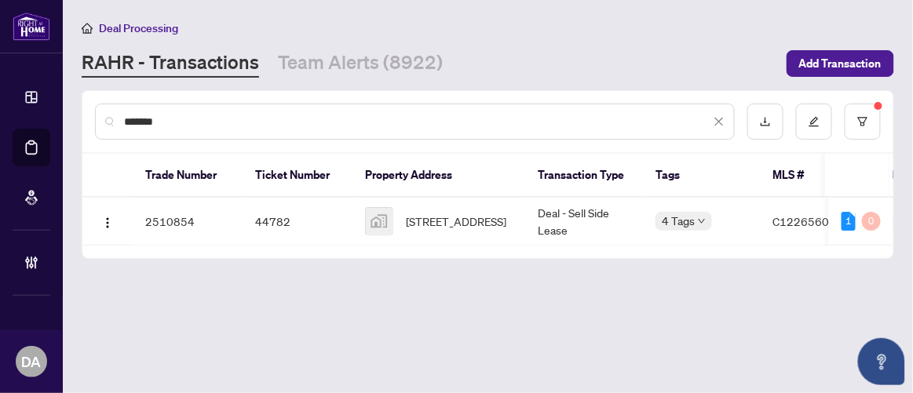
type input "*******"
click at [394, 36] on div "Deal Processing RAHR - Transactions Team Alerts (8922) Add Transaction" at bounding box center [488, 48] width 813 height 59
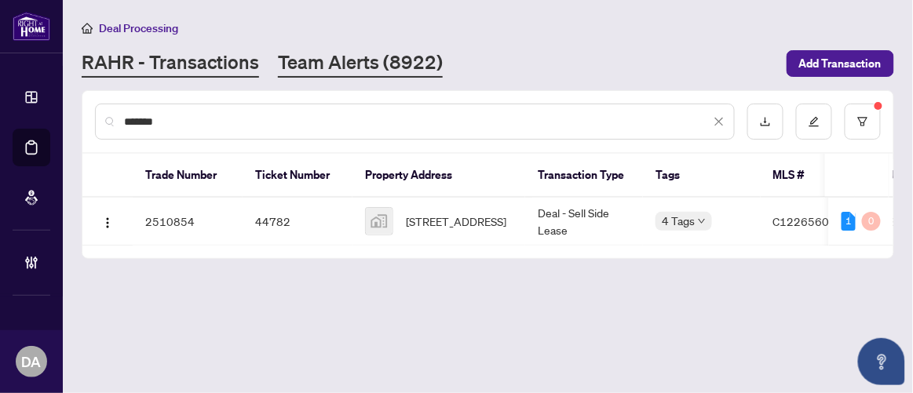
click at [378, 57] on link "Team Alerts (8922)" at bounding box center [360, 63] width 165 height 28
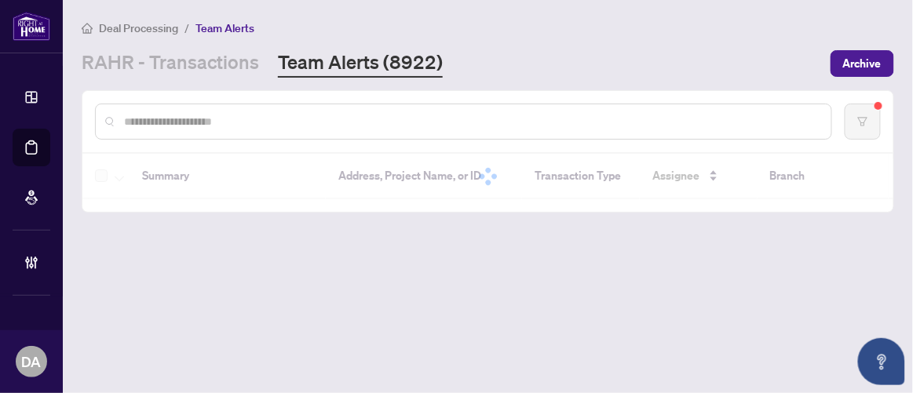
click at [342, 130] on div at bounding box center [463, 122] width 737 height 36
click at [349, 113] on input "text" at bounding box center [471, 121] width 695 height 17
paste input "*******"
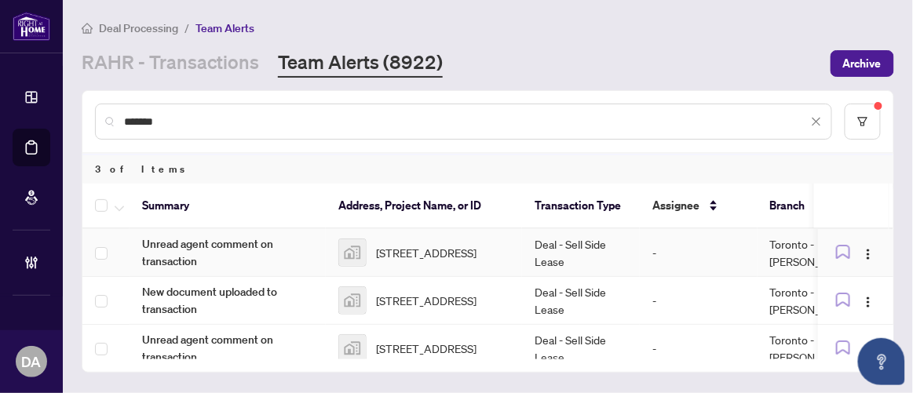
type input "*******"
click at [360, 244] on img at bounding box center [352, 252] width 27 height 27
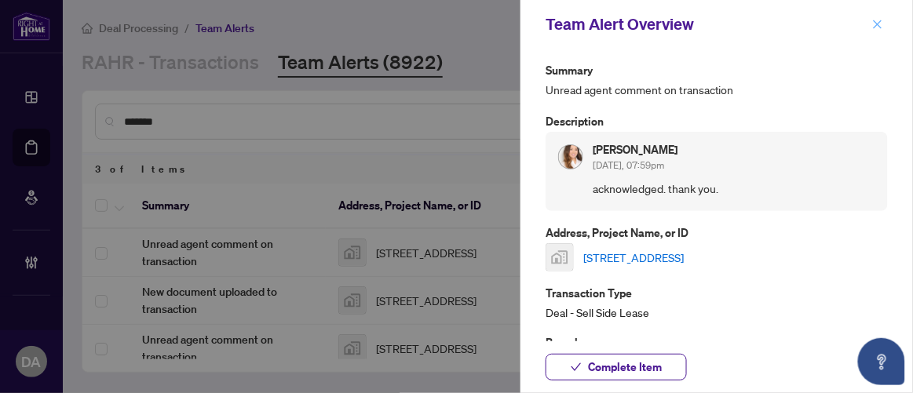
click at [884, 27] on button "button" at bounding box center [878, 24] width 20 height 19
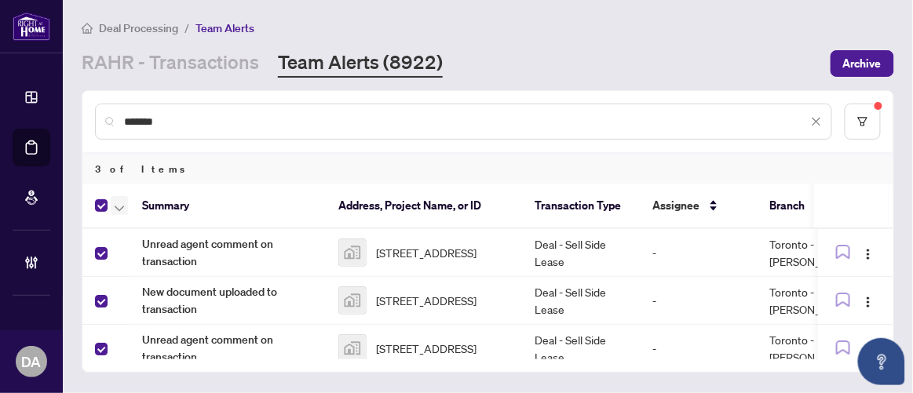
click at [115, 206] on icon "button" at bounding box center [119, 209] width 9 height 6
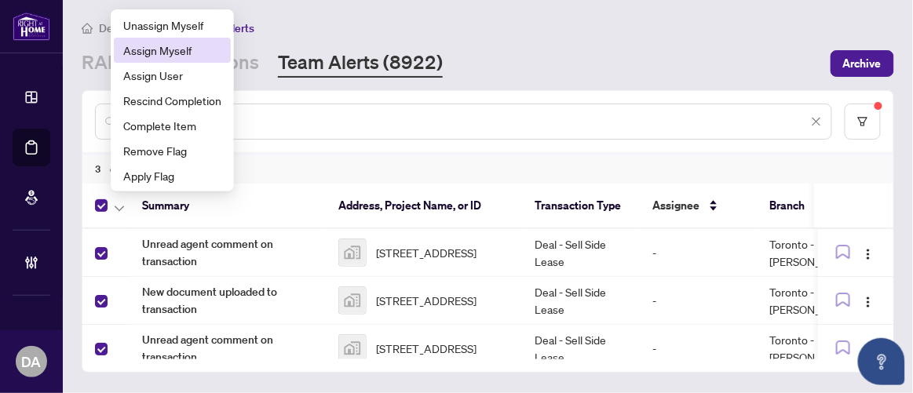
click at [175, 59] on li "Assign Myself" at bounding box center [172, 50] width 117 height 25
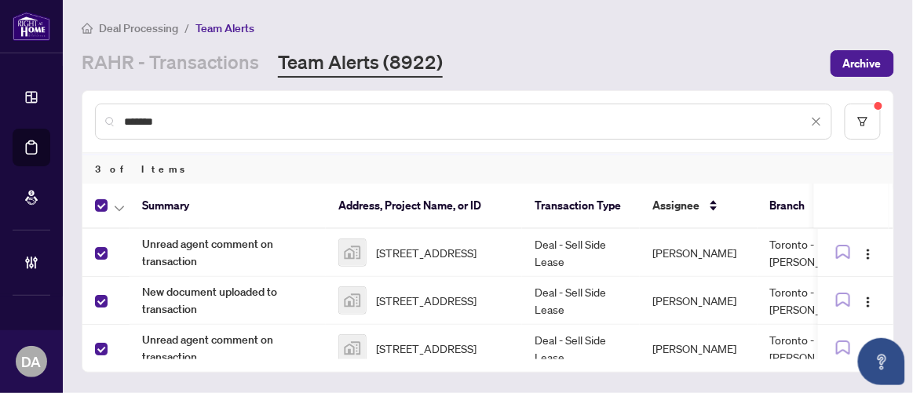
click at [128, 207] on th at bounding box center [105, 207] width 47 height 46
click at [127, 206] on button "button" at bounding box center [119, 205] width 17 height 19
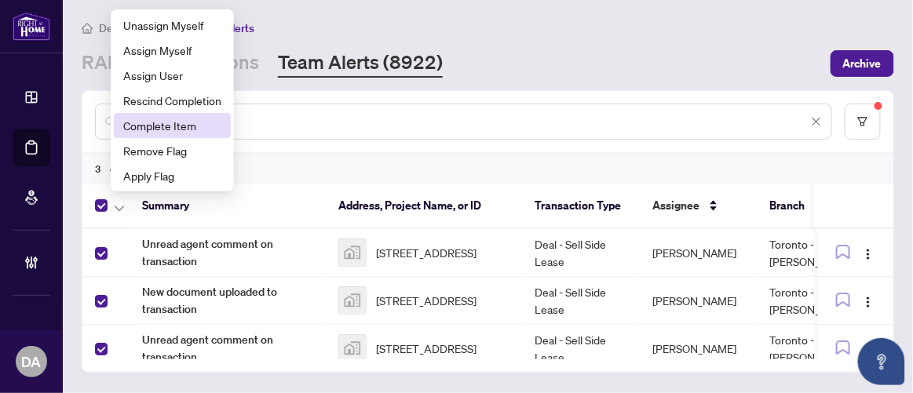
click at [196, 128] on span "Complete Item" at bounding box center [172, 125] width 98 height 17
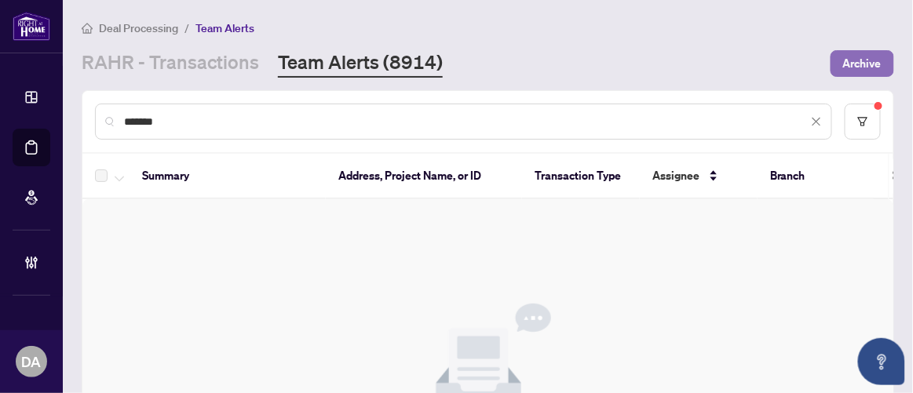
click at [871, 58] on span "Archive" at bounding box center [862, 63] width 38 height 25
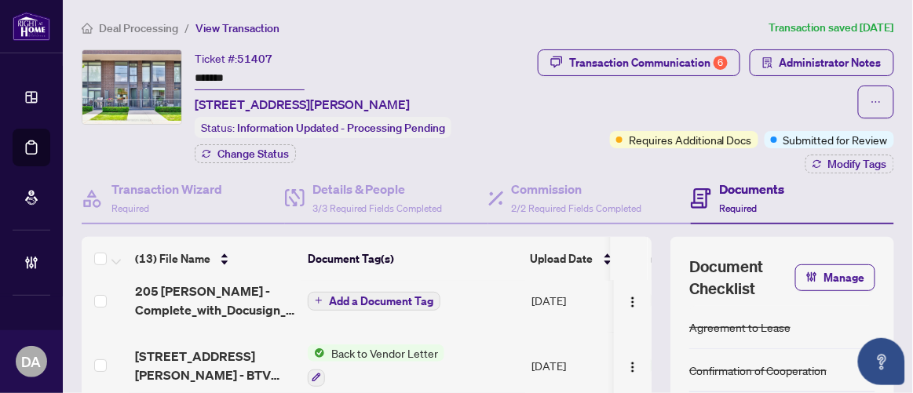
scroll to position [81, 0]
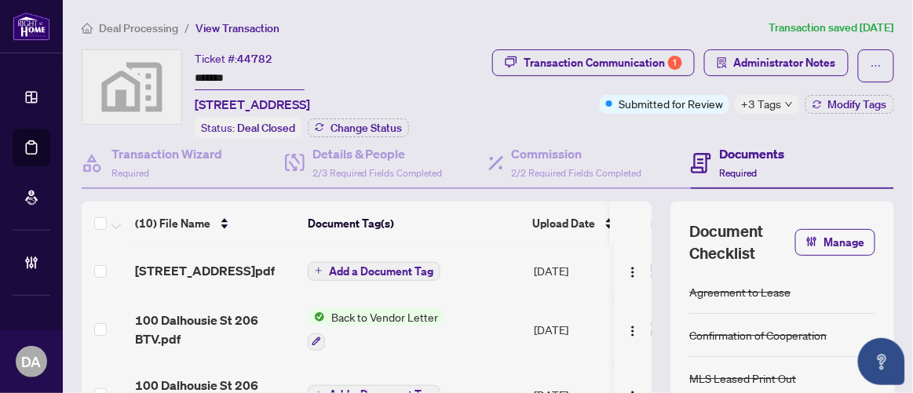
click at [750, 104] on span "+3 Tags" at bounding box center [762, 104] width 40 height 18
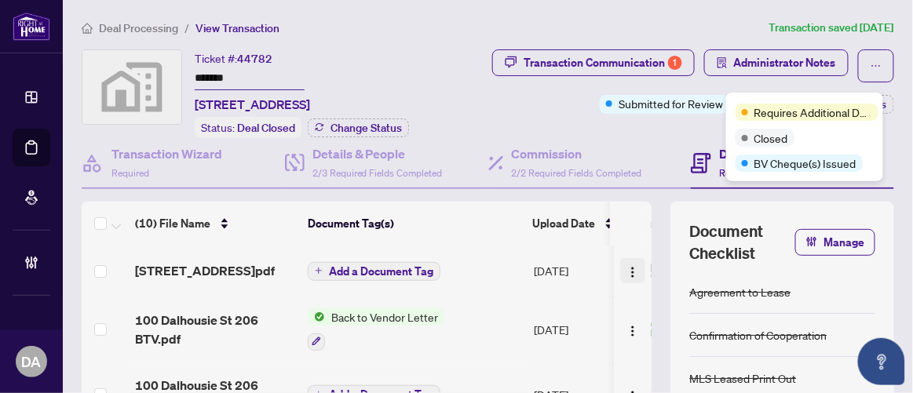
click at [627, 274] on img "button" at bounding box center [633, 272] width 13 height 13
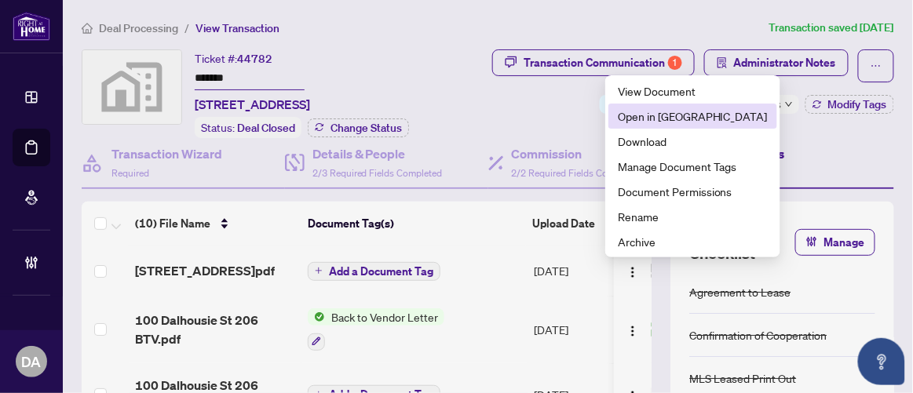
click at [647, 110] on span "Open in [GEOGRAPHIC_DATA]" at bounding box center [693, 116] width 150 height 17
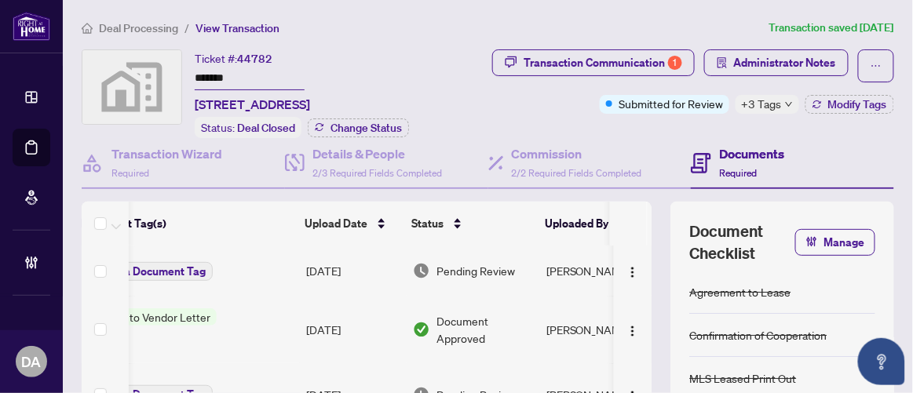
scroll to position [0, 284]
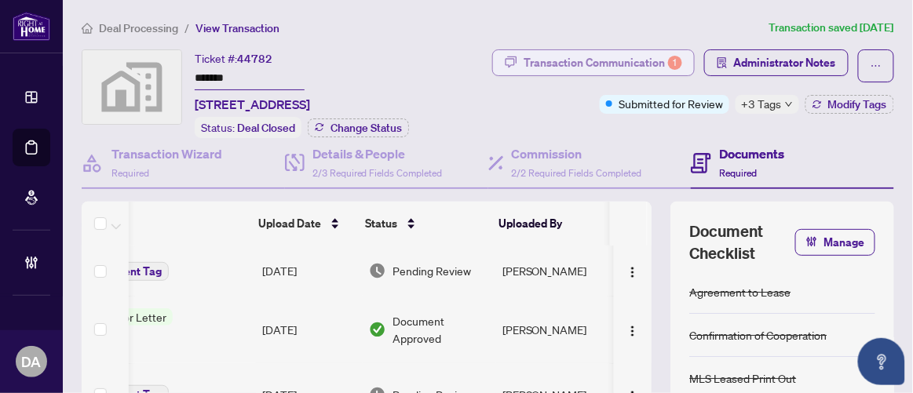
click at [653, 68] on div "Transaction Communication 1" at bounding box center [603, 62] width 159 height 25
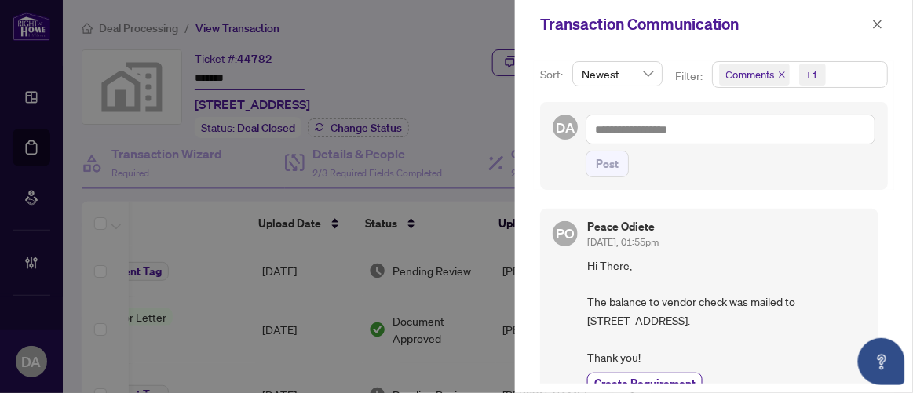
click at [780, 76] on icon "close" at bounding box center [782, 75] width 8 height 8
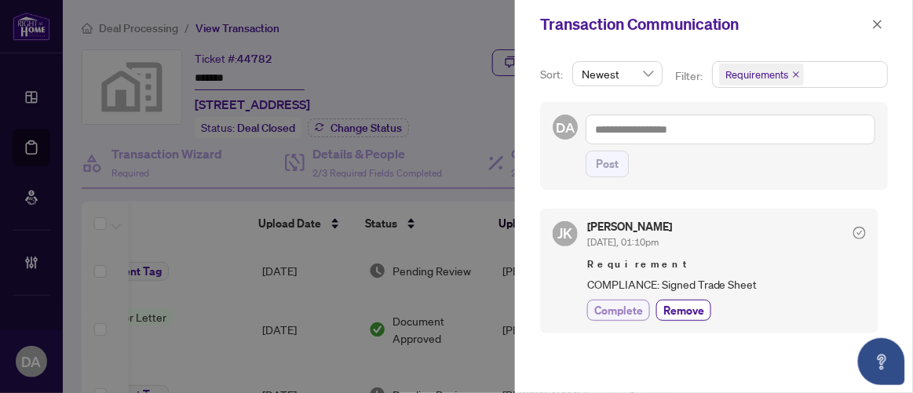
click at [624, 313] on span "Complete" at bounding box center [618, 310] width 49 height 16
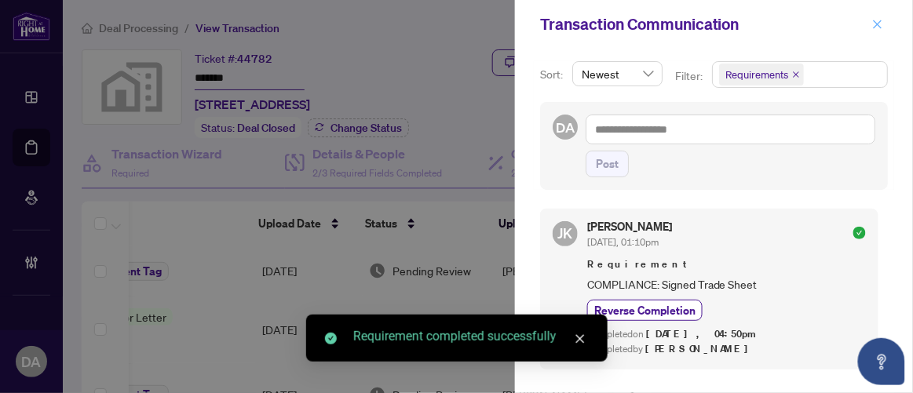
click at [882, 24] on icon "close" at bounding box center [877, 24] width 11 height 11
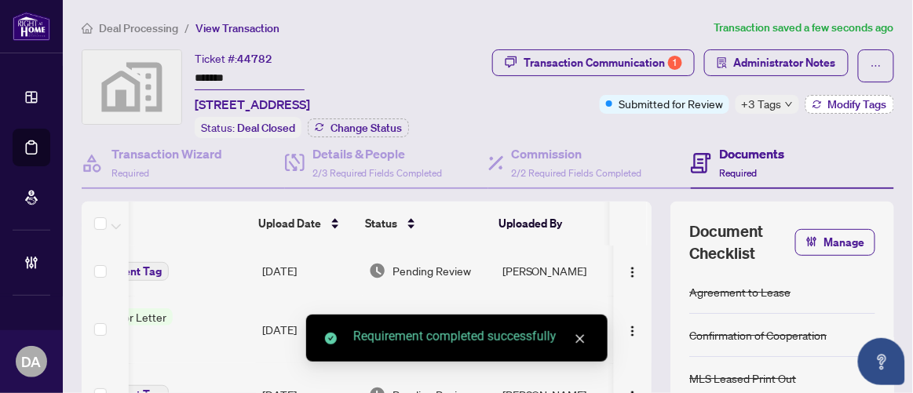
click at [844, 104] on span "Modify Tags" at bounding box center [857, 104] width 59 height 11
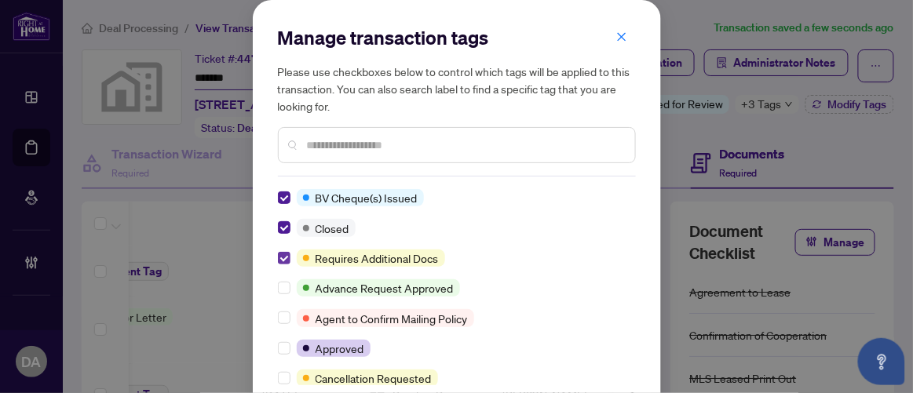
scroll to position [0, 0]
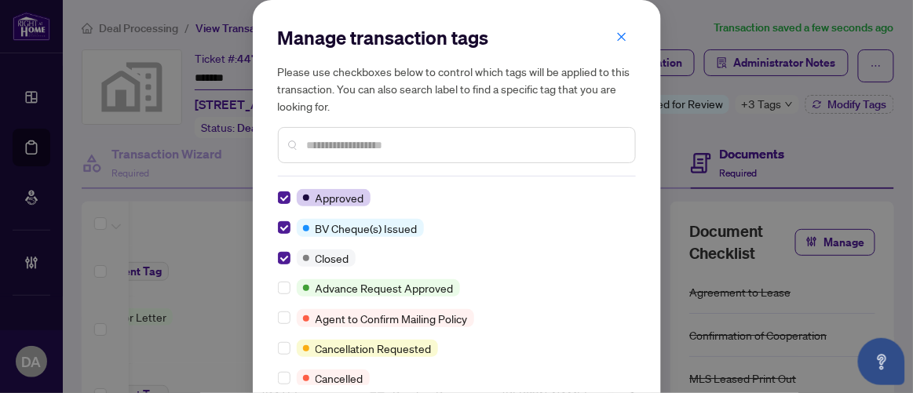
click at [402, 155] on div at bounding box center [457, 145] width 358 height 36
click at [421, 137] on input "text" at bounding box center [465, 145] width 316 height 17
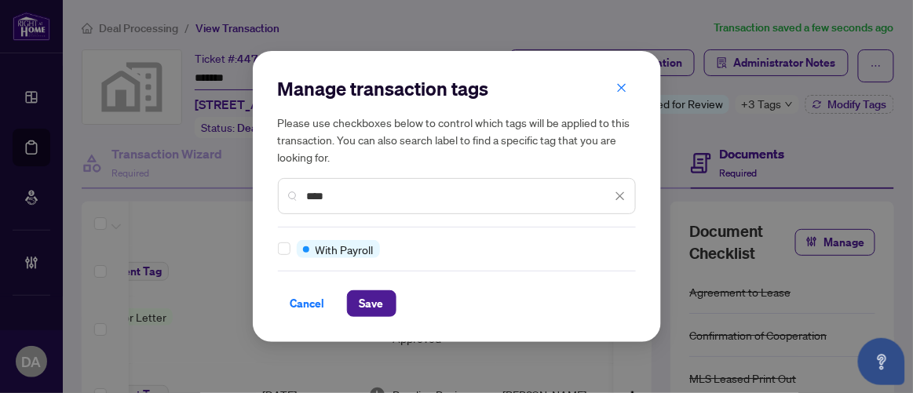
type input "****"
click at [291, 245] on div at bounding box center [287, 248] width 19 height 17
click at [357, 300] on button "Save" at bounding box center [371, 304] width 49 height 27
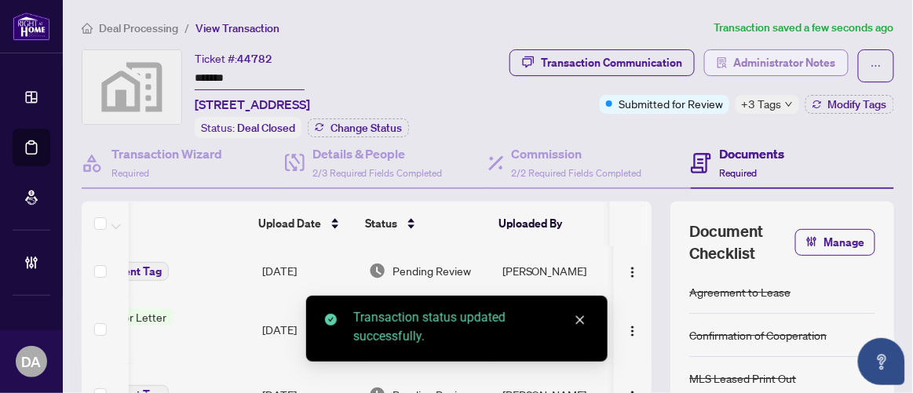
click at [746, 52] on span "Administrator Notes" at bounding box center [785, 62] width 102 height 25
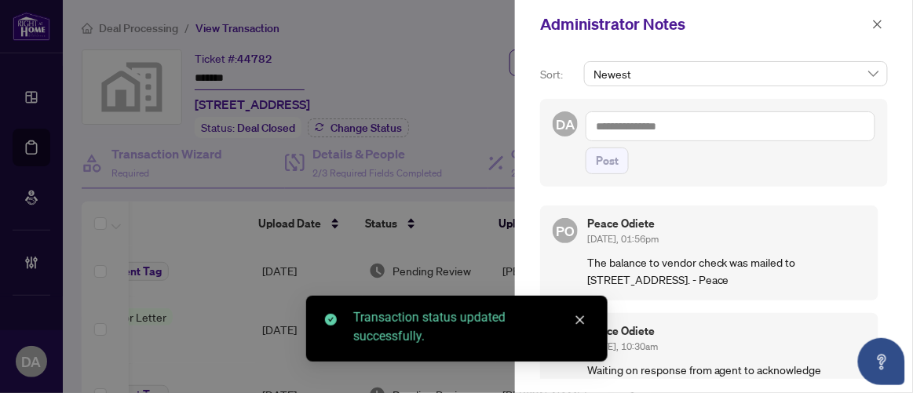
click at [681, 123] on textarea at bounding box center [731, 126] width 290 height 30
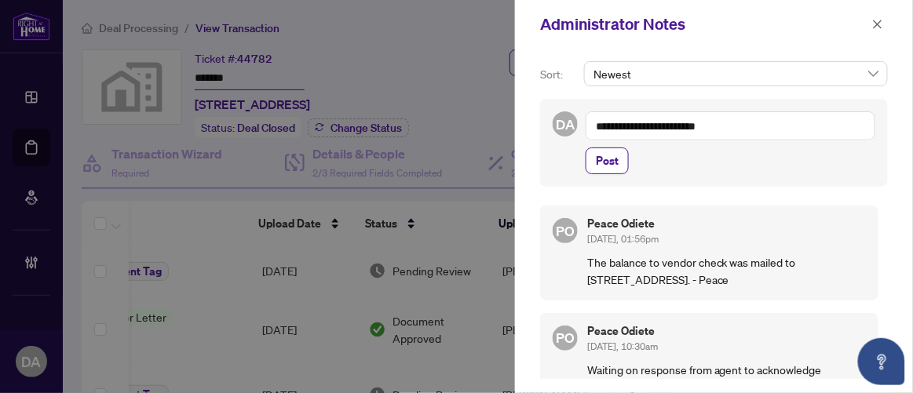
type textarea "**********"
click at [606, 144] on div "**********" at bounding box center [731, 142] width 290 height 63
click at [609, 159] on span "Post" at bounding box center [607, 160] width 23 height 25
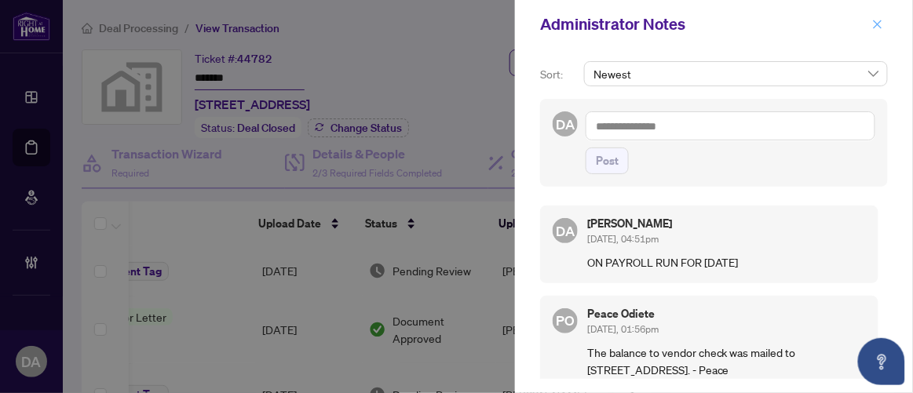
click at [883, 31] on span "button" at bounding box center [877, 24] width 11 height 25
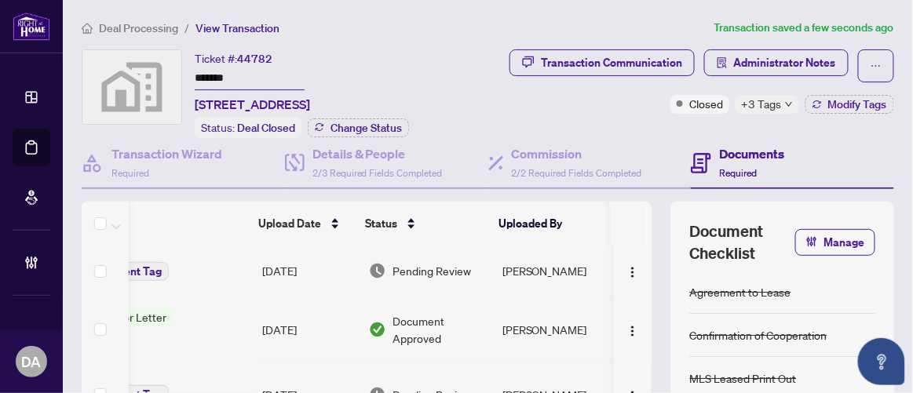
click at [883, 31] on div at bounding box center [456, 196] width 913 height 393
click at [285, 84] on input "*******" at bounding box center [250, 79] width 110 height 23
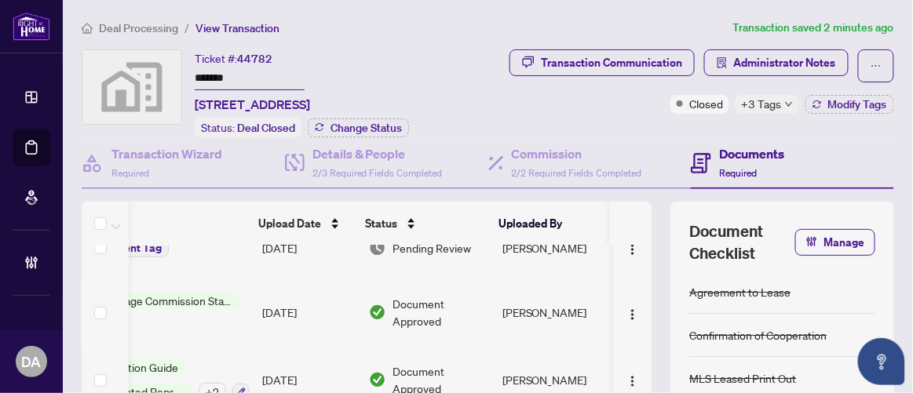
scroll to position [0, 284]
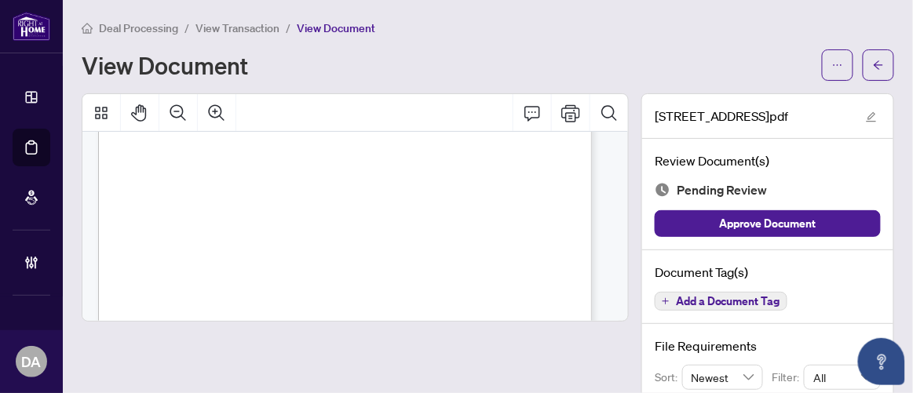
scroll to position [481, 0]
click at [689, 296] on span "Add a Document Tag" at bounding box center [728, 301] width 104 height 11
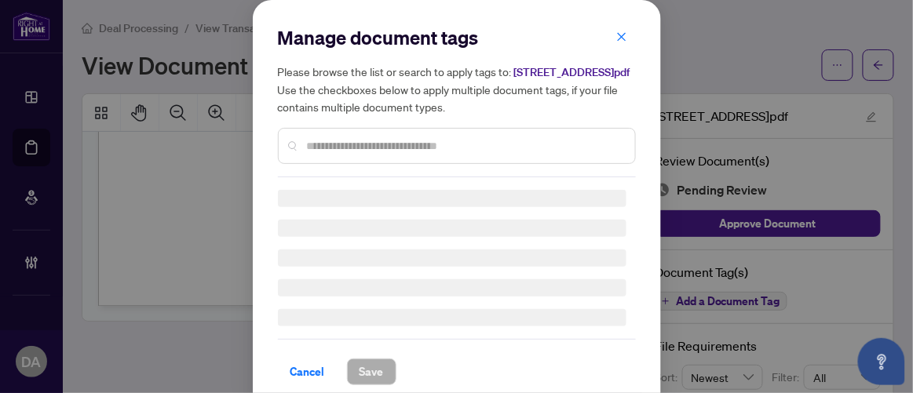
click at [439, 155] on input "text" at bounding box center [465, 145] width 316 height 17
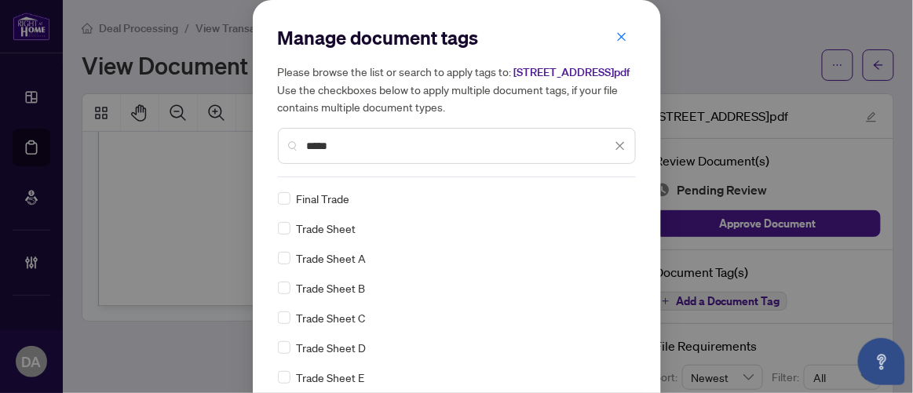
type input "*****"
click at [286, 237] on div "Trade Sheet" at bounding box center [452, 228] width 349 height 17
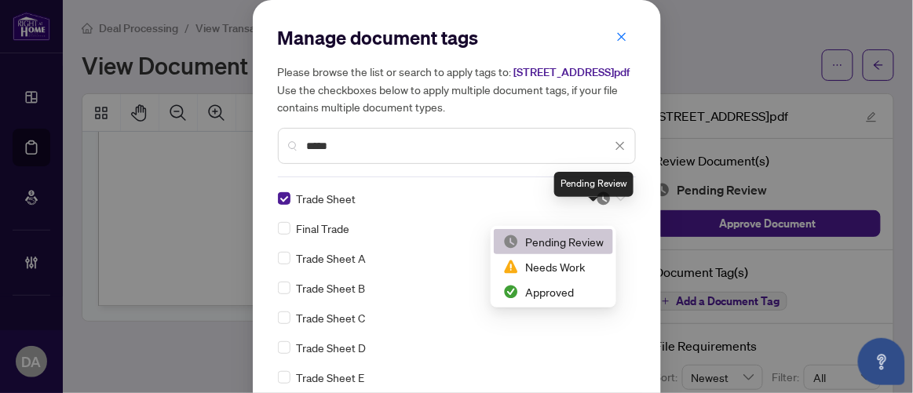
click at [596, 207] on img at bounding box center [604, 199] width 16 height 16
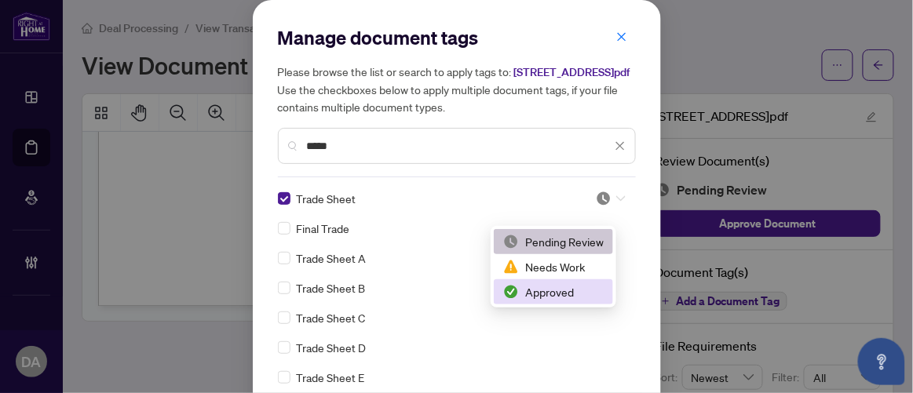
click at [531, 303] on div "Approved" at bounding box center [553, 292] width 119 height 25
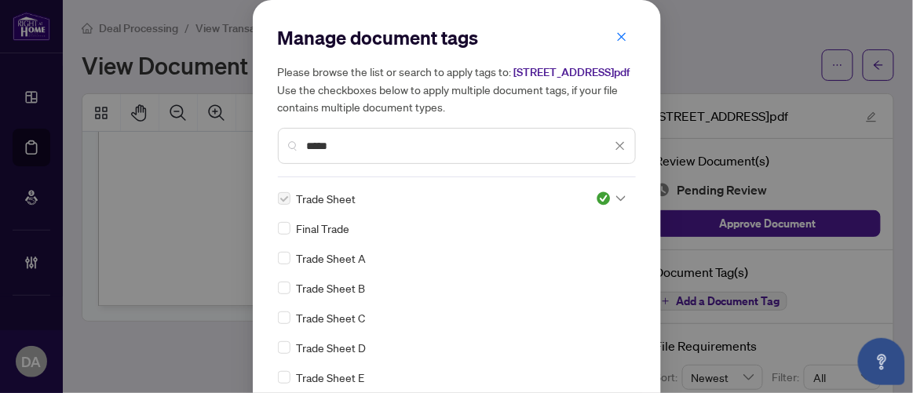
scroll to position [91, 0]
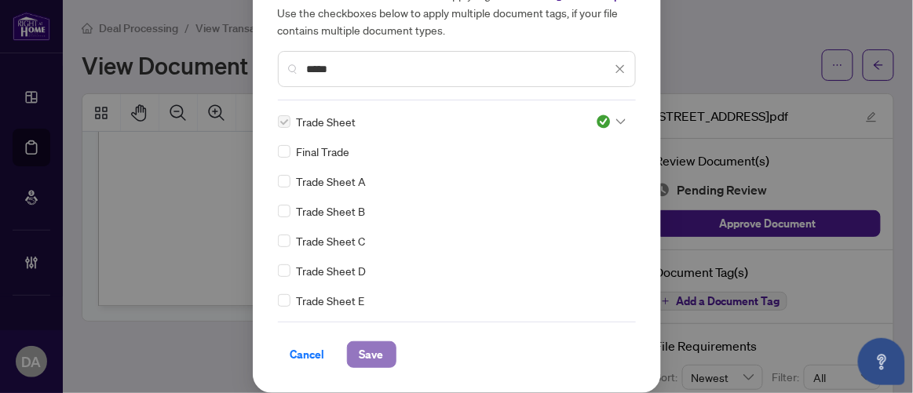
click at [360, 356] on span "Save" at bounding box center [372, 354] width 24 height 25
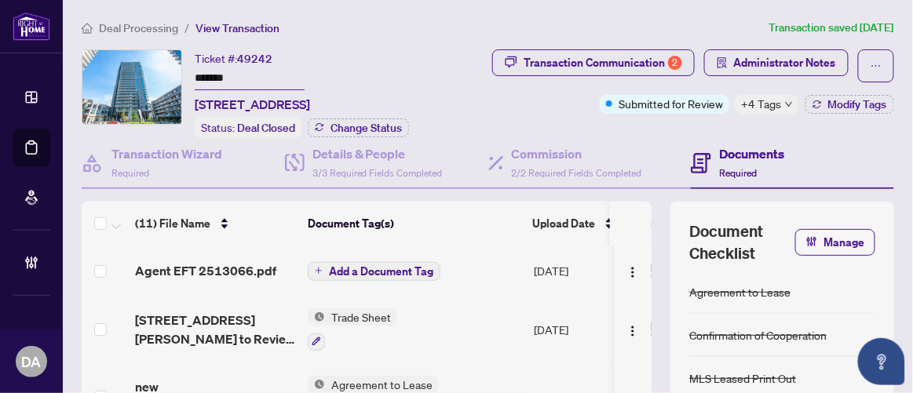
scroll to position [71, 0]
